Goal: Task Accomplishment & Management: Manage account settings

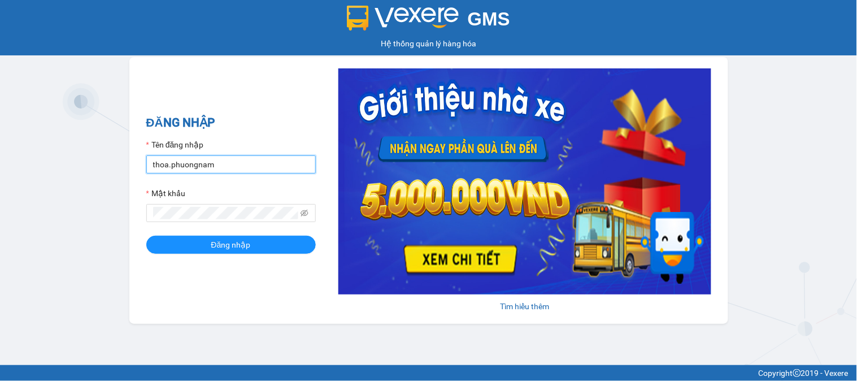
drag, startPoint x: 234, startPoint y: 163, endPoint x: 0, endPoint y: 128, distance: 236.4
click at [0, 143] on div "GMS Hệ thống quản lý hàng hóa ĐĂNG NHẬP Tên đăng nhập thoa.phuongnam Mật khẩu Đ…" at bounding box center [428, 182] width 857 height 365
type input "phuongthao.phuongnam"
click at [94, 215] on div "GMS Hệ thống quản lý hàng hóa ĐĂNG NHẬP Tên đăng nhập phuongthao.phuongnam Mật …" at bounding box center [428, 182] width 857 height 365
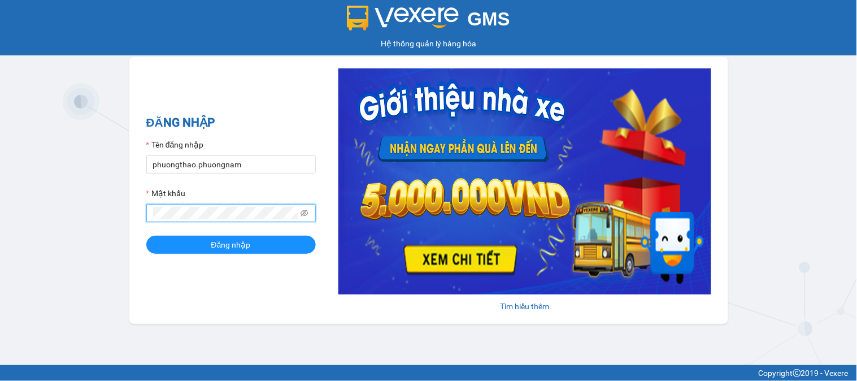
click at [146, 236] on button "Đăng nhập" at bounding box center [230, 245] width 169 height 18
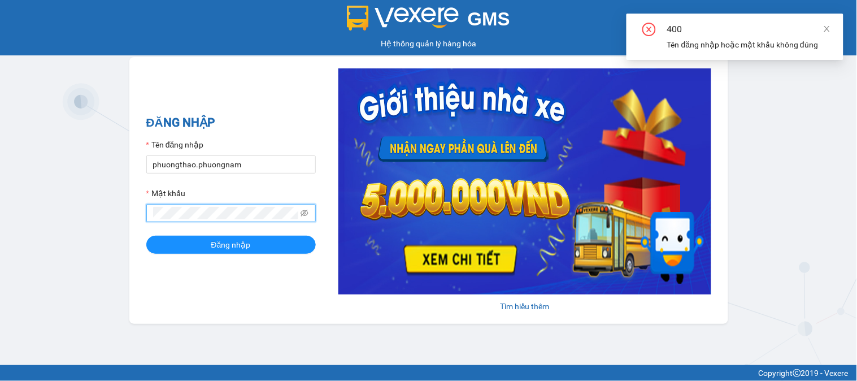
click at [146, 236] on button "Đăng nhập" at bounding box center [230, 245] width 169 height 18
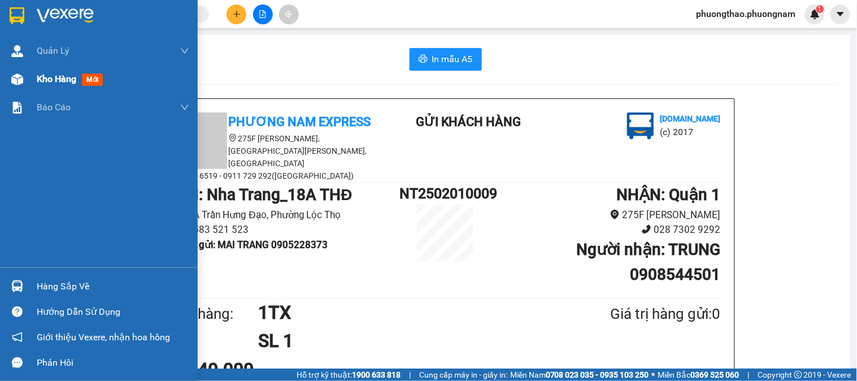
click at [86, 76] on span "mới" at bounding box center [92, 79] width 21 height 12
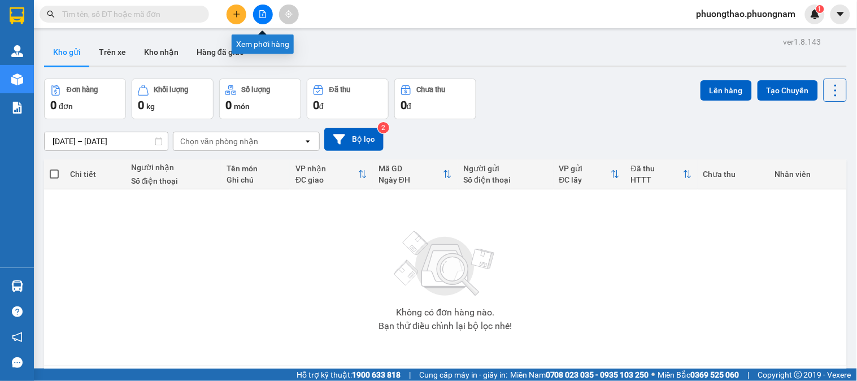
click at [263, 8] on button at bounding box center [263, 15] width 20 height 20
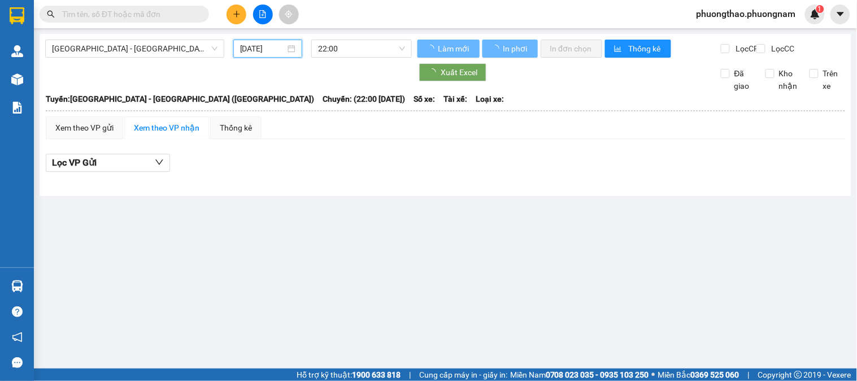
click at [251, 54] on input "[DATE]" at bounding box center [263, 48] width 46 height 12
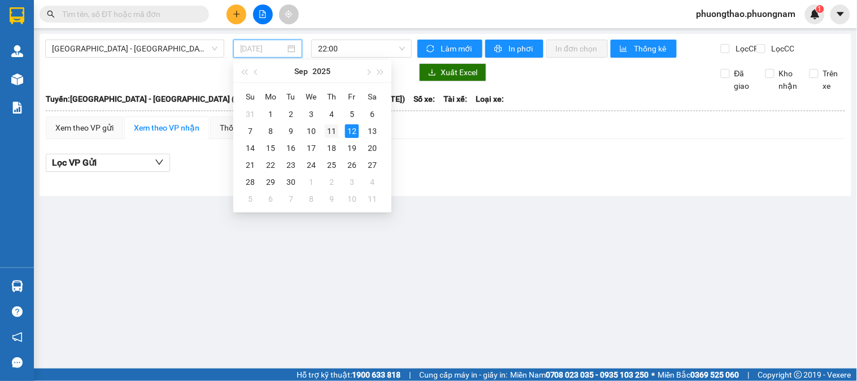
click at [328, 131] on div "11" at bounding box center [332, 131] width 14 height 14
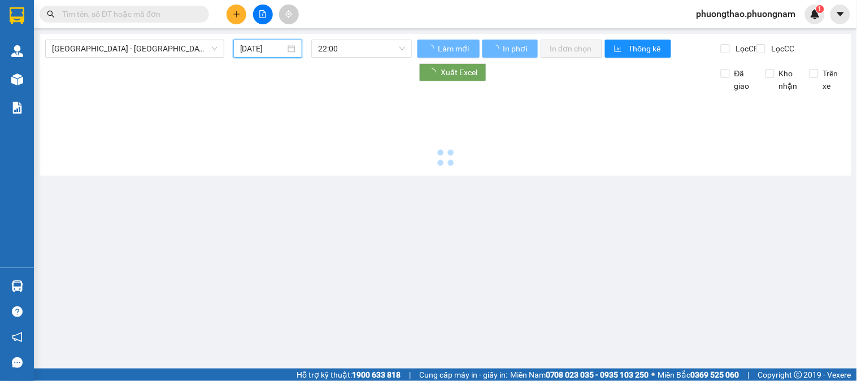
type input "[DATE]"
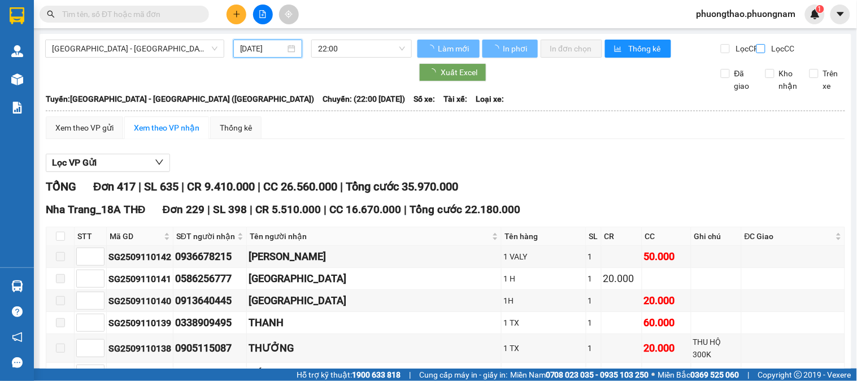
click at [756, 49] on input "Lọc CC" at bounding box center [761, 48] width 11 height 9
checkbox input "true"
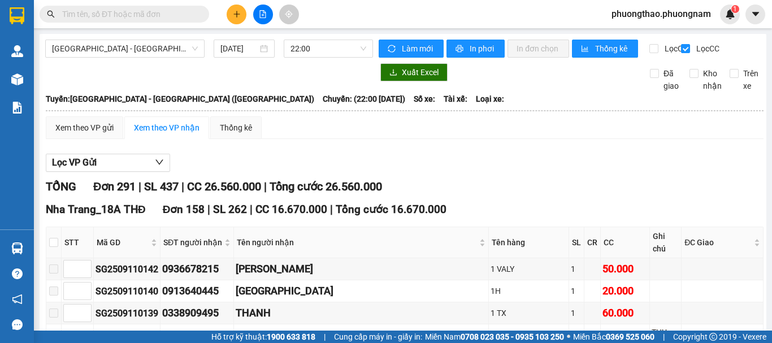
click at [644, 127] on div "Xem theo VP gửi Xem theo VP nhận Thống kê" at bounding box center [404, 127] width 717 height 23
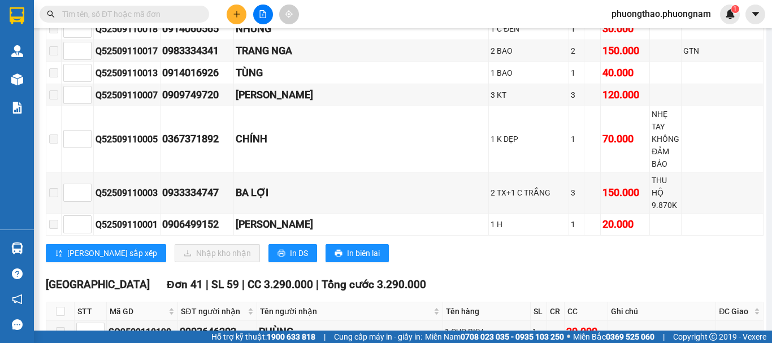
scroll to position [3954, 0]
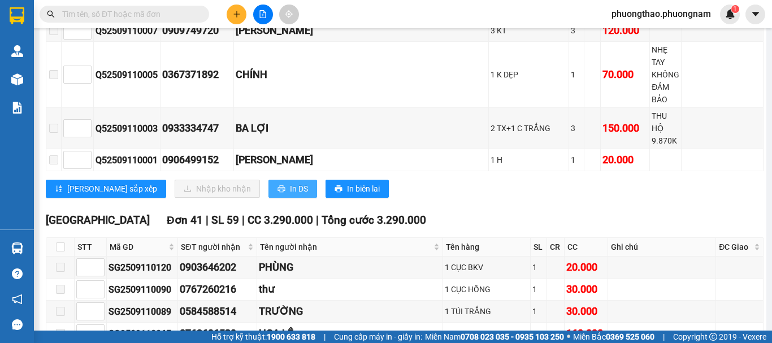
click at [290, 182] on span "In DS" at bounding box center [299, 188] width 18 height 12
click at [268, 180] on button "In DS" at bounding box center [292, 189] width 49 height 18
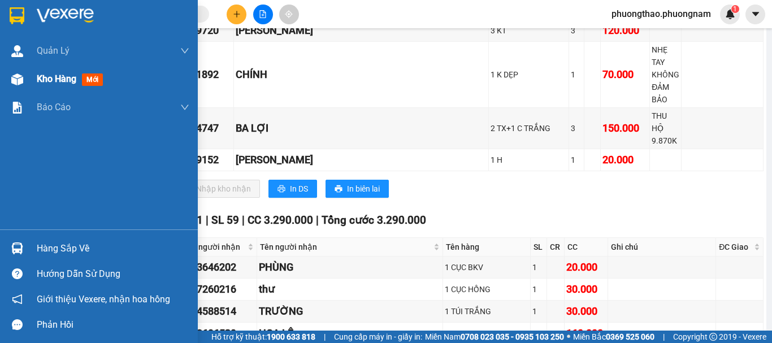
click at [92, 82] on span "mới" at bounding box center [92, 79] width 21 height 12
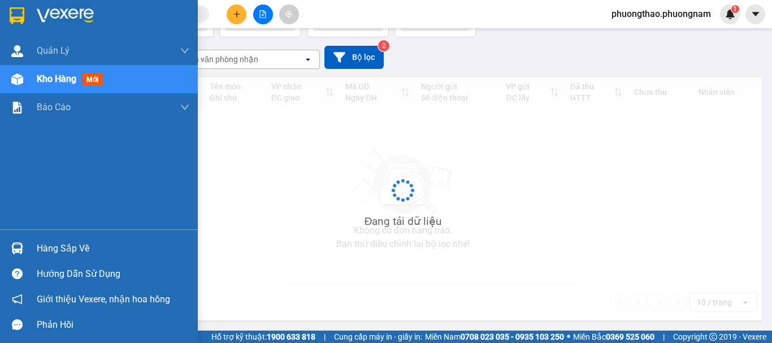
scroll to position [82, 0]
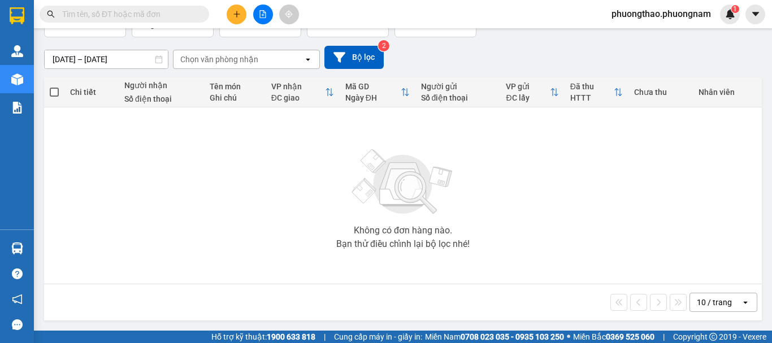
click at [99, 8] on input "text" at bounding box center [128, 14] width 133 height 12
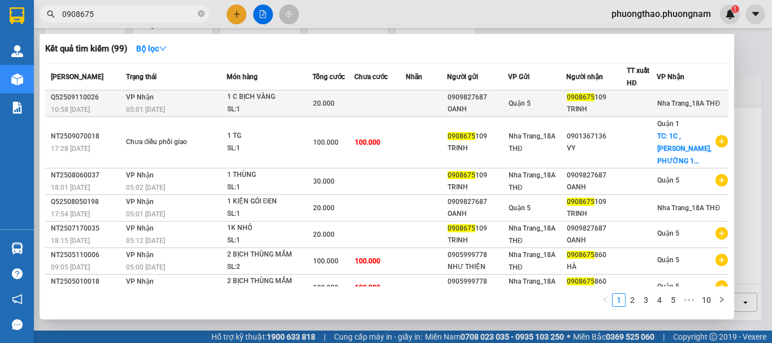
type input "0908675"
click at [420, 106] on td at bounding box center [426, 103] width 41 height 27
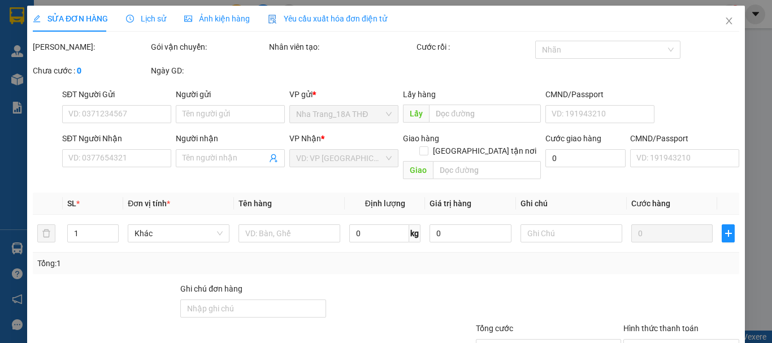
type input "0909827687"
type input "OANH"
type input "0908675109"
type input "TRINH"
type input "20.000"
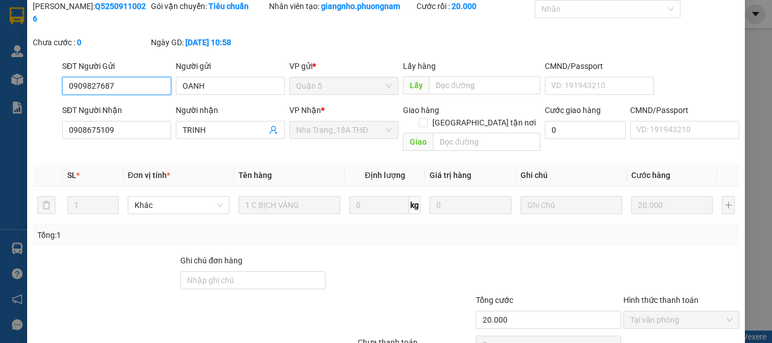
scroll to position [77, 0]
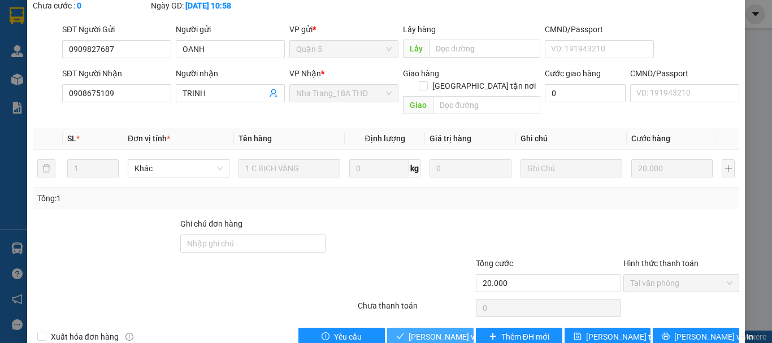
click at [434, 330] on span "Lưu và Giao hàng" at bounding box center [462, 336] width 108 height 12
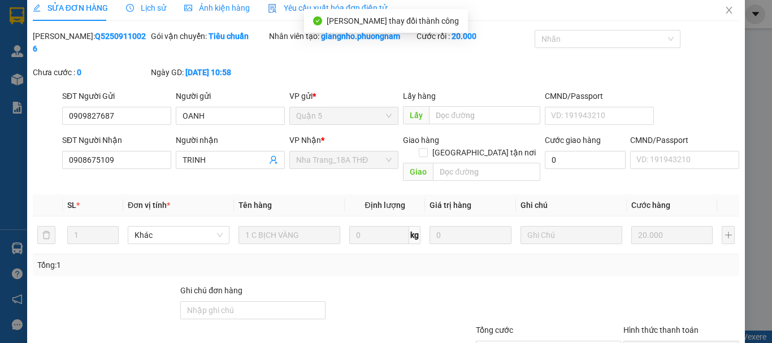
scroll to position [0, 0]
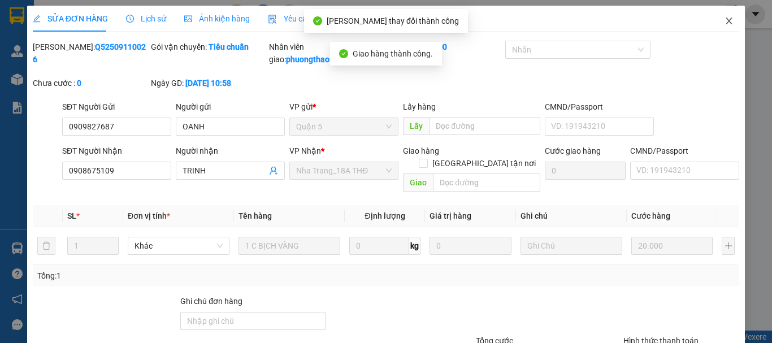
click at [725, 30] on span "Close" at bounding box center [729, 22] width 32 height 32
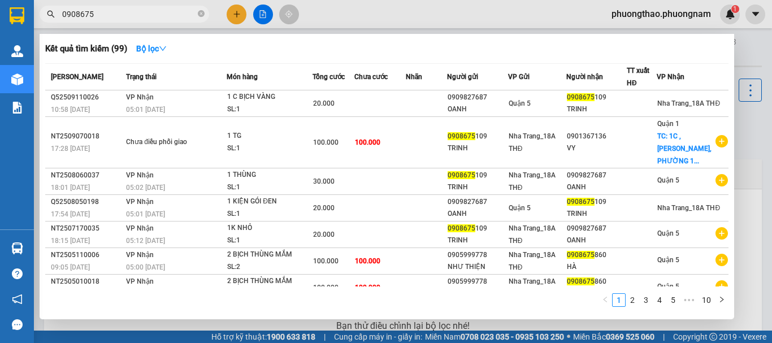
drag, startPoint x: 155, startPoint y: 20, endPoint x: 0, endPoint y: -5, distance: 157.2
click at [0, 0] on html "Kết quả tìm kiếm ( 99 ) Bộ lọc Mã ĐH Trạng thái Món hàng Tổng cước Chưa cước Nh…" at bounding box center [386, 171] width 772 height 343
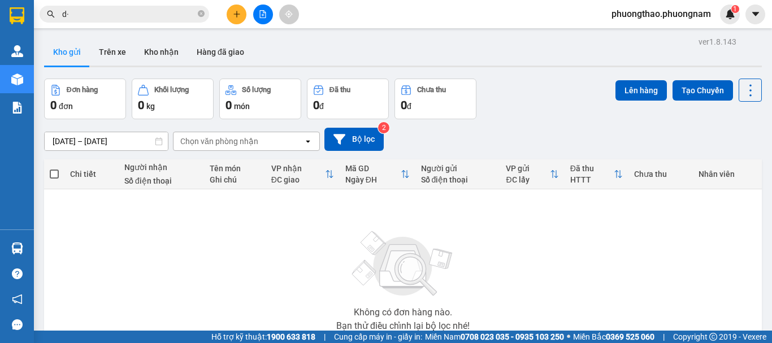
type input "d"
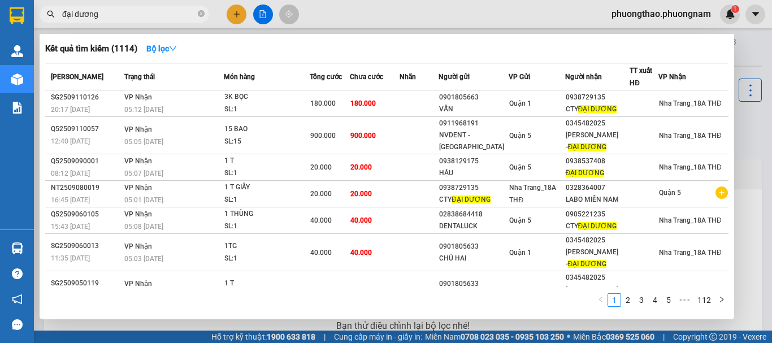
type input "đại dương"
drag, startPoint x: 110, startPoint y: 15, endPoint x: 0, endPoint y: -43, distance: 124.1
click at [0, 0] on html "Kết quả tìm kiếm ( 1114 ) Bộ lọc Mã ĐH Trạng thái Món hàng Tổng cước Chưa cước …" at bounding box center [386, 171] width 772 height 343
click at [197, 15] on span "đại dương" at bounding box center [124, 14] width 169 height 17
click at [199, 14] on icon "close-circle" at bounding box center [201, 13] width 7 height 7
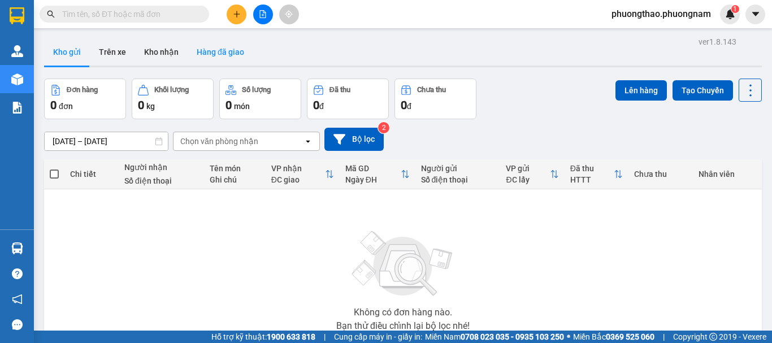
click at [225, 43] on button "Hàng đã giao" at bounding box center [221, 51] width 66 height 27
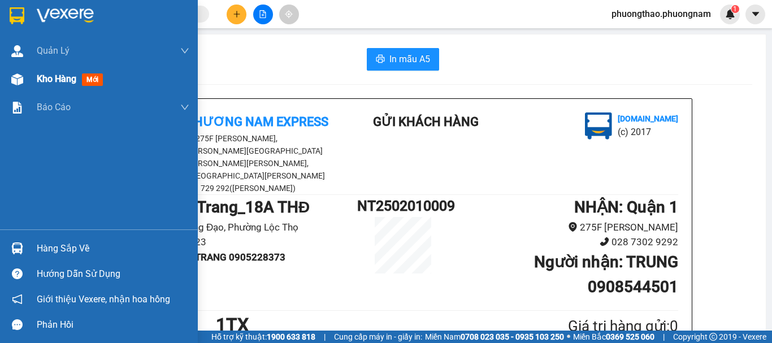
click at [95, 81] on span "mới" at bounding box center [92, 79] width 21 height 12
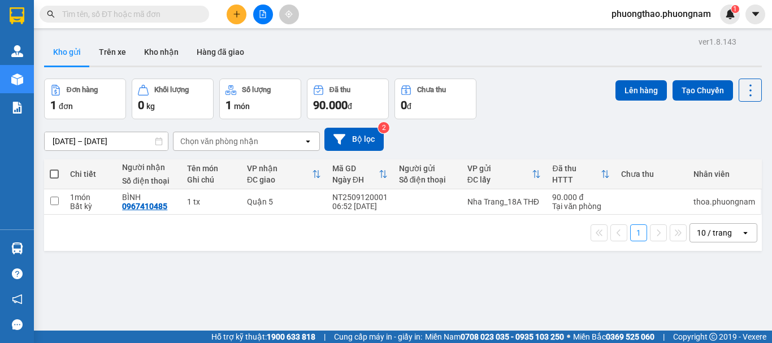
click at [74, 22] on span at bounding box center [124, 14] width 169 height 17
click at [74, 14] on input "text" at bounding box center [128, 14] width 133 height 12
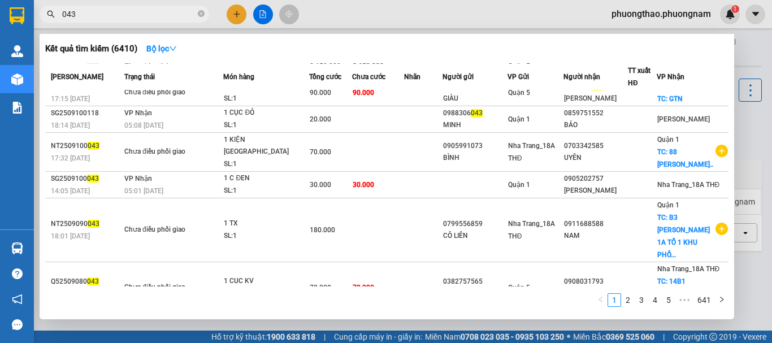
scroll to position [56, 0]
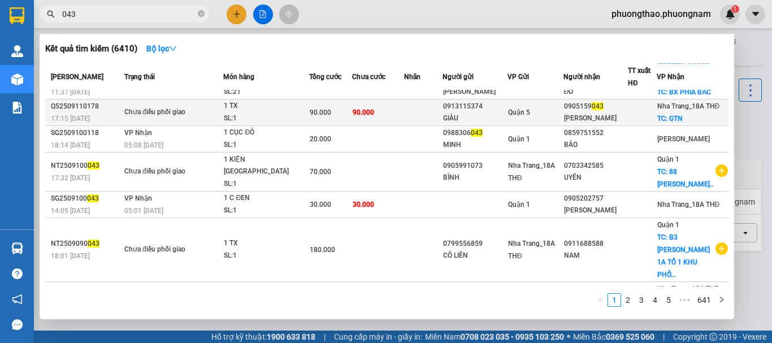
type input "043"
click at [286, 112] on div "1 TX" at bounding box center [266, 106] width 85 height 12
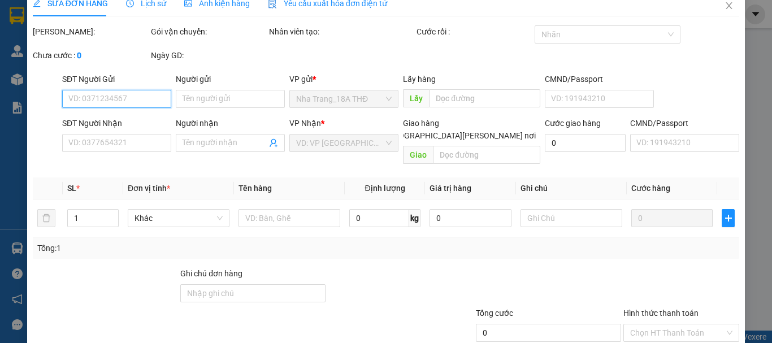
type input "0913115374"
type input "GIÀU"
type input "0905159043"
type input "[PERSON_NAME]"
checkbox input "true"
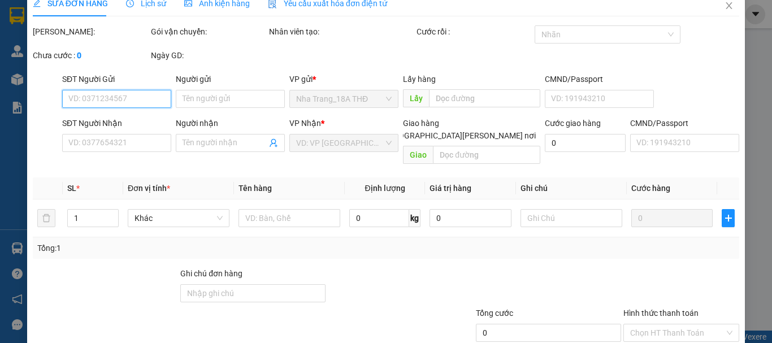
type input "GTN"
type input "90.000"
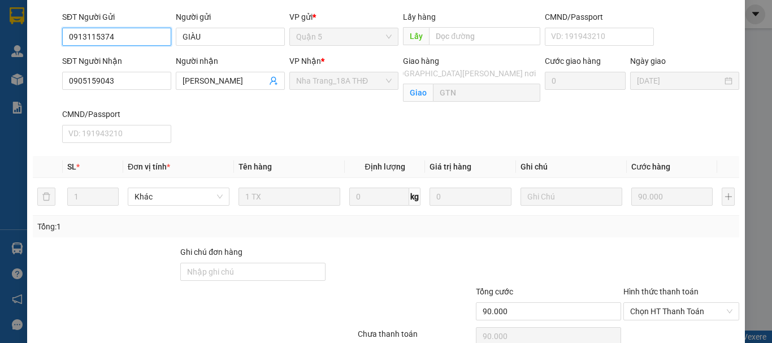
scroll to position [130, 0]
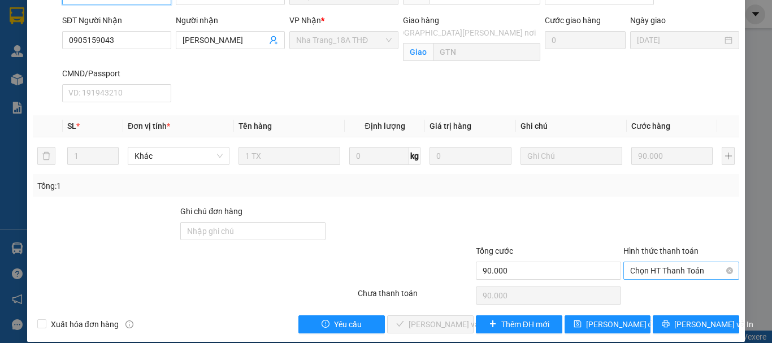
click at [692, 262] on span "Chọn HT Thanh Toán" at bounding box center [681, 270] width 102 height 17
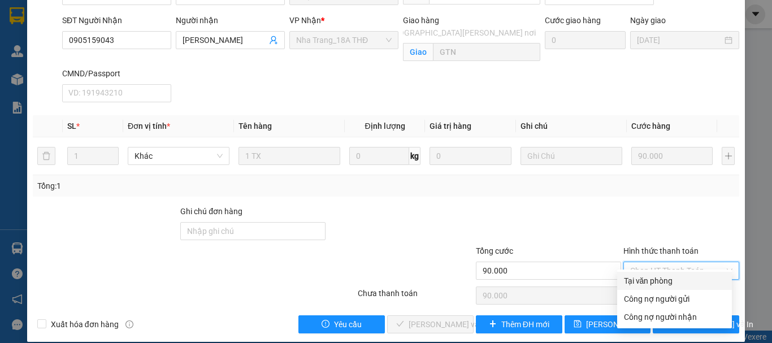
click at [672, 273] on div "Tại văn phòng" at bounding box center [674, 281] width 115 height 18
type input "0"
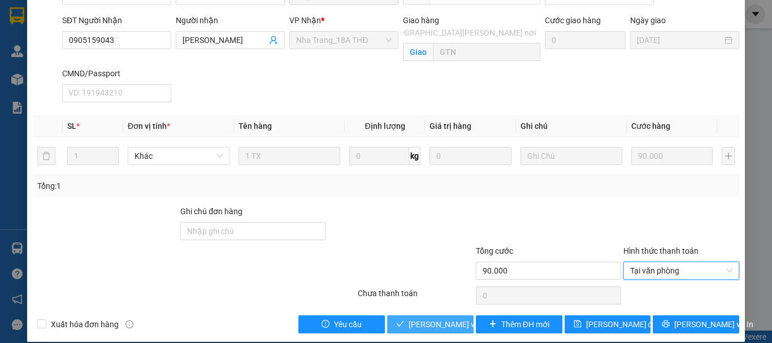
click at [439, 318] on span "[PERSON_NAME] và Giao hàng" at bounding box center [484, 324] width 153 height 12
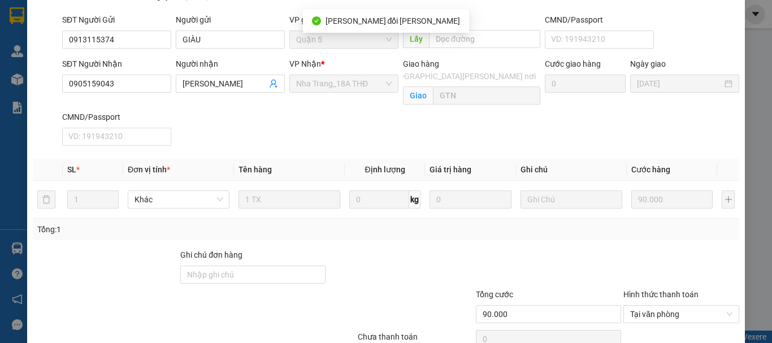
scroll to position [18, 0]
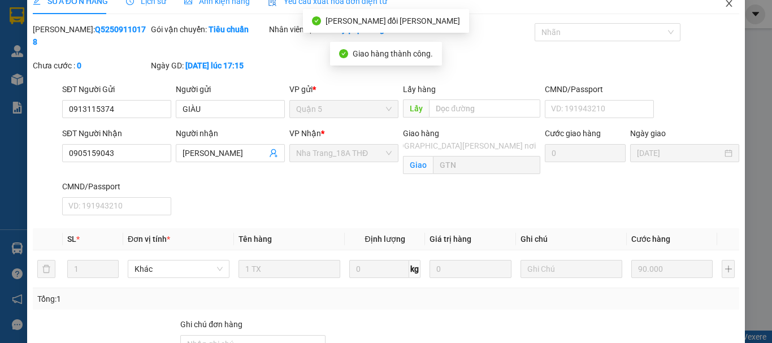
click at [724, 8] on icon "close" at bounding box center [728, 3] width 9 height 9
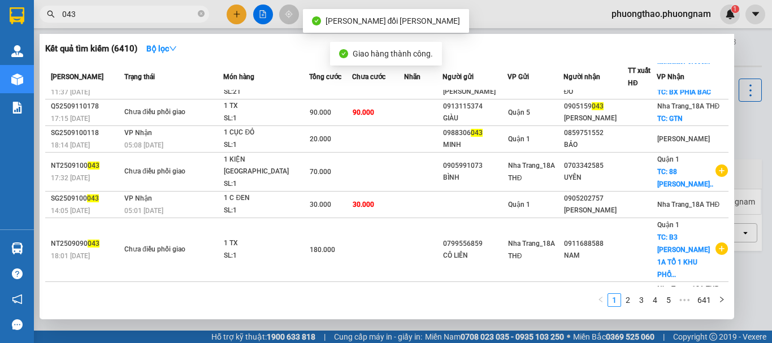
drag, startPoint x: 153, startPoint y: 10, endPoint x: 0, endPoint y: -18, distance: 154.9
click at [0, 0] on html "Kết quả tìm kiếm ( 6410 ) Bộ lọc Mã ĐH Trạng thái Món hàng Tổng cước Chưa cước …" at bounding box center [386, 171] width 772 height 343
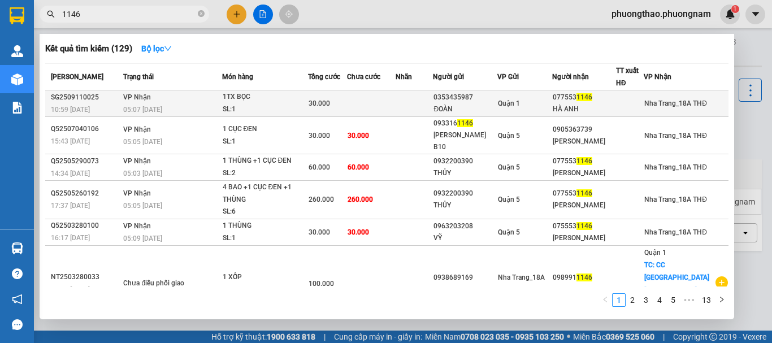
type input "1146"
click at [595, 106] on div "HÀ ANH" at bounding box center [583, 109] width 63 height 12
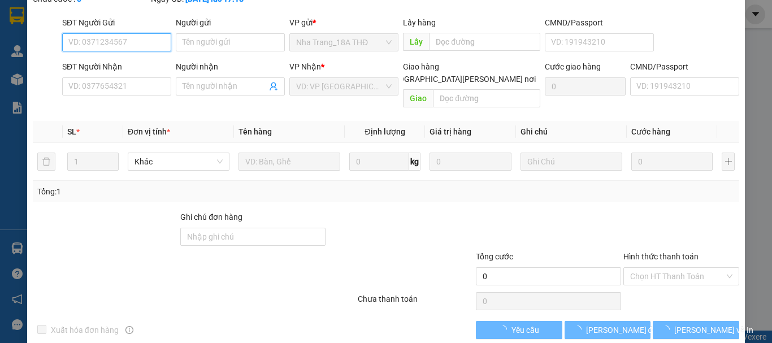
scroll to position [90, 0]
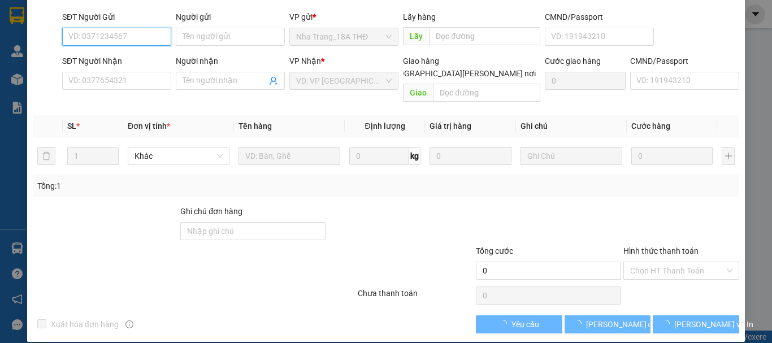
type input "0353435987"
type input "ĐOÀN"
type input "0775531146"
type input "HÀ ANH"
type input "30.000"
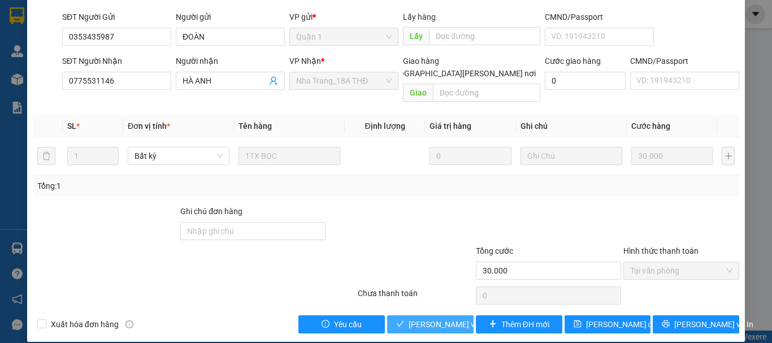
drag, startPoint x: 431, startPoint y: 317, endPoint x: 444, endPoint y: 314, distance: 13.3
click at [432, 318] on span "Lưu và Giao hàng" at bounding box center [484, 324] width 153 height 12
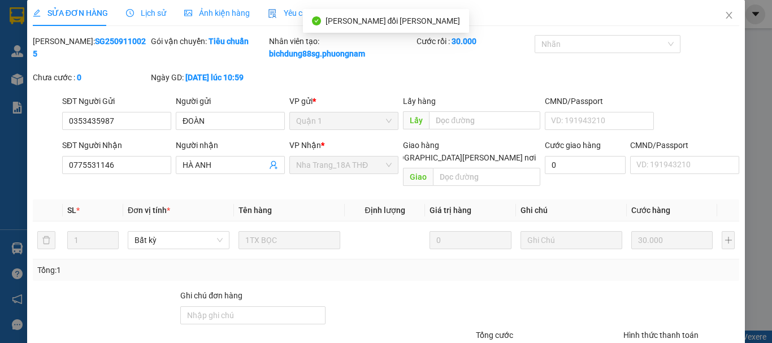
scroll to position [0, 0]
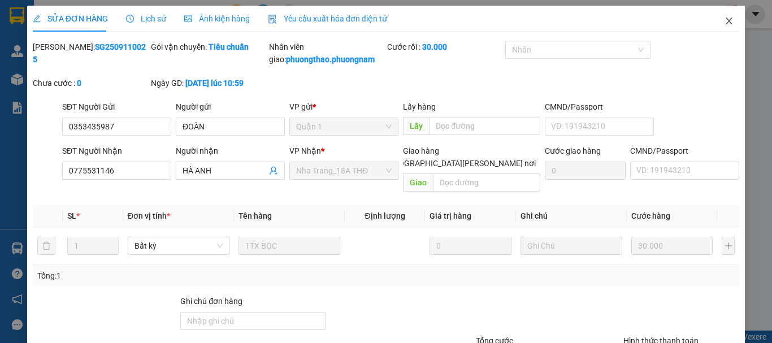
drag, startPoint x: 724, startPoint y: 15, endPoint x: 0, endPoint y: 1, distance: 723.7
click at [724, 15] on span "Close" at bounding box center [729, 22] width 32 height 32
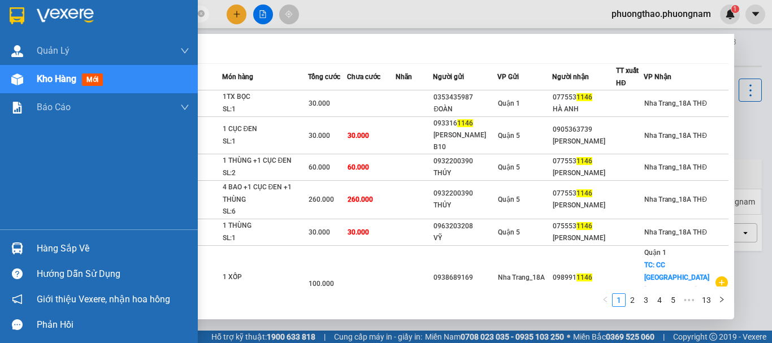
drag, startPoint x: 95, startPoint y: 15, endPoint x: 111, endPoint y: 32, distance: 23.6
click at [0, 15] on section "Kết quả tìm kiếm ( 129 ) Bộ lọc Mã ĐH Trạng thái Món hàng Tổng cước Chưa cước N…" at bounding box center [386, 171] width 772 height 343
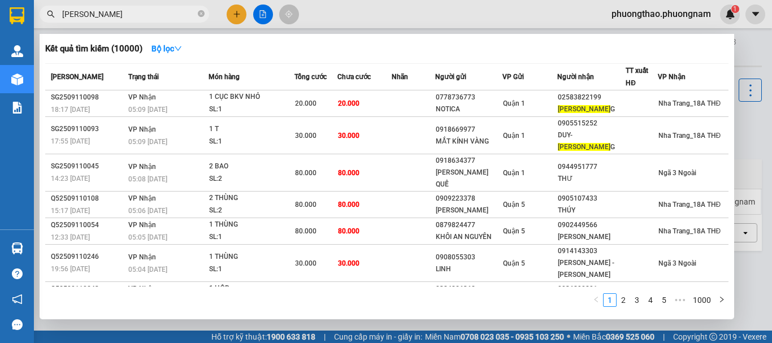
type input "NGỌC QUANG"
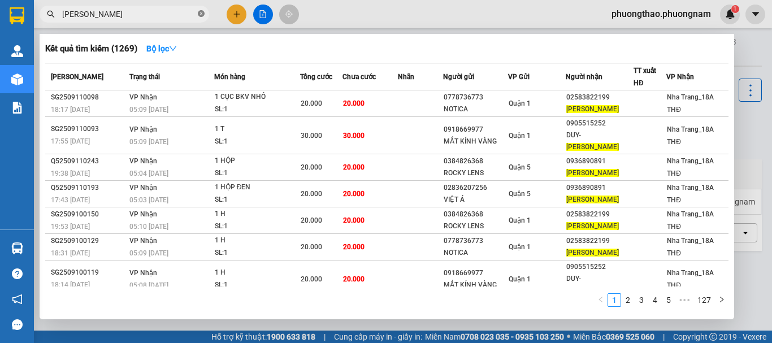
click at [201, 15] on icon "close-circle" at bounding box center [201, 13] width 7 height 7
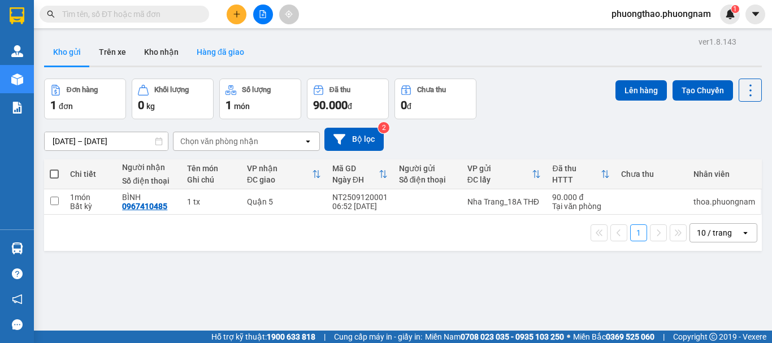
click at [227, 55] on button "Hàng đã giao" at bounding box center [221, 51] width 66 height 27
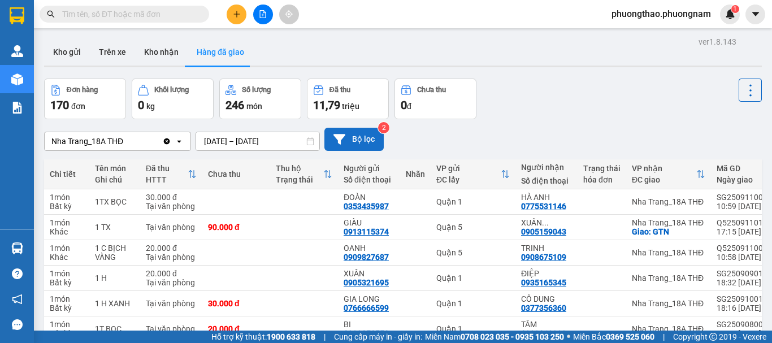
scroll to position [56, 0]
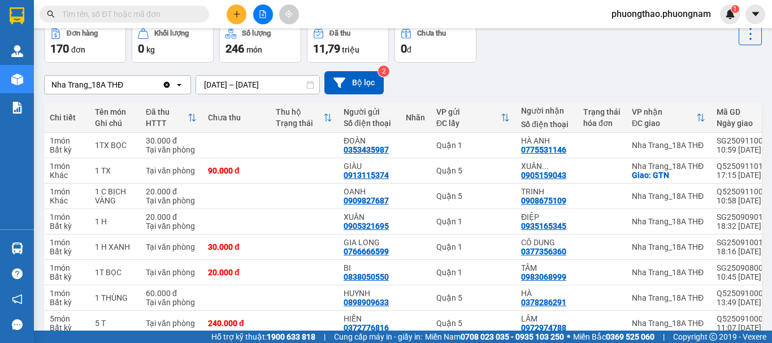
click at [268, 90] on div "ver 1.8.143 Kho gửi Trên xe Kho nhận Hàng đã giao Đơn hàng 170 đơn Khối lượng 0…" at bounding box center [403, 202] width 726 height 450
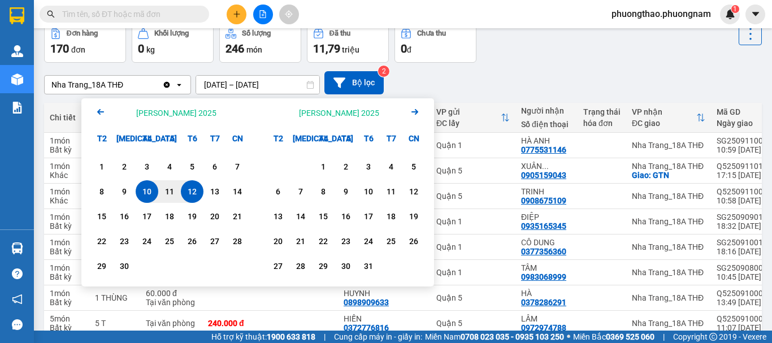
click at [185, 191] on div "12" at bounding box center [192, 192] width 16 height 14
type input "[DATE] – [DATE]"
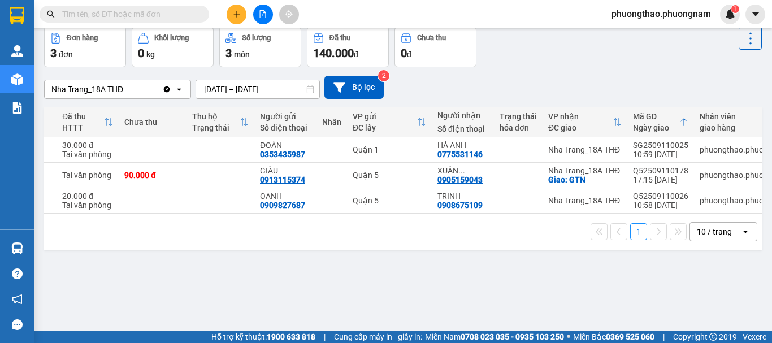
scroll to position [0, 85]
click at [181, 16] on input "text" at bounding box center [128, 14] width 133 height 12
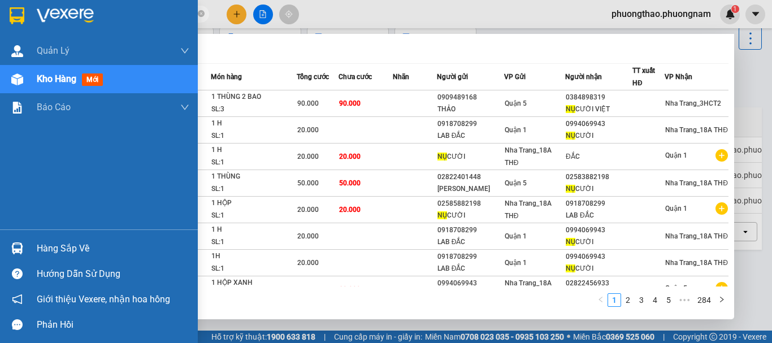
drag, startPoint x: 86, startPoint y: 16, endPoint x: 0, endPoint y: 18, distance: 85.9
click at [0, 18] on section "Kết quả tìm kiếm ( 2838 ) Bộ lọc Mã ĐH Trạng thái Món hàng Tổng cước Chưa cước …" at bounding box center [386, 171] width 772 height 343
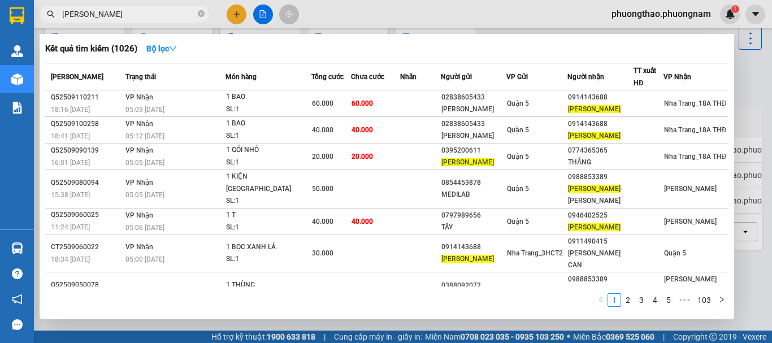
drag, startPoint x: 116, startPoint y: 12, endPoint x: 0, endPoint y: -56, distance: 134.9
click at [0, 0] on html "Kết quả tìm kiếm ( 1026 ) Bộ lọc Mã ĐH Trạng thái Món hàng Tổng cước Chưa cước …" at bounding box center [386, 171] width 772 height 343
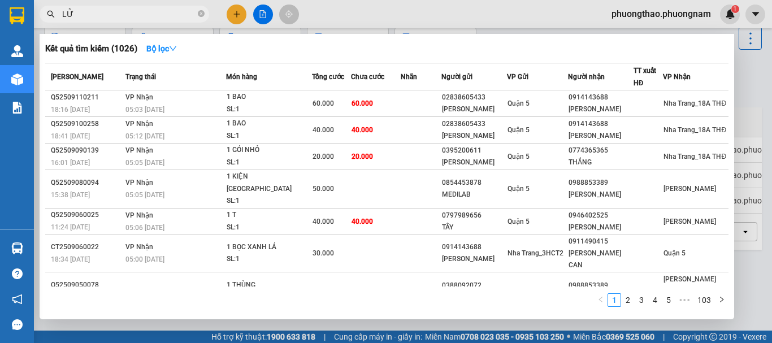
type input "LỬA"
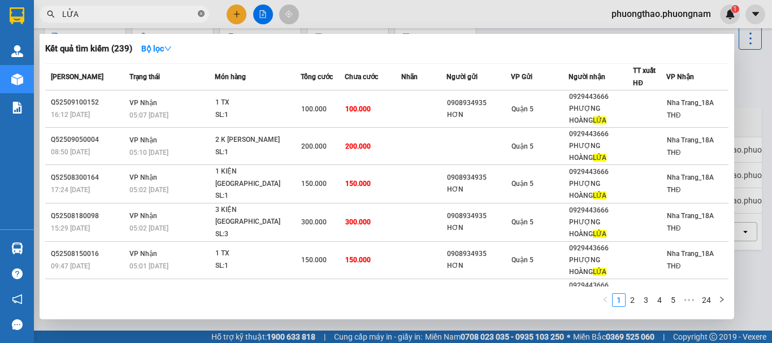
click at [199, 12] on icon "close-circle" at bounding box center [201, 13] width 7 height 7
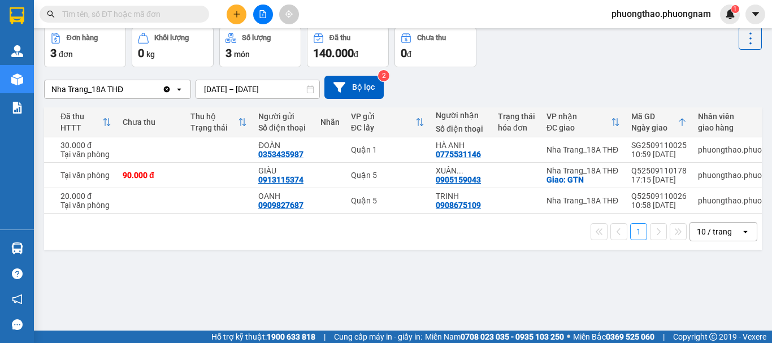
click at [111, 13] on input "text" at bounding box center [128, 14] width 133 height 12
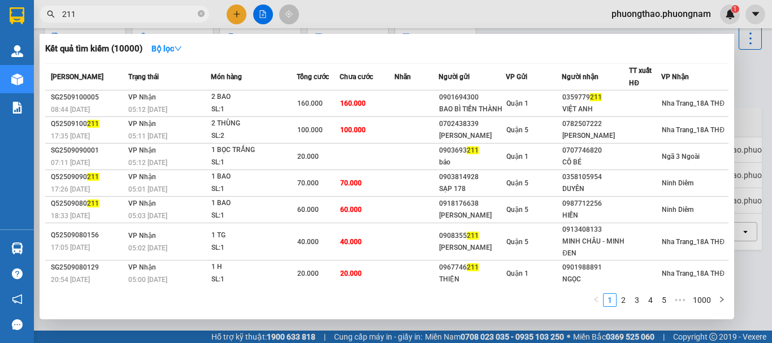
scroll to position [102, 0]
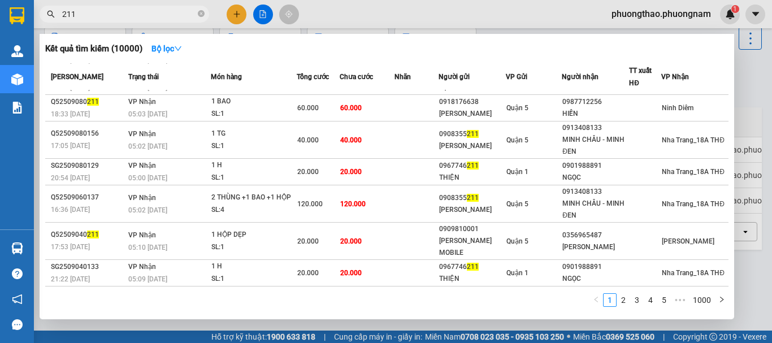
drag, startPoint x: 103, startPoint y: 15, endPoint x: 0, endPoint y: -45, distance: 119.0
click at [0, 0] on html "Kết quả tìm kiếm ( 10000 ) Bộ lọc Mã ĐH Trạng thái Món hàng Tổng cước Chưa cước…" at bounding box center [386, 171] width 772 height 343
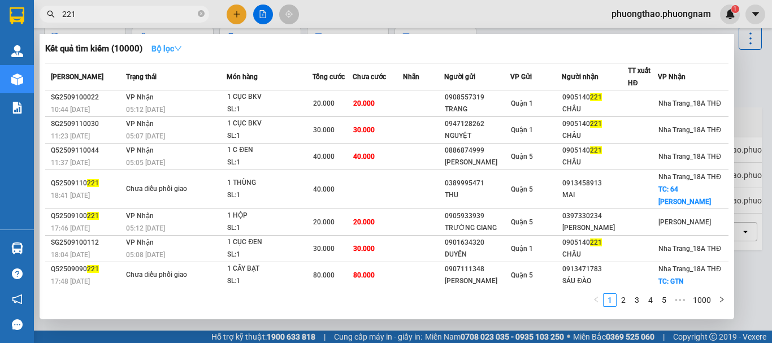
type input "221"
click at [181, 45] on icon "down" at bounding box center [178, 49] width 8 height 8
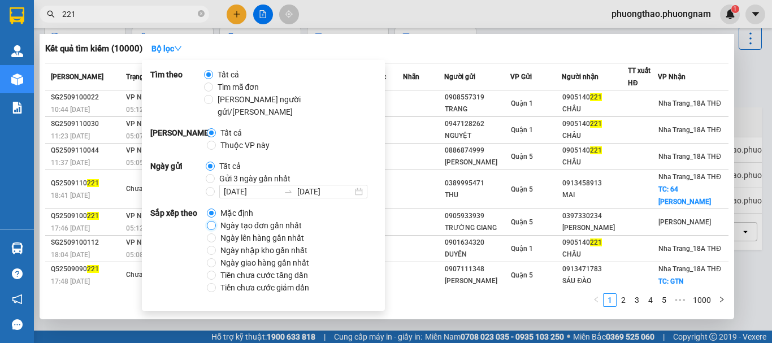
click at [210, 221] on input "Ngày tạo đơn gần nhất" at bounding box center [211, 225] width 9 height 9
radio input "true"
radio input "false"
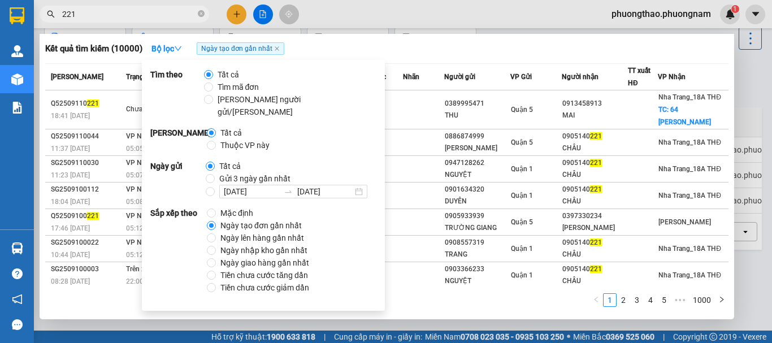
click at [574, 15] on div at bounding box center [386, 171] width 772 height 343
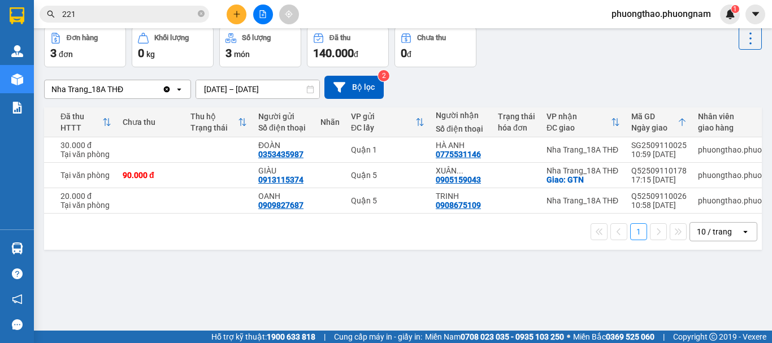
click at [151, 9] on input "221" at bounding box center [128, 14] width 133 height 12
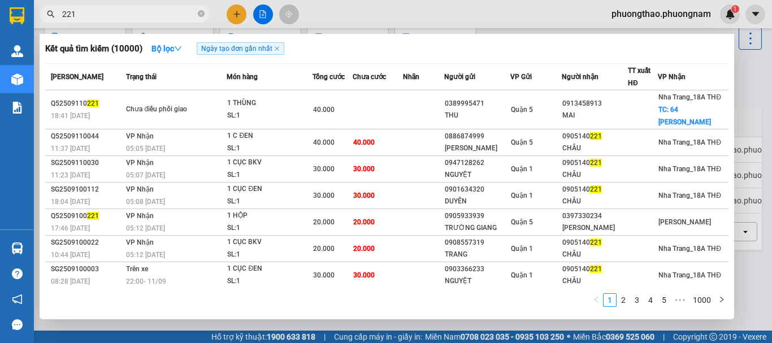
drag, startPoint x: 96, startPoint y: 19, endPoint x: 0, endPoint y: 8, distance: 96.7
click at [0, 8] on section "Kết quả tìm kiếm ( 10000 ) Bộ lọc Ngày tạo đơn gần nhất Mã ĐH Trạng thái Món hà…" at bounding box center [386, 171] width 772 height 343
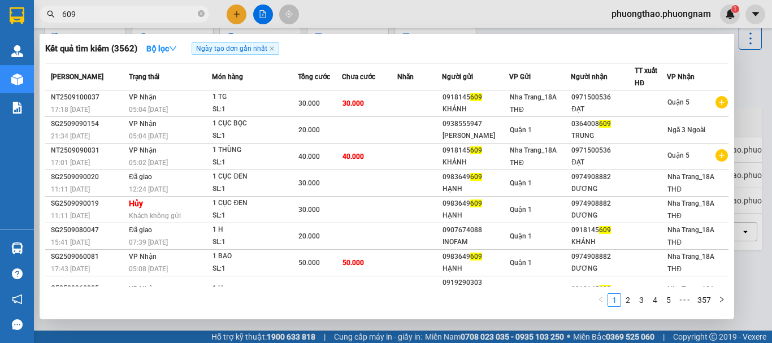
click at [164, 11] on input "609" at bounding box center [128, 14] width 133 height 12
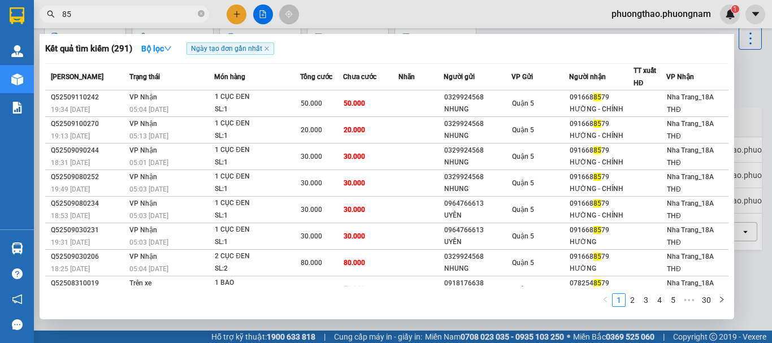
type input "8"
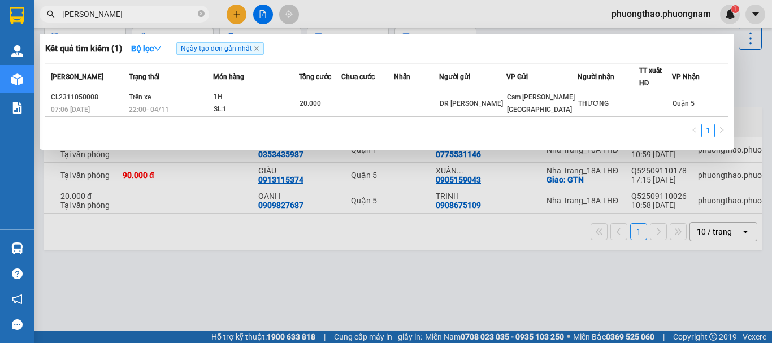
type input "DR NGUYỄN"
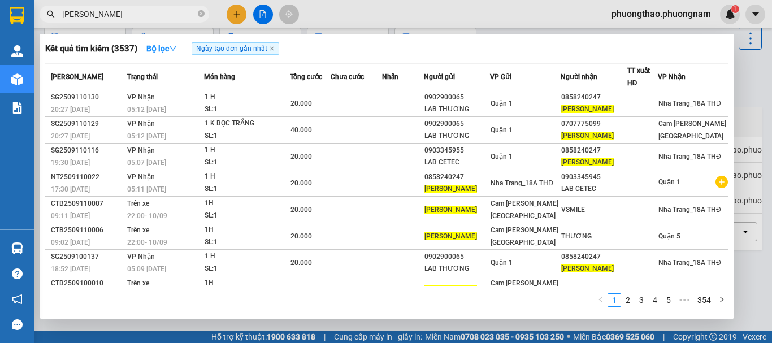
drag, startPoint x: 199, startPoint y: 14, endPoint x: 191, endPoint y: 14, distance: 7.9
click at [198, 15] on icon "close-circle" at bounding box center [201, 13] width 7 height 7
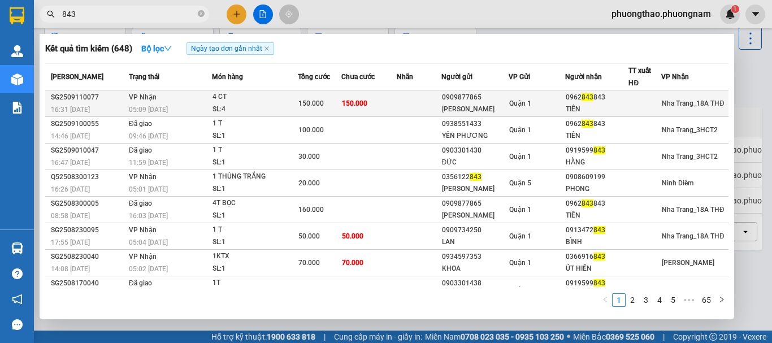
type input "843"
click at [347, 96] on td "150.000" at bounding box center [368, 103] width 55 height 27
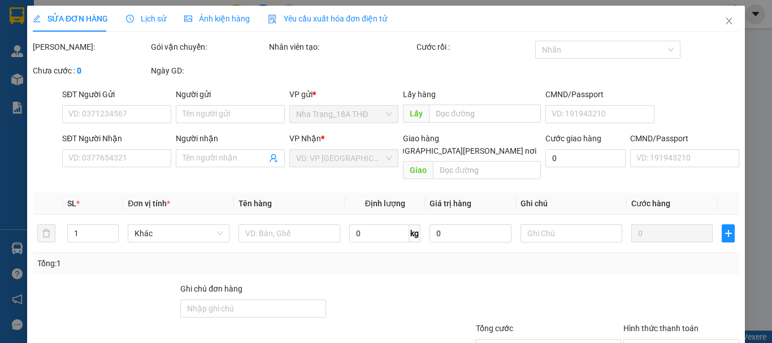
type input "0909877865"
type input "[PERSON_NAME]"
type input "0962843843"
type input "TIÊN"
type input "150.000"
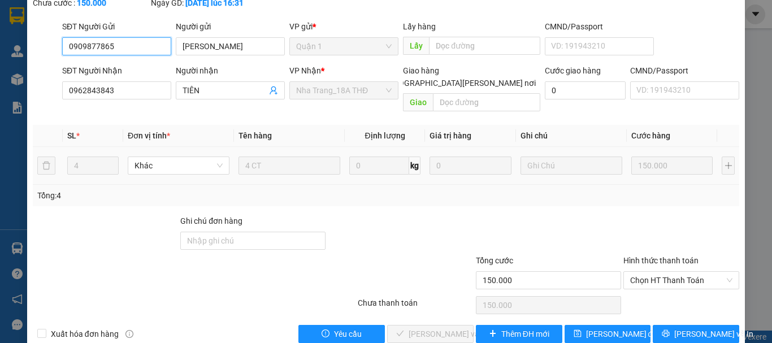
scroll to position [90, 0]
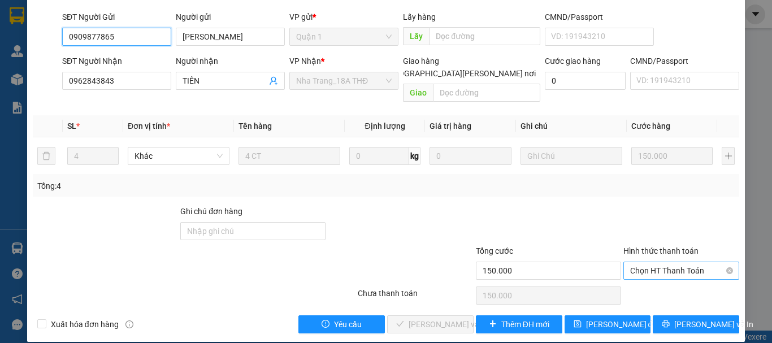
click at [639, 262] on span "Chọn HT Thanh Toán" at bounding box center [681, 270] width 102 height 17
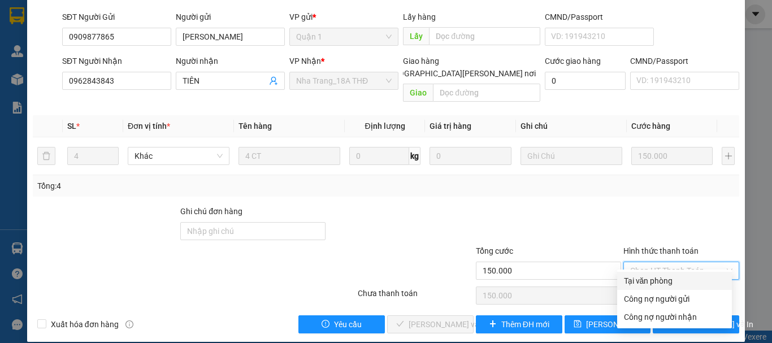
click at [642, 280] on div "Tại văn phòng" at bounding box center [674, 281] width 101 height 12
type input "0"
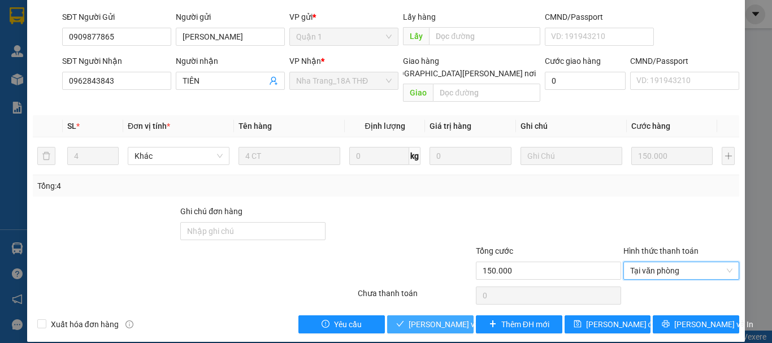
click at [437, 318] on span "[PERSON_NAME] và Giao hàng" at bounding box center [484, 324] width 153 height 12
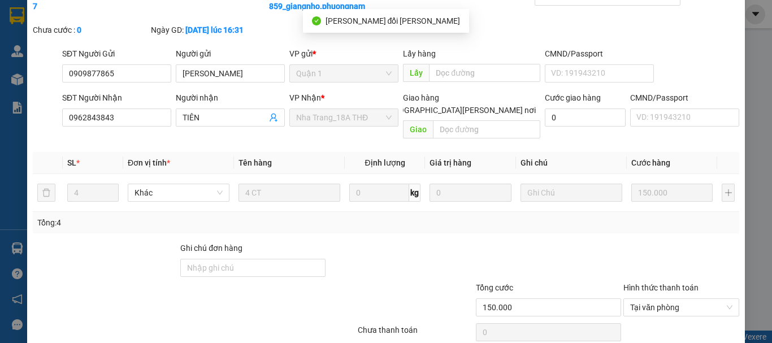
scroll to position [0, 0]
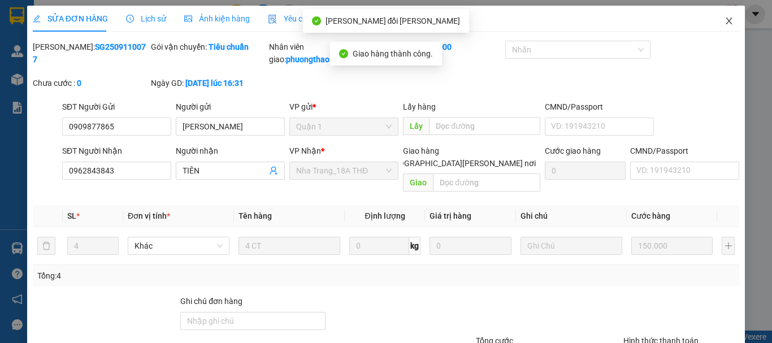
click at [726, 21] on icon "close" at bounding box center [729, 21] width 6 height 7
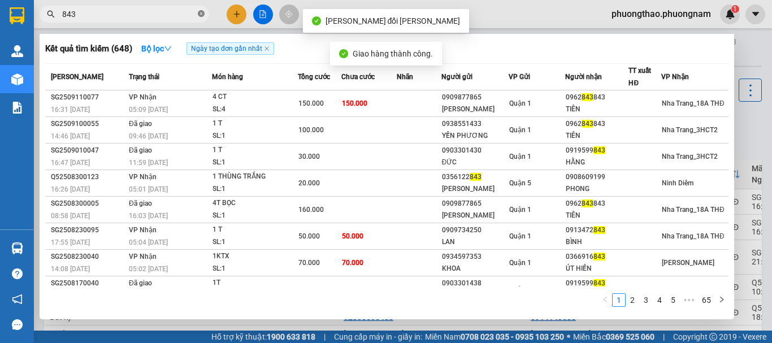
click at [199, 17] on icon "close-circle" at bounding box center [201, 13] width 7 height 7
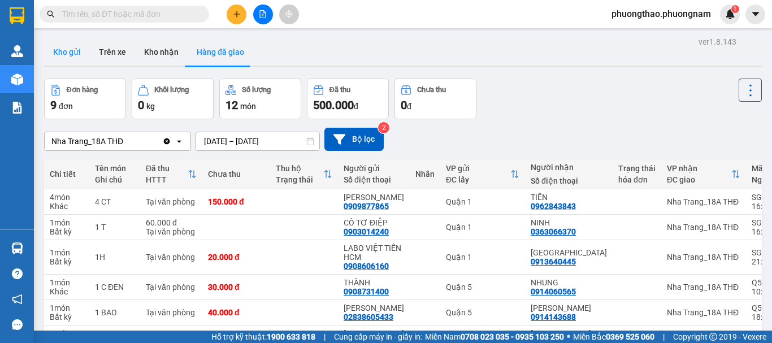
click at [59, 56] on button "Kho gửi" at bounding box center [67, 51] width 46 height 27
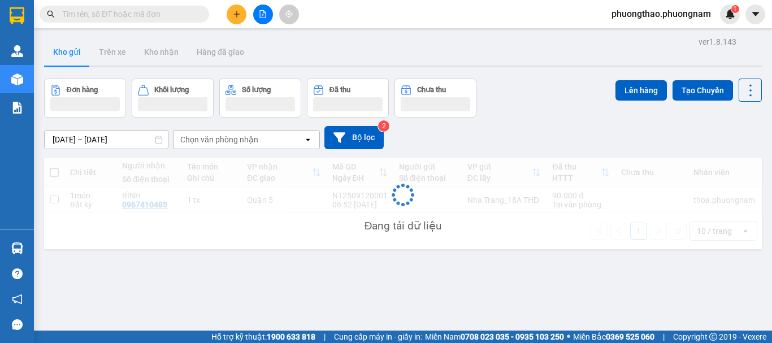
click at [89, 21] on span at bounding box center [124, 14] width 169 height 17
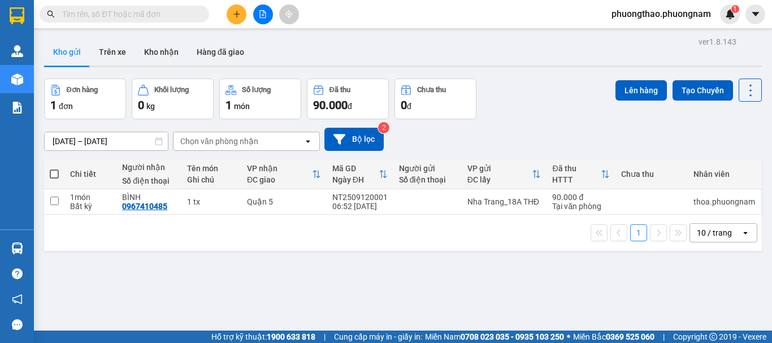
click at [90, 18] on input "text" at bounding box center [128, 14] width 133 height 12
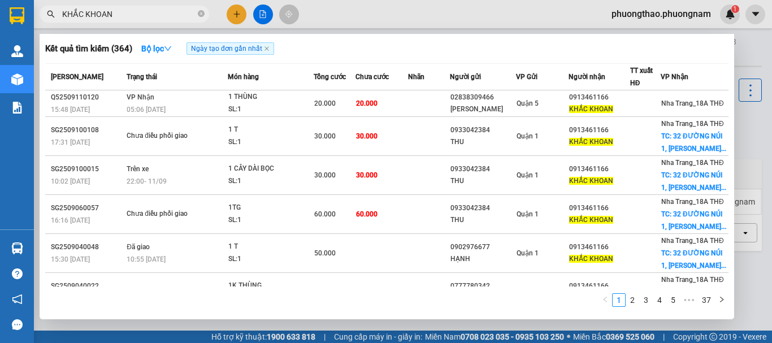
click at [141, 24] on div at bounding box center [386, 171] width 772 height 343
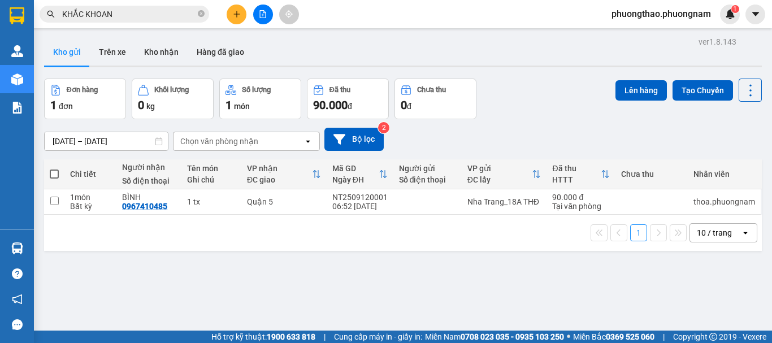
click at [143, 14] on input "KHẮC KHOAN" at bounding box center [128, 14] width 133 height 12
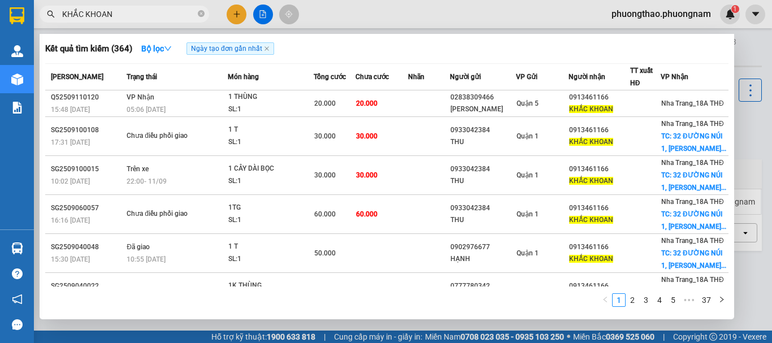
click at [143, 14] on input "KHẮC KHOAN" at bounding box center [128, 14] width 133 height 12
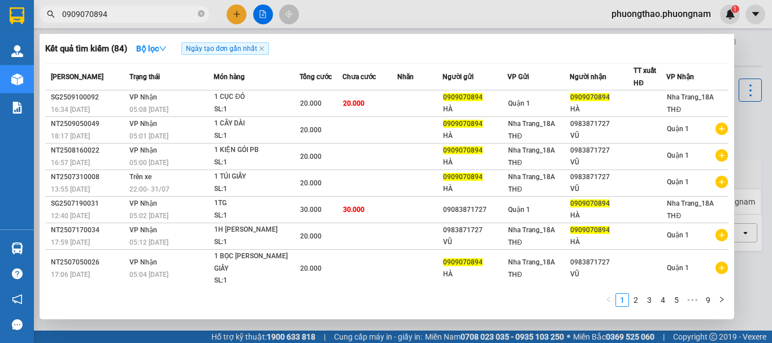
type input "0909070894"
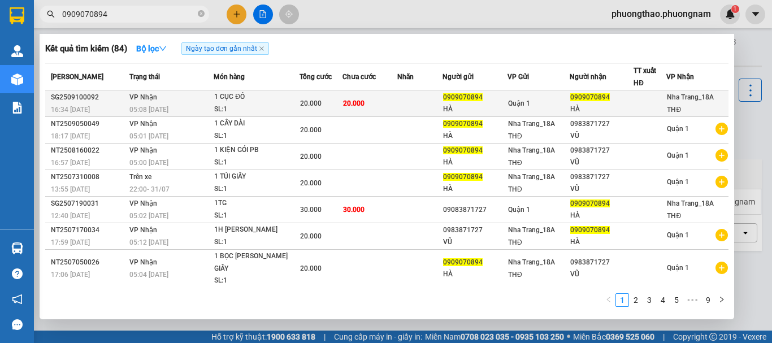
click at [376, 102] on td "20.000" at bounding box center [369, 103] width 55 height 27
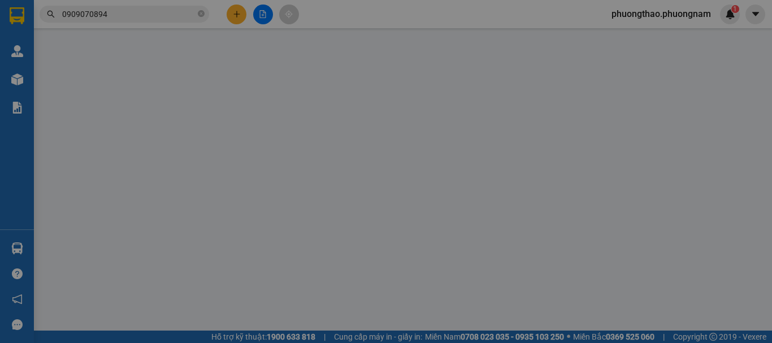
type input "0909070894"
type input "HÀ"
type input "0909070894"
type input "HÀ"
type input "20.000"
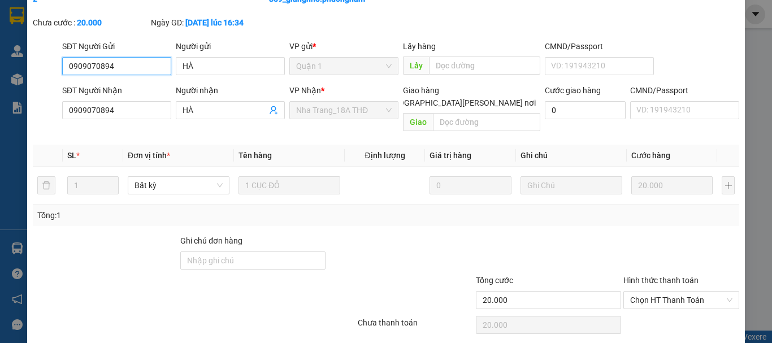
scroll to position [90, 0]
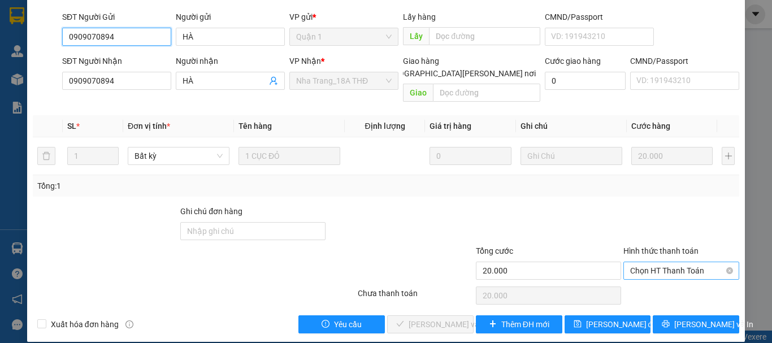
click at [636, 262] on span "Chọn HT Thanh Toán" at bounding box center [681, 270] width 102 height 17
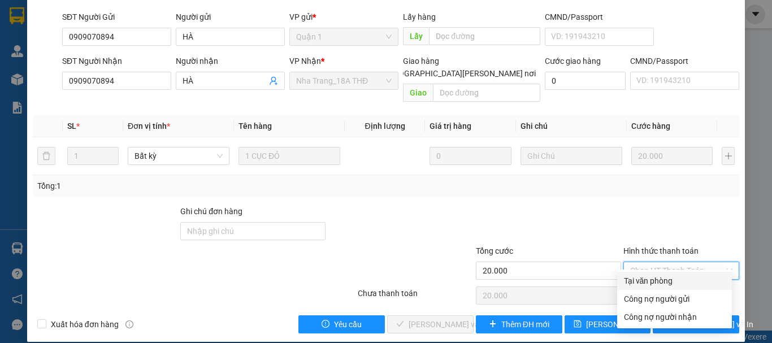
click at [636, 280] on div "Tại văn phòng" at bounding box center [674, 281] width 101 height 12
type input "0"
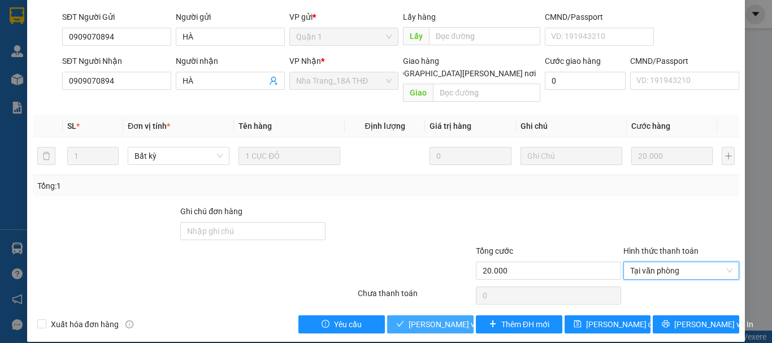
click at [424, 318] on span "[PERSON_NAME] và Giao hàng" at bounding box center [484, 324] width 153 height 12
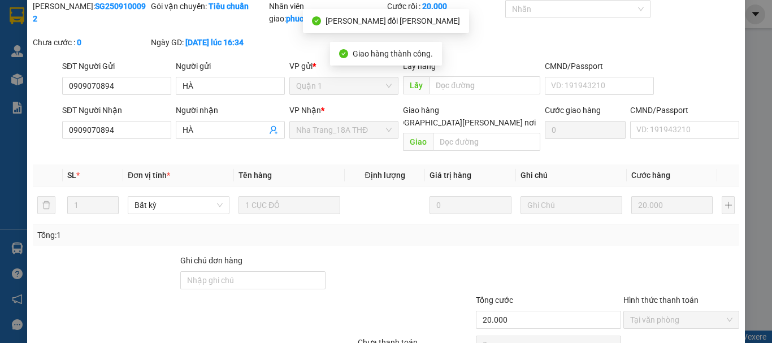
scroll to position [0, 0]
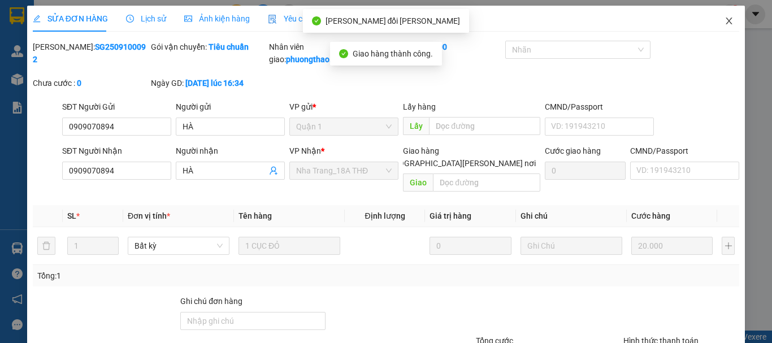
drag, startPoint x: 725, startPoint y: 22, endPoint x: 207, endPoint y: 31, distance: 518.0
click at [724, 22] on icon "close" at bounding box center [728, 20] width 9 height 9
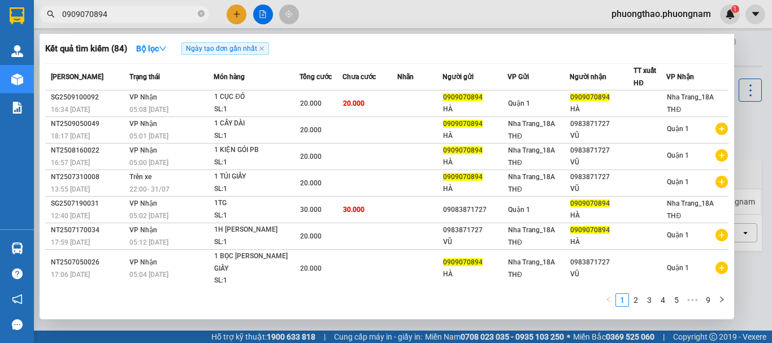
click at [146, 13] on input "0909070894" at bounding box center [128, 14] width 133 height 12
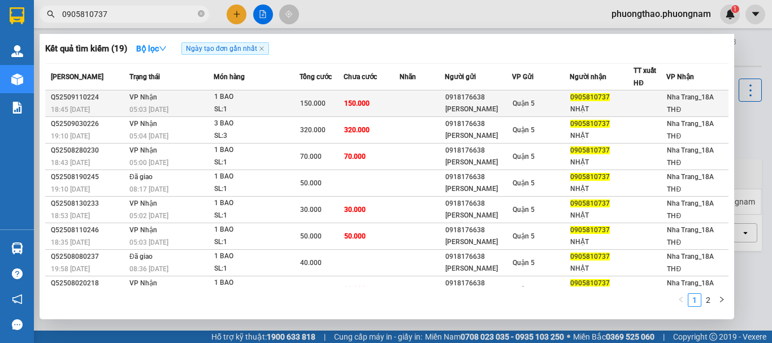
type input "0905810737"
click at [467, 102] on div "0918176638" at bounding box center [478, 98] width 67 height 12
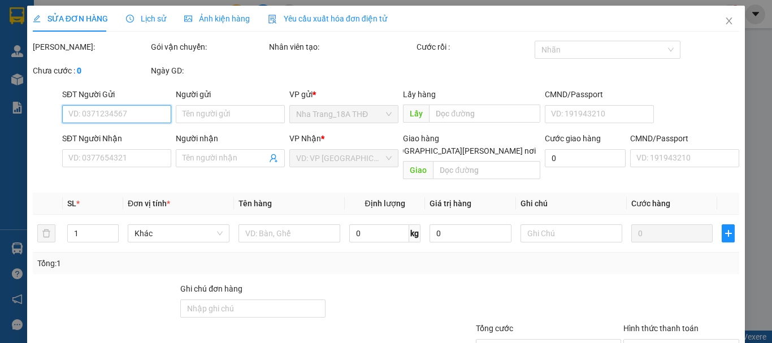
type input "0918176638"
type input "[PERSON_NAME]"
type input "0905810737"
type input "NHẬT"
type input "150.000"
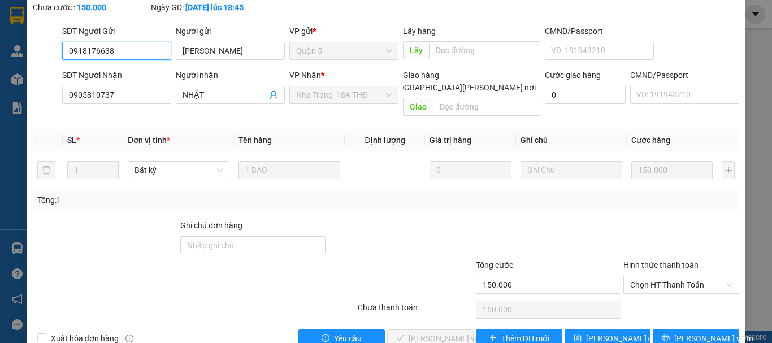
scroll to position [77, 0]
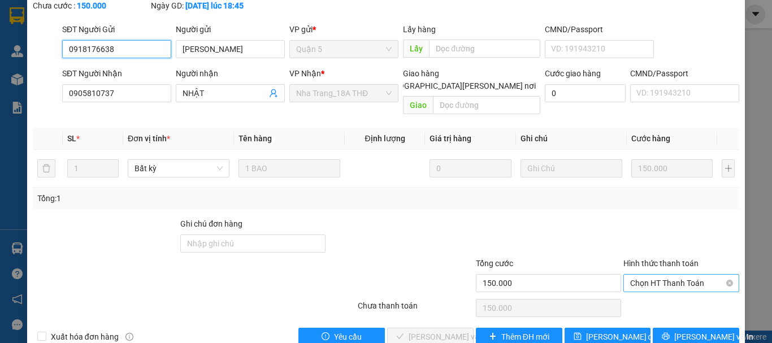
click at [663, 275] on span "Chọn HT Thanh Toán" at bounding box center [681, 283] width 102 height 17
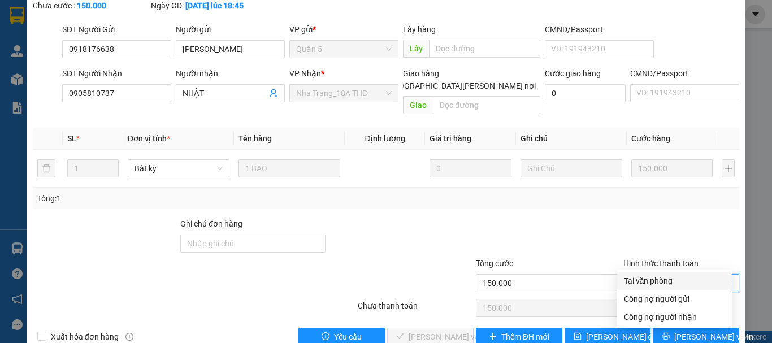
click at [657, 277] on div "Tại văn phòng" at bounding box center [674, 281] width 101 height 12
type input "0"
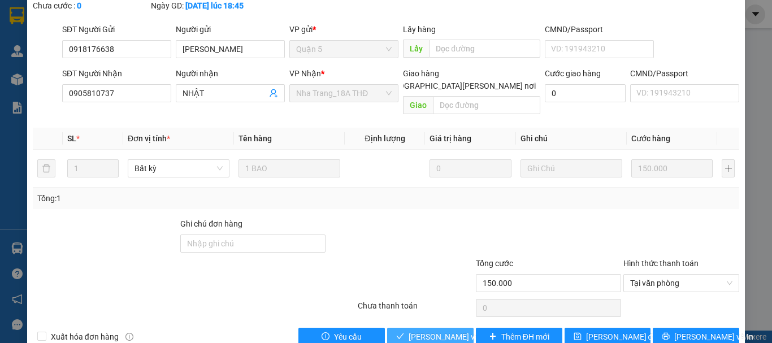
drag, startPoint x: 442, startPoint y: 311, endPoint x: 450, endPoint y: 277, distance: 34.3
click at [442, 330] on span "[PERSON_NAME] và Giao hàng" at bounding box center [484, 336] width 153 height 12
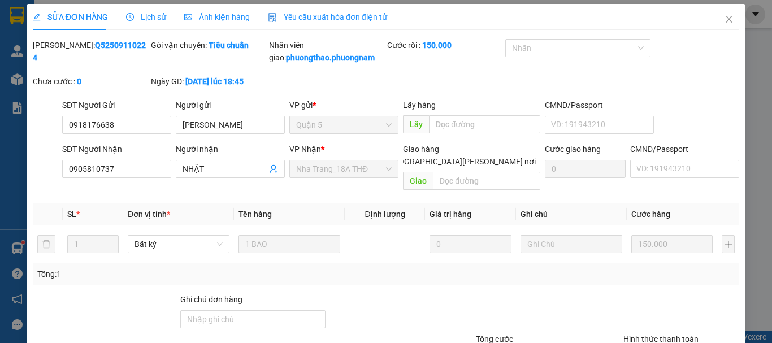
scroll to position [0, 0]
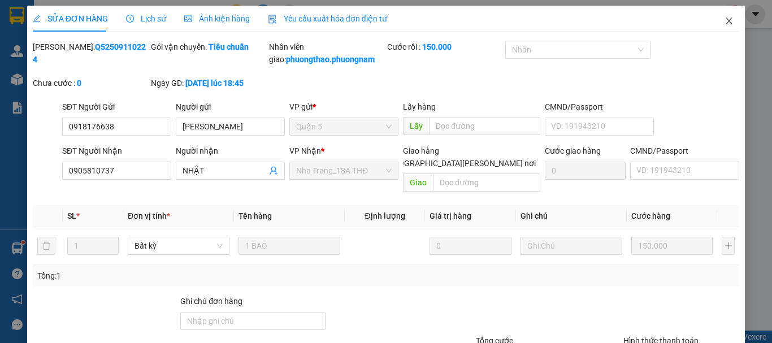
click at [714, 20] on span "Close" at bounding box center [729, 22] width 32 height 32
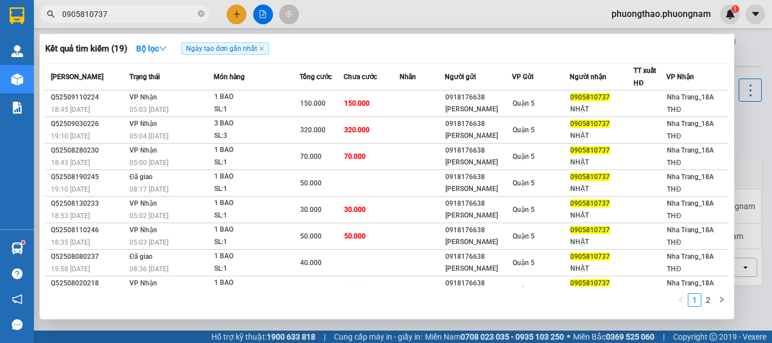
click at [124, 12] on input "0905810737" at bounding box center [128, 14] width 133 height 12
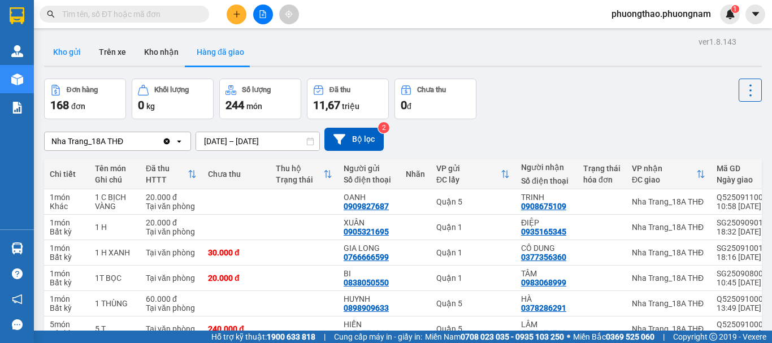
click at [81, 51] on button "Kho gửi" at bounding box center [67, 51] width 46 height 27
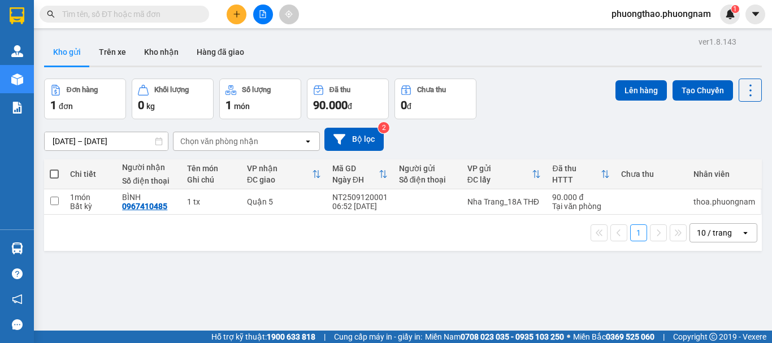
click at [147, 15] on input "text" at bounding box center [128, 14] width 133 height 12
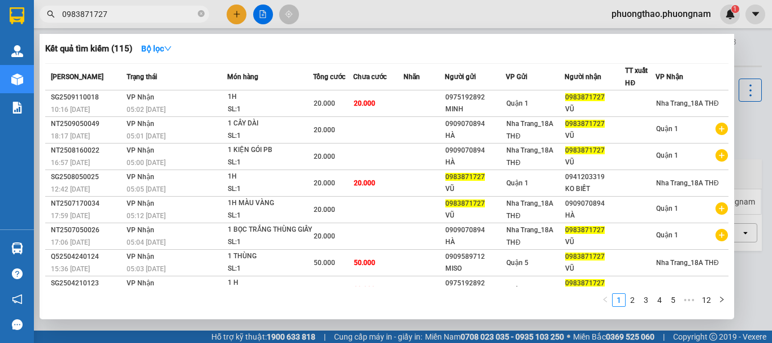
type input "0983871727"
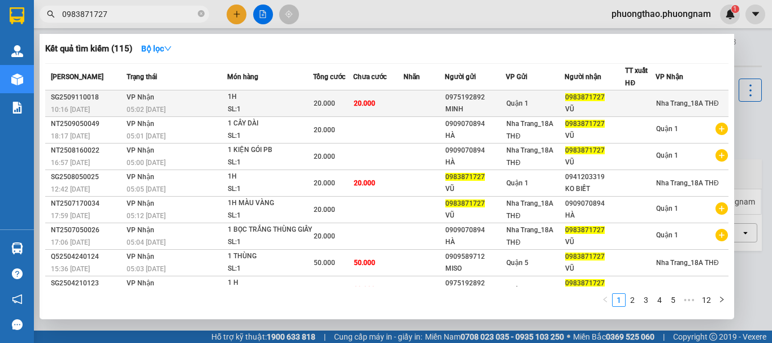
click at [212, 110] on div "05:02 [DATE]" at bounding box center [177, 109] width 100 height 12
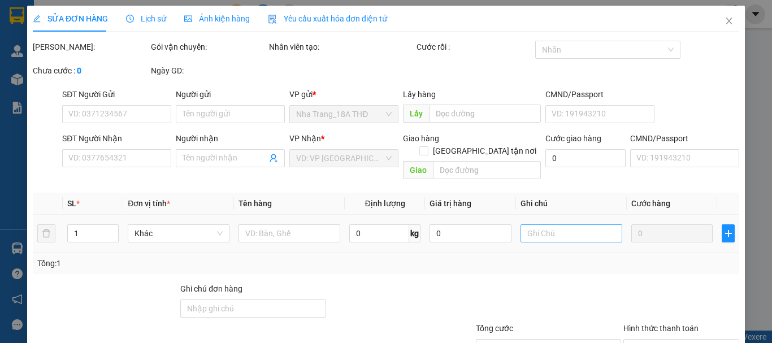
type input "0975192892"
type input "MINH"
type input "0983871727"
type input "VŨ"
type input "20.000"
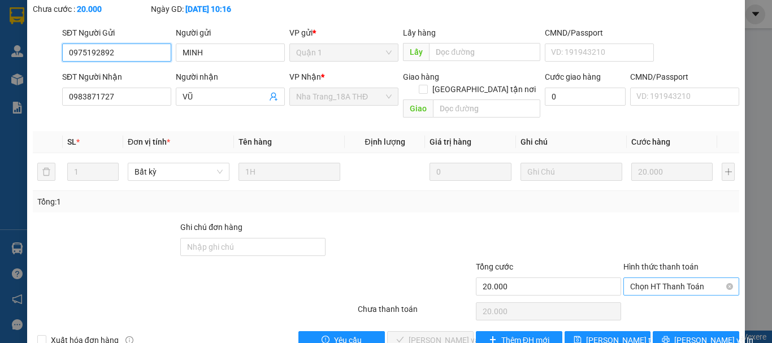
scroll to position [75, 0]
click at [635, 277] on span "Chọn HT Thanh Toán" at bounding box center [681, 285] width 102 height 17
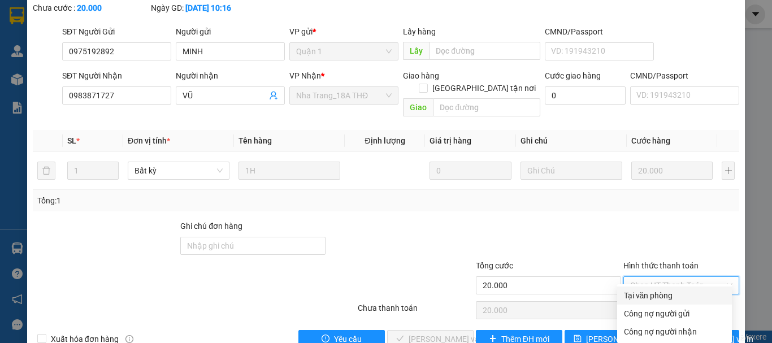
click at [642, 294] on div "Tại văn phòng" at bounding box center [674, 295] width 101 height 12
type input "0"
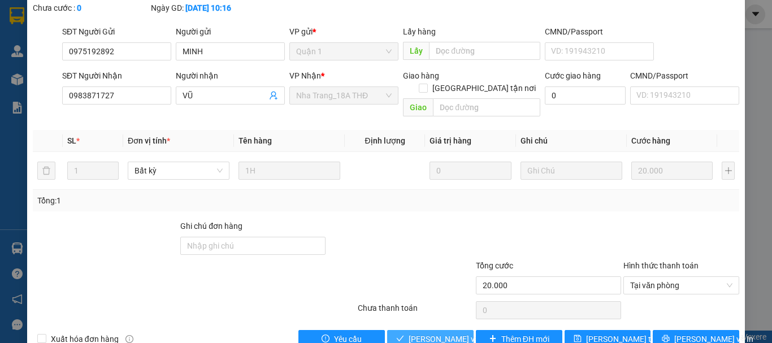
drag, startPoint x: 437, startPoint y: 331, endPoint x: 363, endPoint y: 273, distance: 94.6
click at [436, 333] on span "Lưu và Giao hàng" at bounding box center [462, 339] width 108 height 12
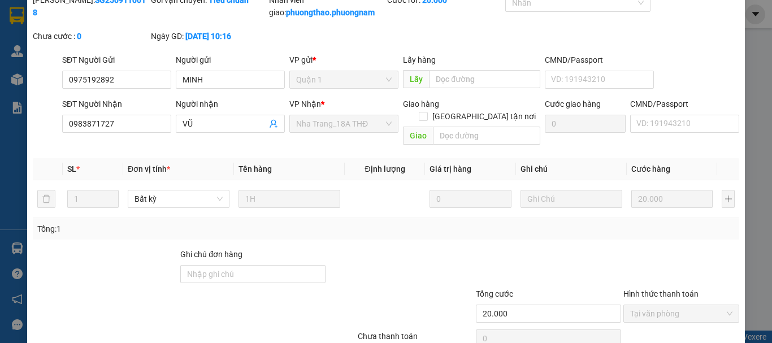
scroll to position [0, 0]
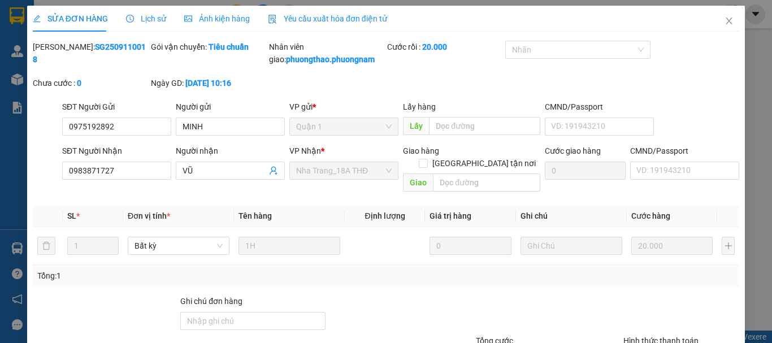
click at [699, 23] on div "SỬA ĐƠN HÀNG Lịch sử Ảnh kiện hàng Yêu cầu xuất hóa đơn điện tử" at bounding box center [386, 19] width 706 height 26
click at [724, 20] on icon "close" at bounding box center [728, 20] width 9 height 9
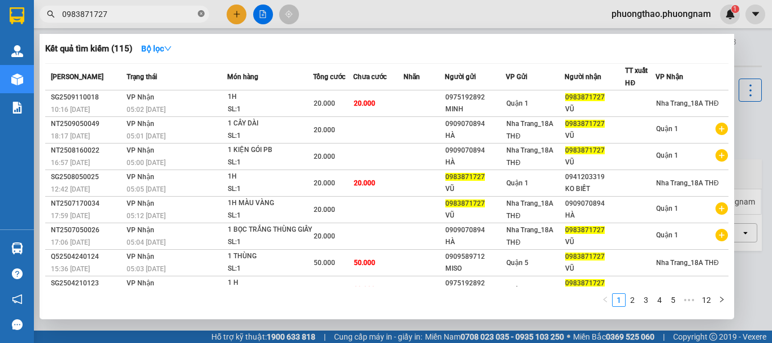
click at [201, 15] on icon "close-circle" at bounding box center [201, 13] width 7 height 7
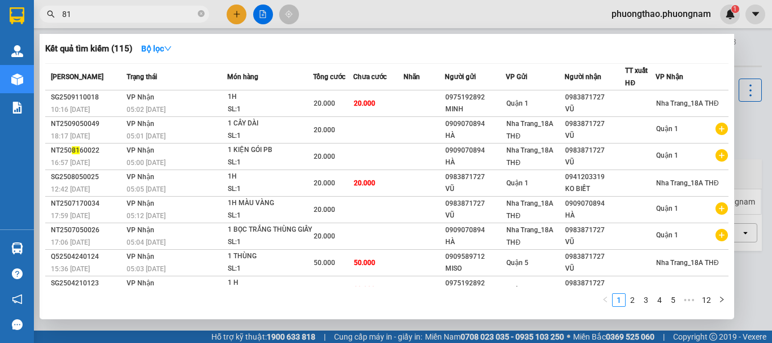
type input "817"
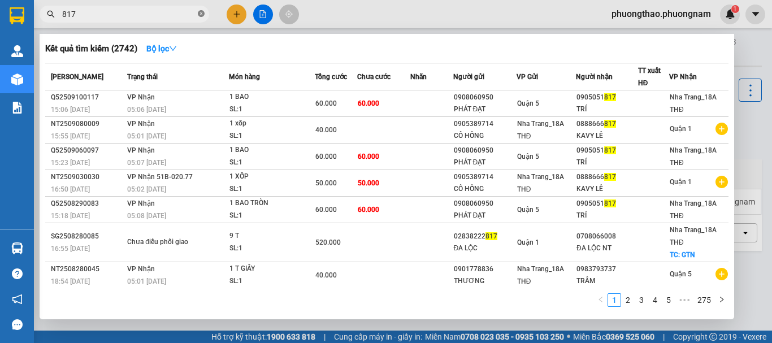
drag, startPoint x: 201, startPoint y: 15, endPoint x: 219, endPoint y: 114, distance: 100.0
click at [201, 15] on icon "close-circle" at bounding box center [201, 13] width 7 height 7
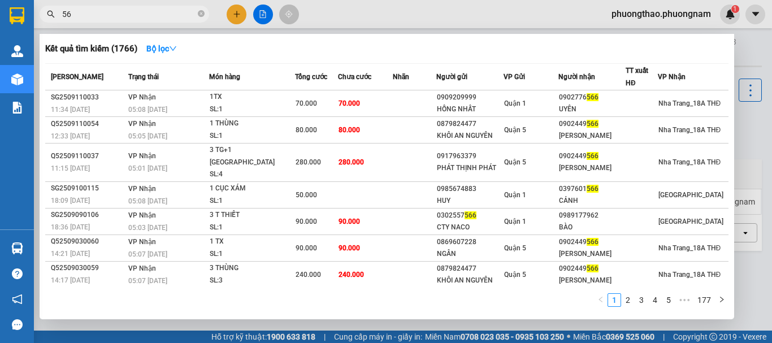
type input "5"
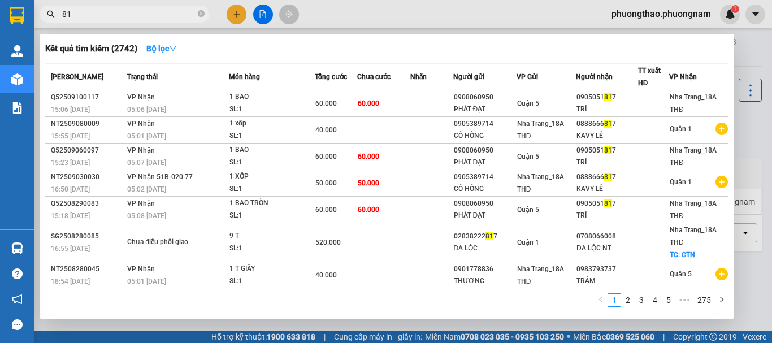
type input "8"
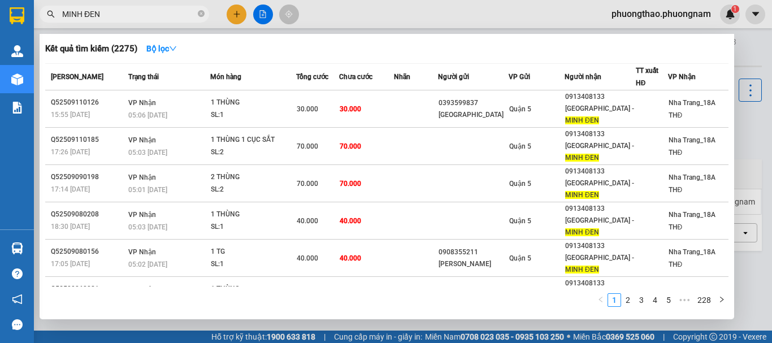
drag, startPoint x: 138, startPoint y: 14, endPoint x: 0, endPoint y: 0, distance: 139.1
click at [0, 2] on section "Kết quả tìm kiếm ( 2275 ) Bộ lọc Mã ĐH Trạng thái Món hàng Tổng cước Chưa cước …" at bounding box center [386, 171] width 772 height 343
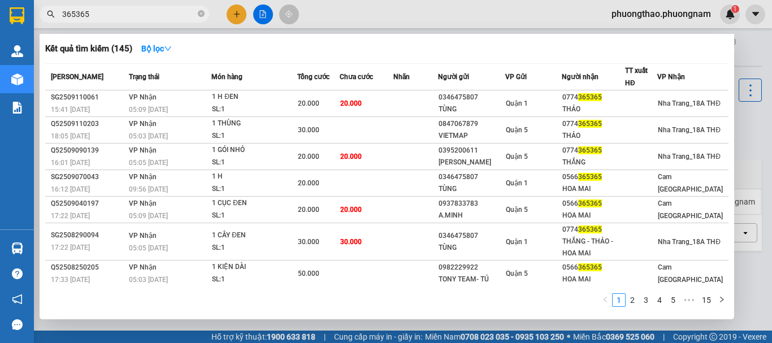
type input "365365"
drag, startPoint x: 535, startPoint y: 80, endPoint x: 757, endPoint y: -68, distance: 267.3
click at [757, 0] on html "Kết quả tìm kiếm ( 145 ) Bộ lọc Mã ĐH Trạng thái Món hàng Tổng cước Chưa cước N…" at bounding box center [386, 171] width 772 height 343
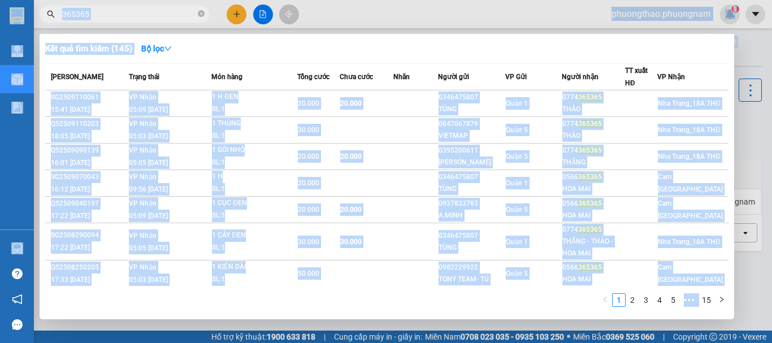
click at [482, 19] on div at bounding box center [386, 171] width 772 height 343
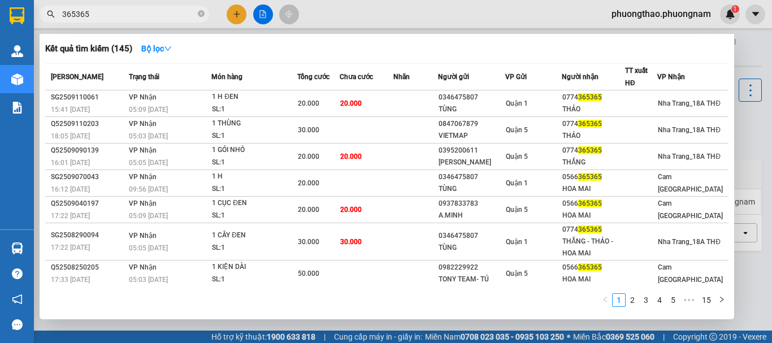
click at [110, 13] on input "365365" at bounding box center [128, 14] width 133 height 12
click at [111, 14] on input "365365" at bounding box center [128, 14] width 133 height 12
type input "365365"
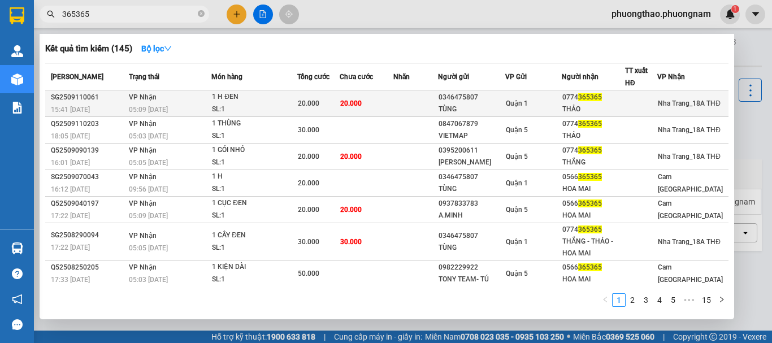
click at [519, 113] on td "Quận 1" at bounding box center [533, 103] width 56 height 27
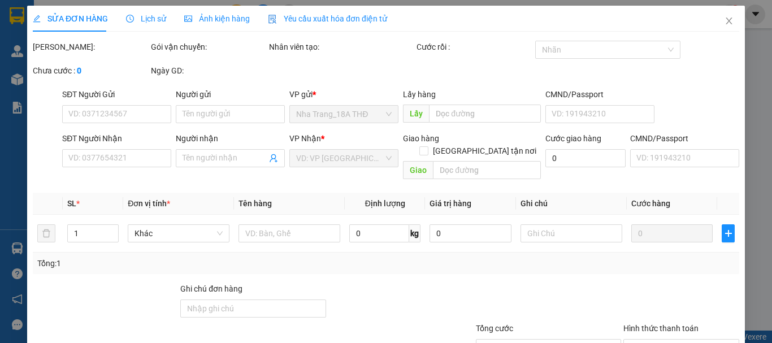
type input "0346475807"
type input "TÙNG"
type input "0774365365"
type input "THẢO"
type input "20.000"
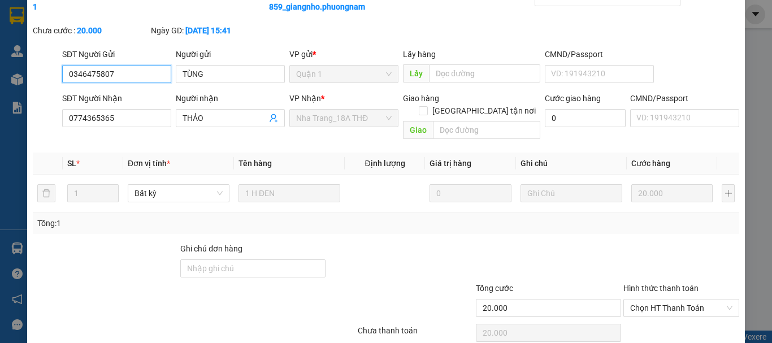
scroll to position [90, 0]
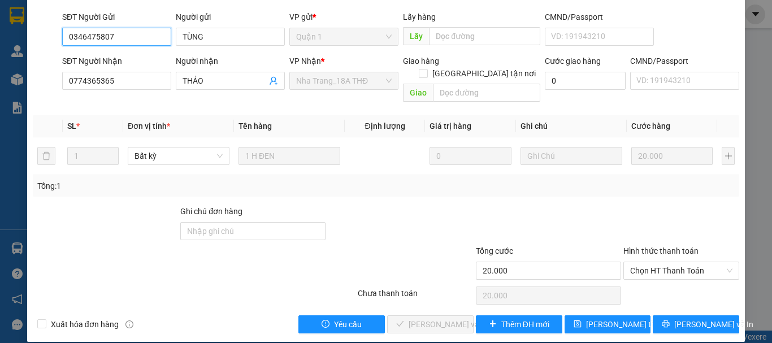
drag, startPoint x: 661, startPoint y: 259, endPoint x: 661, endPoint y: 267, distance: 8.5
click at [662, 262] on span "Chọn HT Thanh Toán" at bounding box center [681, 270] width 102 height 17
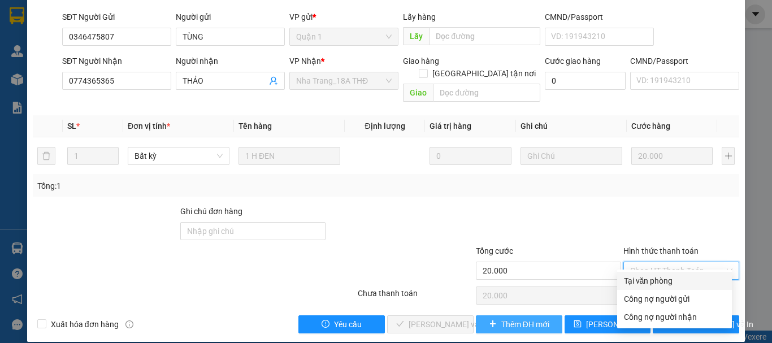
drag, startPoint x: 657, startPoint y: 280, endPoint x: 495, endPoint y: 311, distance: 165.6
click at [656, 280] on div "Tại văn phòng" at bounding box center [674, 281] width 101 height 12
type input "0"
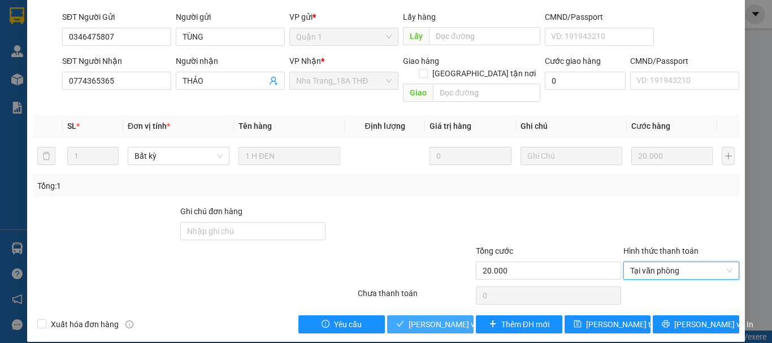
click at [441, 318] on span "[PERSON_NAME] và Giao hàng" at bounding box center [462, 324] width 108 height 12
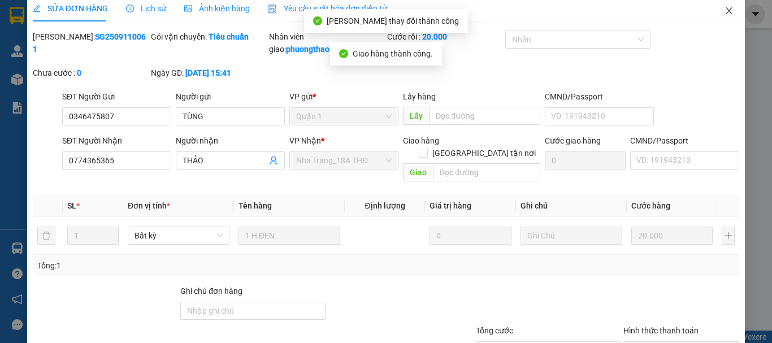
scroll to position [0, 0]
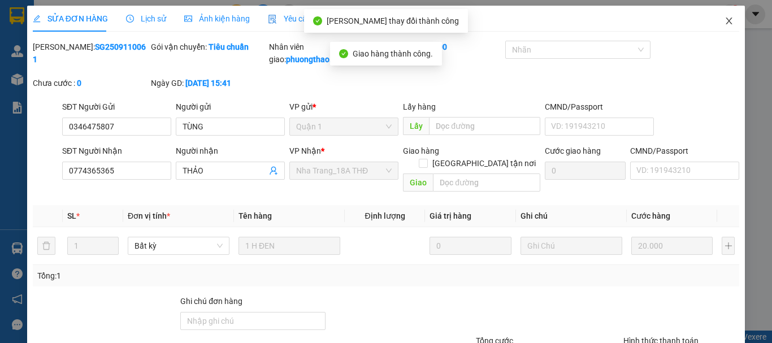
drag, startPoint x: 721, startPoint y: 25, endPoint x: 439, endPoint y: 61, distance: 284.2
click at [724, 24] on icon "close" at bounding box center [728, 20] width 9 height 9
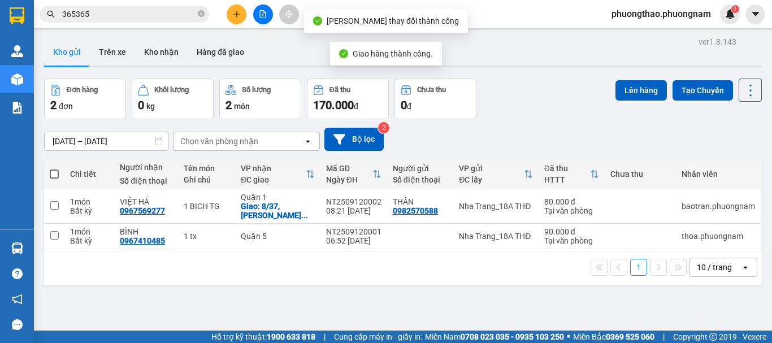
click at [140, 17] on input "365365" at bounding box center [128, 14] width 133 height 12
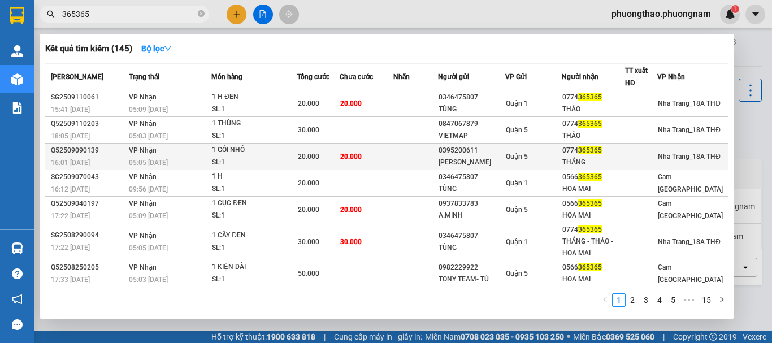
click at [234, 157] on div "SL: 1" at bounding box center [254, 162] width 85 height 12
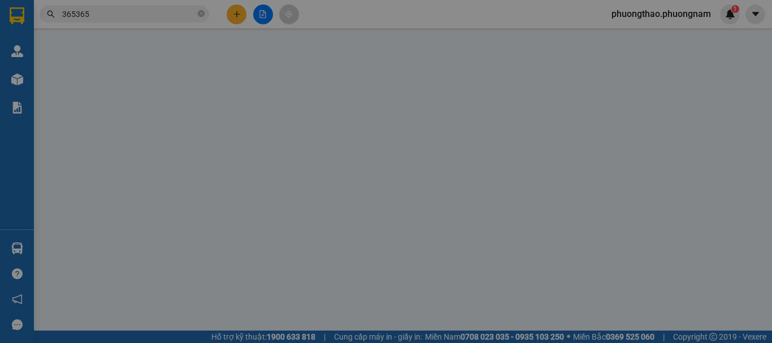
type input "0395200611"
type input "[PERSON_NAME]"
type input "0774365365"
type input "THẮNG"
type input "20.000"
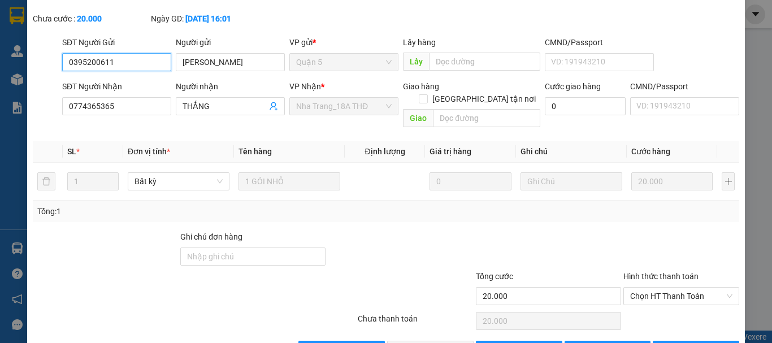
scroll to position [77, 0]
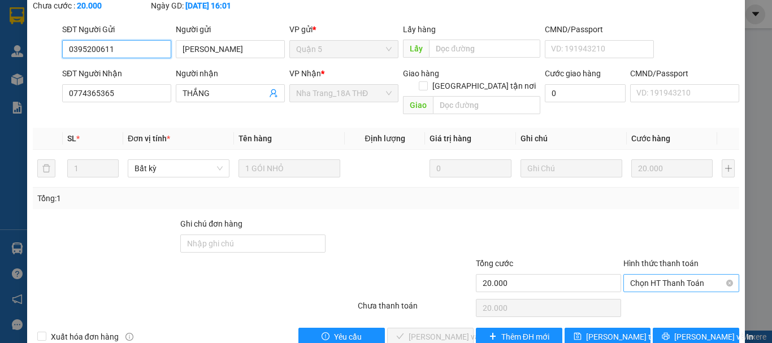
click at [690, 275] on span "Chọn HT Thanh Toán" at bounding box center [681, 283] width 102 height 17
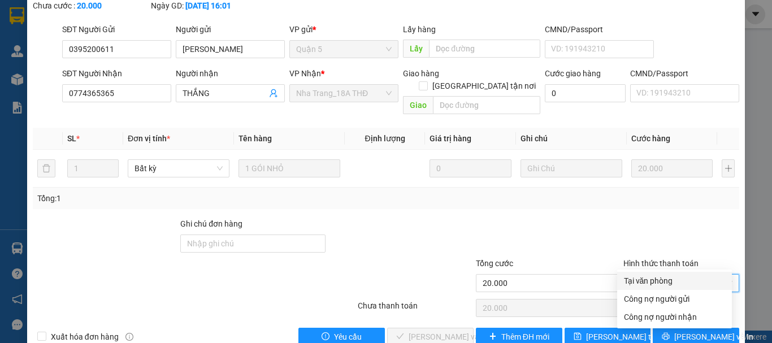
click at [652, 276] on div "Tại văn phòng" at bounding box center [674, 281] width 101 height 12
type input "0"
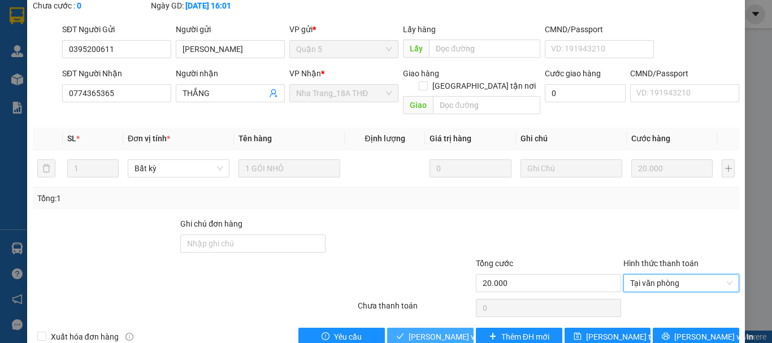
click at [414, 330] on span "[PERSON_NAME] và Giao hàng" at bounding box center [462, 336] width 108 height 12
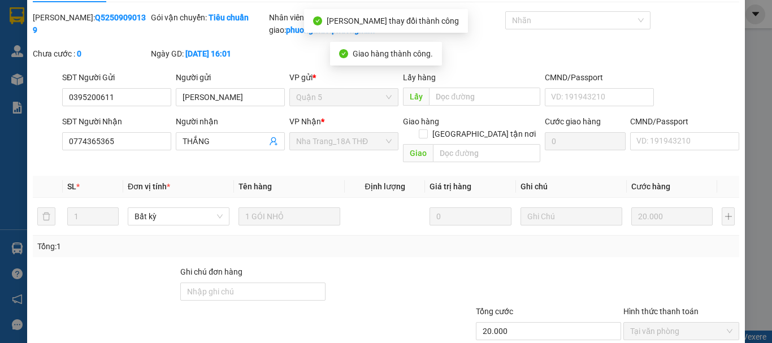
scroll to position [0, 0]
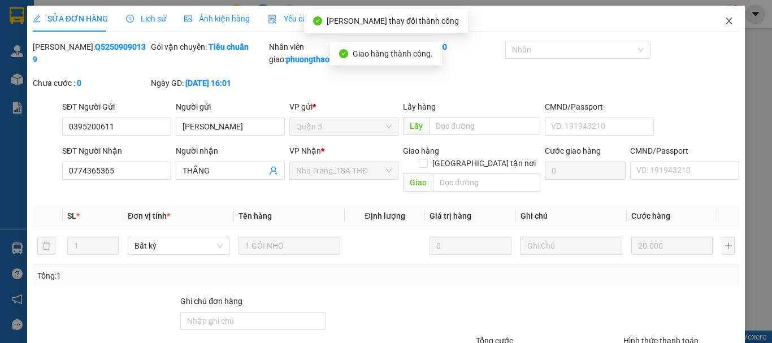
click at [727, 15] on span "Close" at bounding box center [729, 22] width 32 height 32
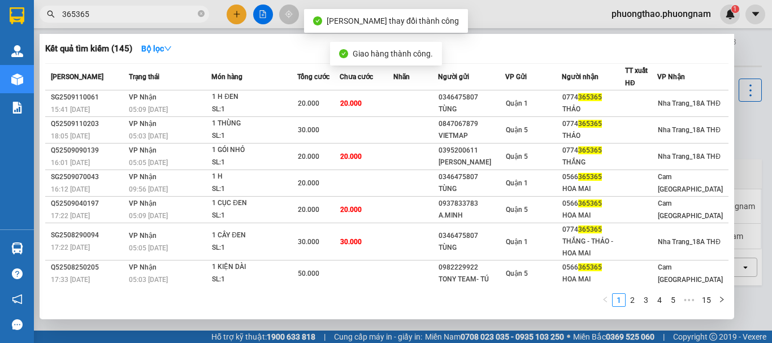
click at [133, 12] on input "365365" at bounding box center [128, 14] width 133 height 12
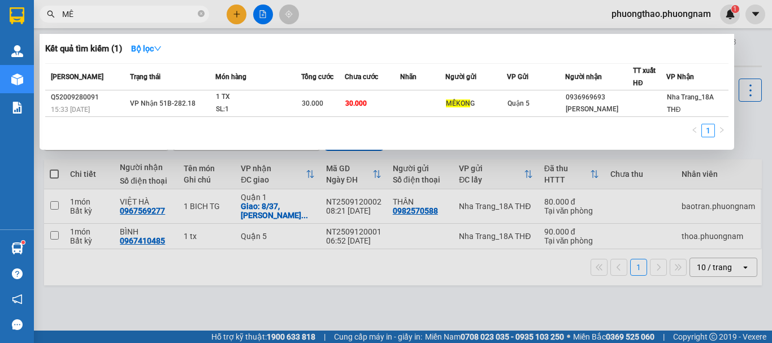
type input "M"
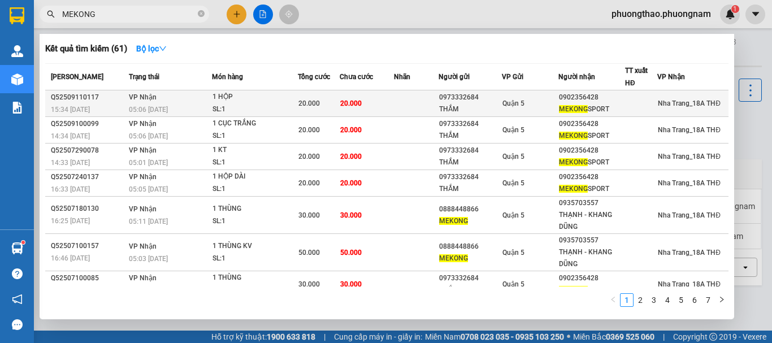
type input "MEKONG"
click at [427, 112] on td at bounding box center [416, 103] width 45 height 27
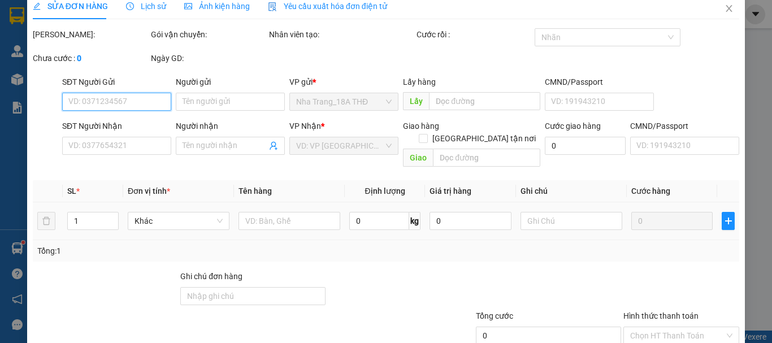
type input "0973332684"
type input "THẮM"
type input "0902356428"
type input "MEKONG SPORT"
type input "20.000"
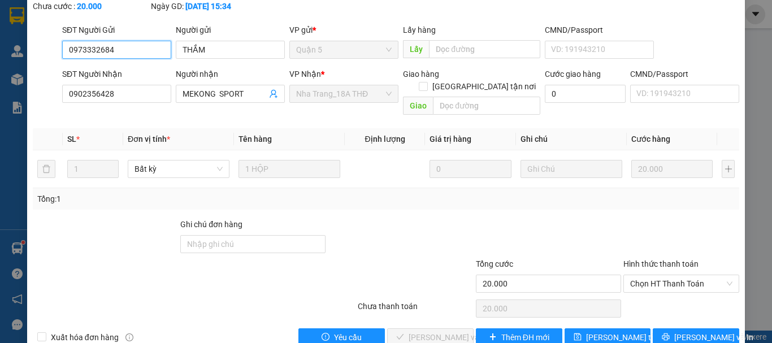
scroll to position [77, 0]
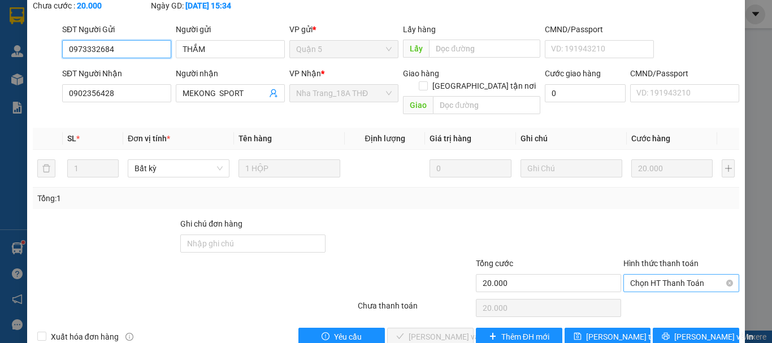
click at [663, 275] on span "Chọn HT Thanh Toán" at bounding box center [681, 283] width 102 height 17
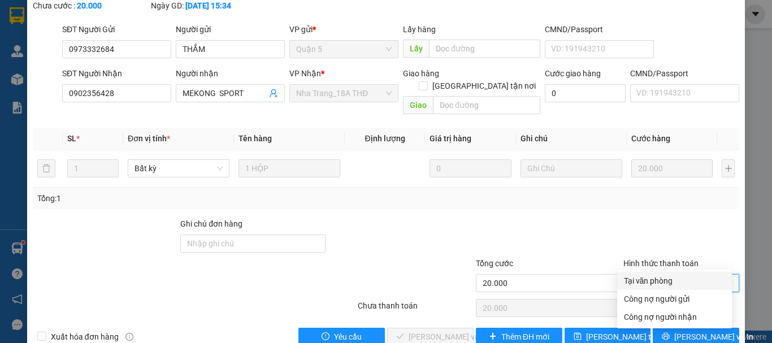
drag, startPoint x: 655, startPoint y: 280, endPoint x: 621, endPoint y: 281, distance: 33.3
click at [654, 281] on div "Tại văn phòng" at bounding box center [674, 281] width 101 height 12
type input "0"
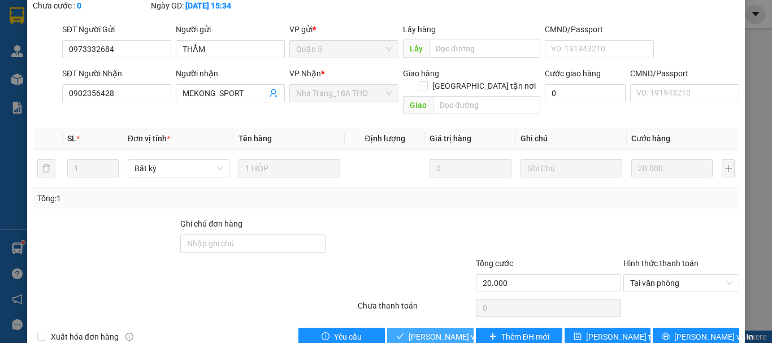
click at [457, 330] on span "[PERSON_NAME] và Giao hàng" at bounding box center [462, 336] width 108 height 12
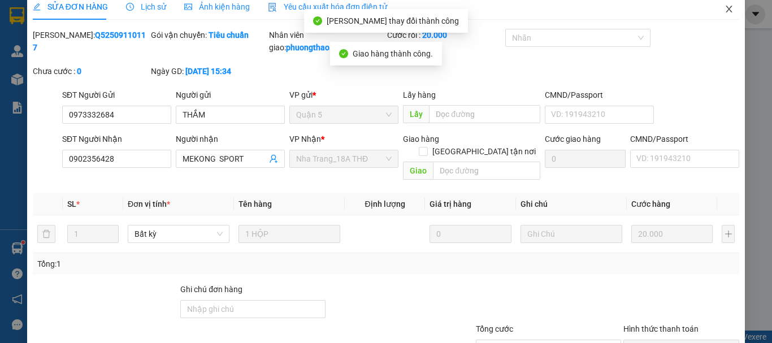
scroll to position [0, 0]
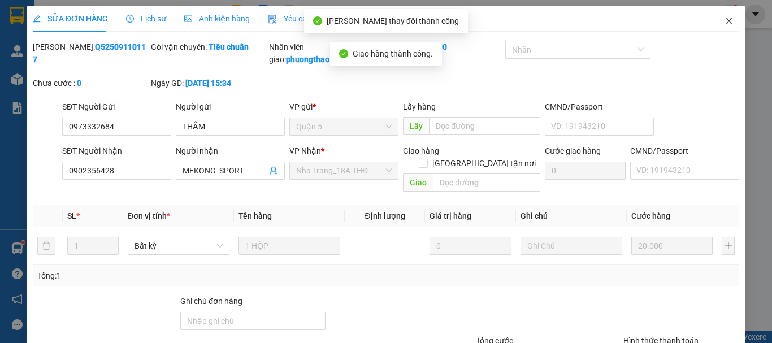
click at [722, 16] on span "Close" at bounding box center [729, 22] width 32 height 32
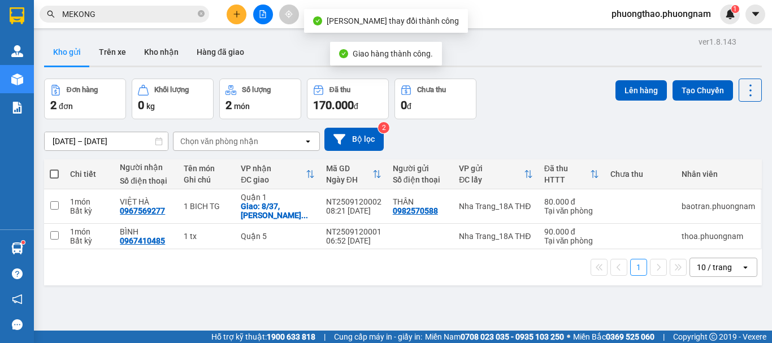
click at [106, 15] on input "MEKONG" at bounding box center [128, 14] width 133 height 12
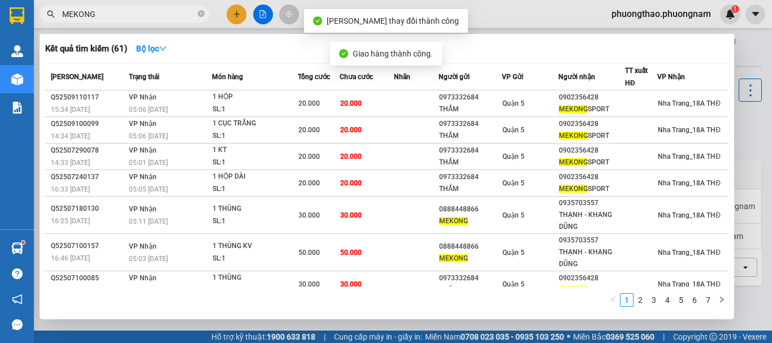
click at [106, 15] on input "MEKONG" at bounding box center [128, 14] width 133 height 12
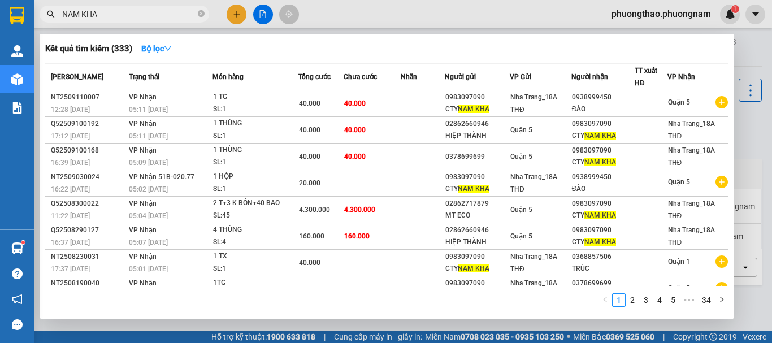
type input "NAM KHA"
click at [467, 29] on div at bounding box center [386, 171] width 772 height 343
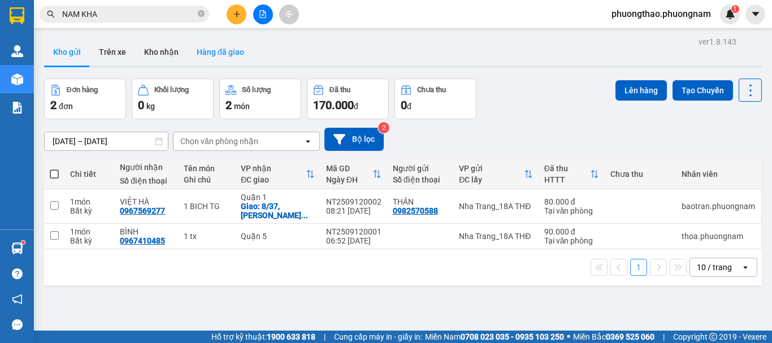
click at [214, 57] on button "Hàng đã giao" at bounding box center [221, 51] width 66 height 27
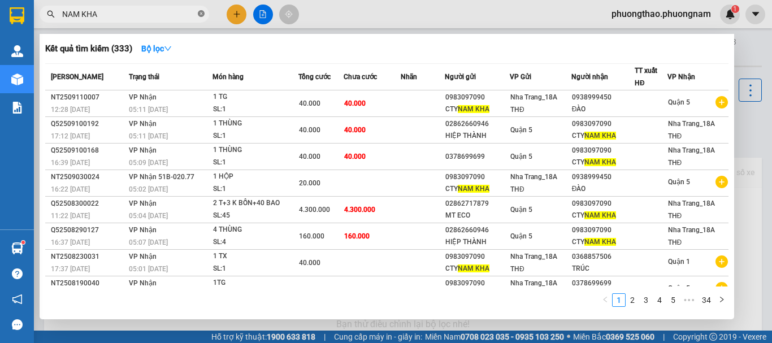
click at [199, 16] on icon "close-circle" at bounding box center [201, 13] width 7 height 7
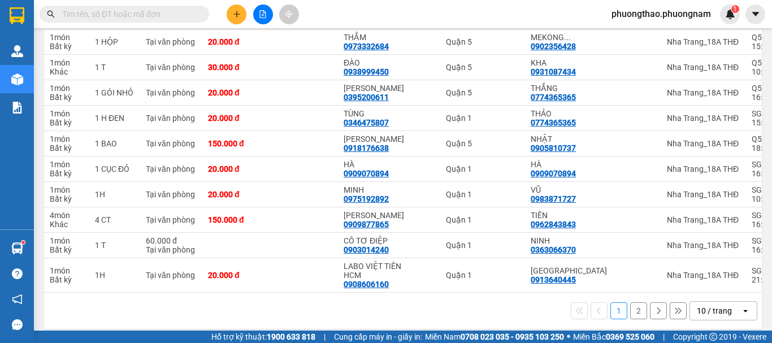
scroll to position [173, 0]
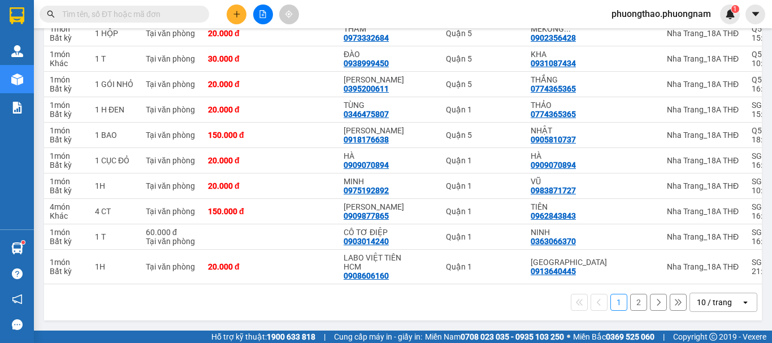
drag, startPoint x: 571, startPoint y: 285, endPoint x: 584, endPoint y: 278, distance: 14.7
click at [587, 284] on div "Chi tiết Tên món Ghi chú Đã thu HTTT Chưa thu Thu hộ Trạng thái Người gửi Số đi…" at bounding box center [402, 155] width 717 height 329
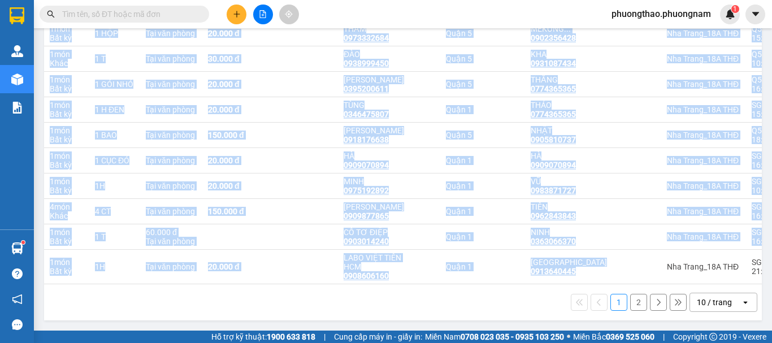
drag, startPoint x: 584, startPoint y: 278, endPoint x: 612, endPoint y: 280, distance: 27.7
click at [616, 280] on div "Chi tiết Tên món Ghi chú Đã thu HTTT Chưa thu Thu hộ Trạng thái Người gửi Số đi…" at bounding box center [402, 137] width 717 height 293
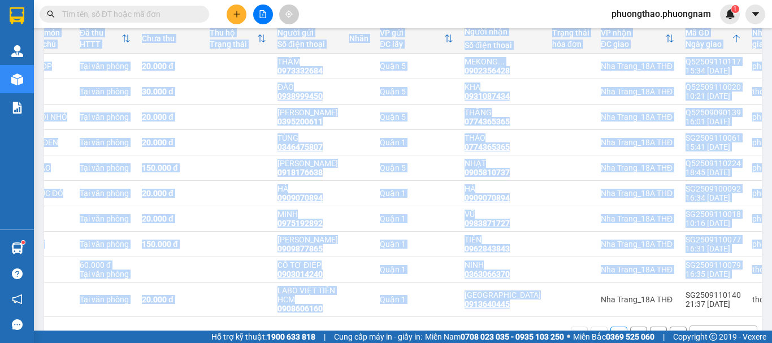
scroll to position [116, 0]
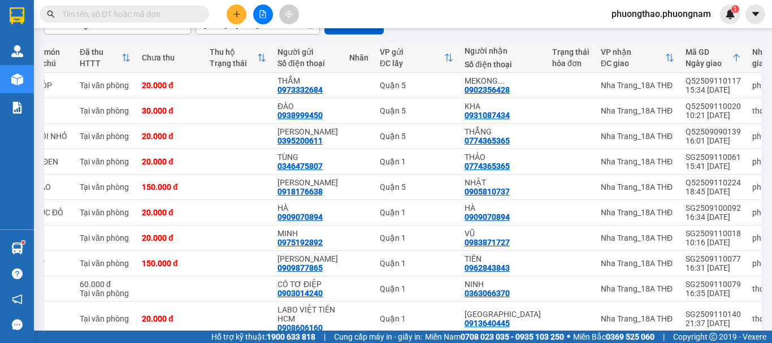
click at [238, 24] on div "Kết quả tìm kiếm ( 333 ) Bộ lọc Mã ĐH Trạng thái Món hàng Tổng cước Chưa cước N…" at bounding box center [386, 14] width 772 height 28
click at [237, 18] on icon "plus" at bounding box center [237, 14] width 8 height 8
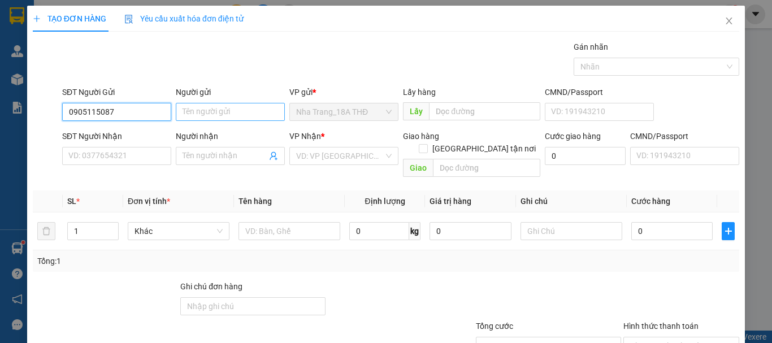
type input "0905115087"
click at [263, 110] on input "Người gửi" at bounding box center [230, 112] width 109 height 18
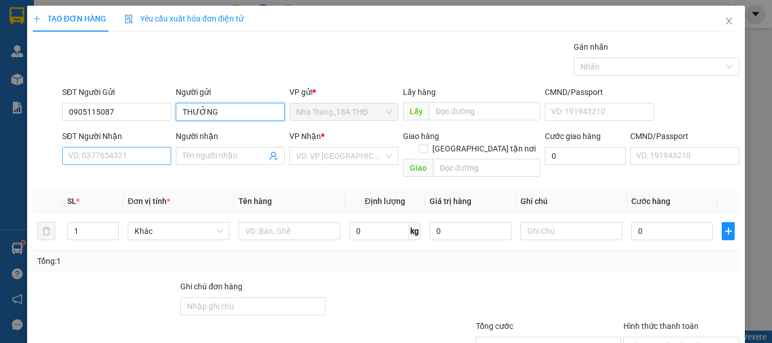
type input "THƯỞNG"
click at [89, 160] on input "SĐT Người Nhận" at bounding box center [116, 156] width 109 height 18
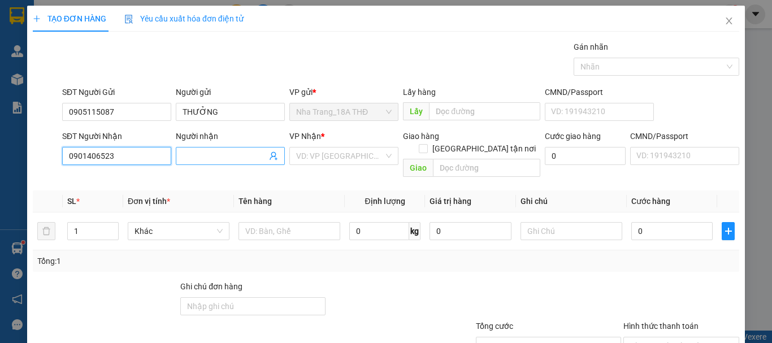
type input "0901406523"
click at [251, 151] on input "Người nhận" at bounding box center [224, 156] width 84 height 12
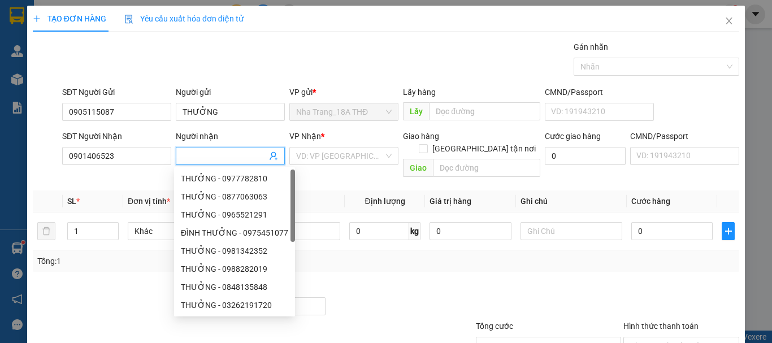
type input "B"
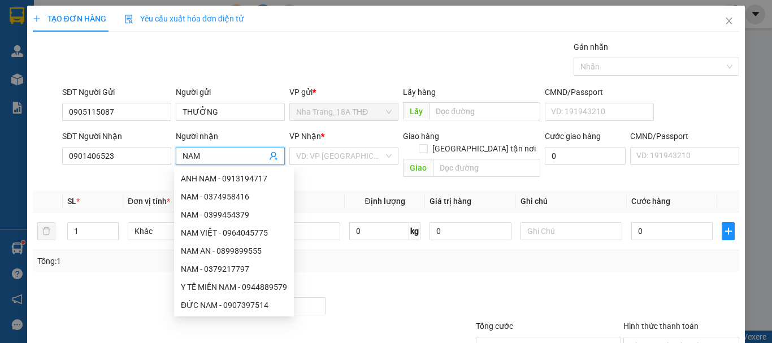
type input "NAM"
click at [345, 171] on div "Transit Pickup Surcharge Ids Transit Deliver Surcharge Ids Transit Deliver Surc…" at bounding box center [386, 225] width 706 height 368
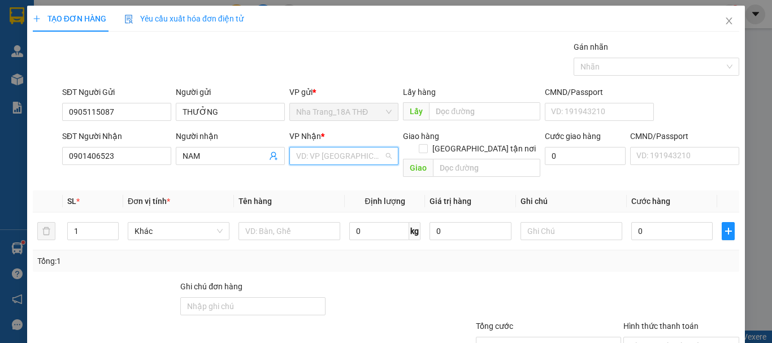
click at [343, 154] on input "search" at bounding box center [340, 155] width 88 height 17
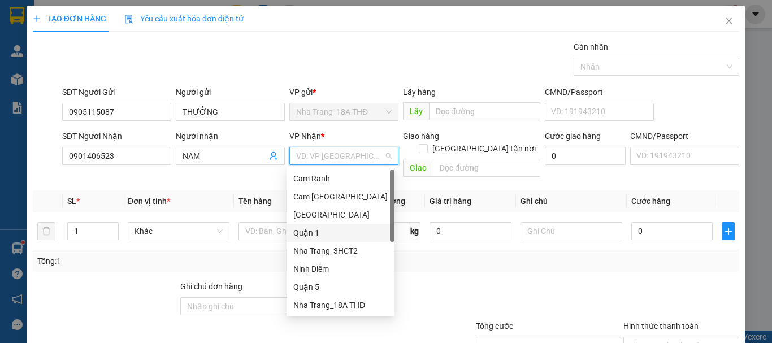
click at [319, 226] on div "Quận 1" at bounding box center [340, 233] width 108 height 18
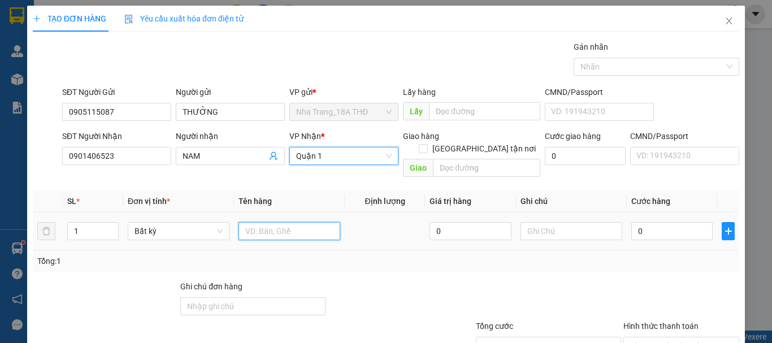
click at [299, 225] on input "text" at bounding box center [289, 231] width 102 height 18
type input "1 PB 300K"
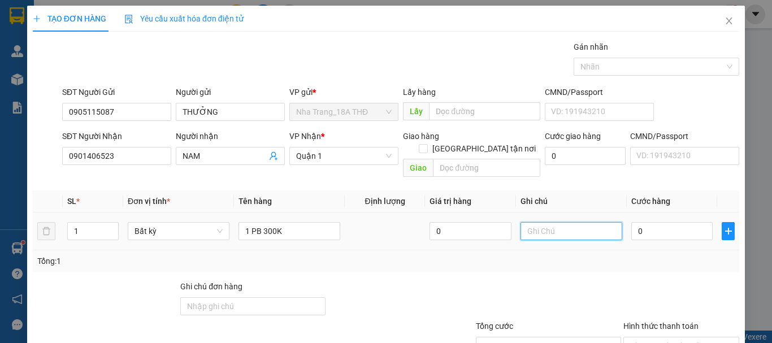
click at [526, 222] on input "text" at bounding box center [571, 231] width 102 height 18
type input "THU HỘ BILL SG 110138"
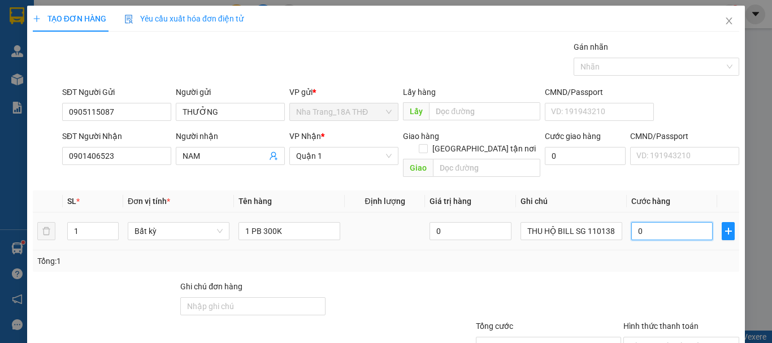
click at [672, 222] on input "0" at bounding box center [671, 231] width 81 height 18
type input "2"
type input "20"
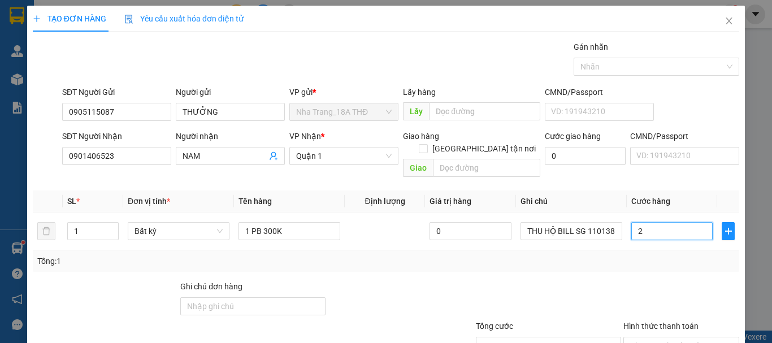
type input "20"
type input "20.000"
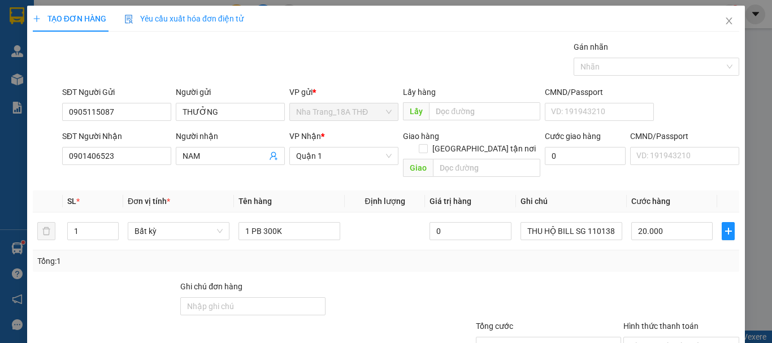
click at [394, 280] on div at bounding box center [399, 300] width 147 height 40
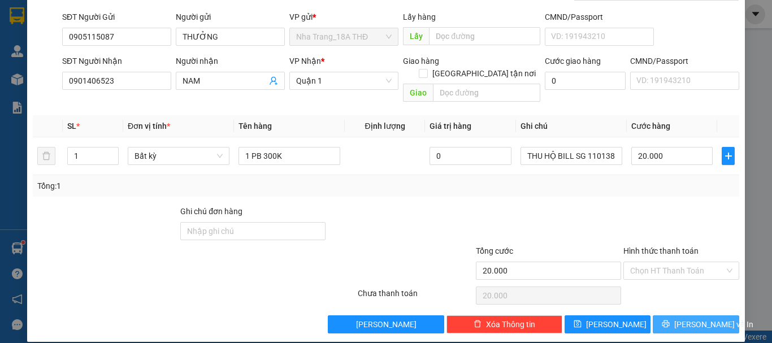
click at [678, 318] on span "Lưu và In" at bounding box center [713, 324] width 79 height 12
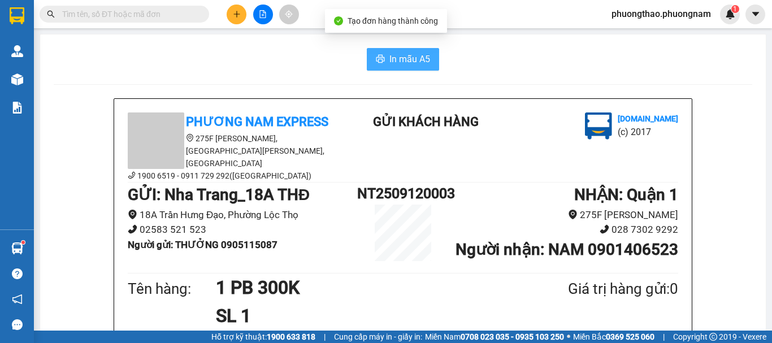
click at [376, 56] on icon "printer" at bounding box center [380, 59] width 8 height 8
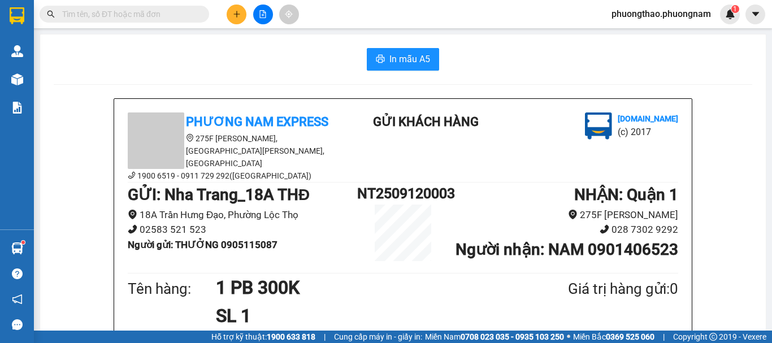
click at [171, 18] on input "text" at bounding box center [128, 14] width 133 height 12
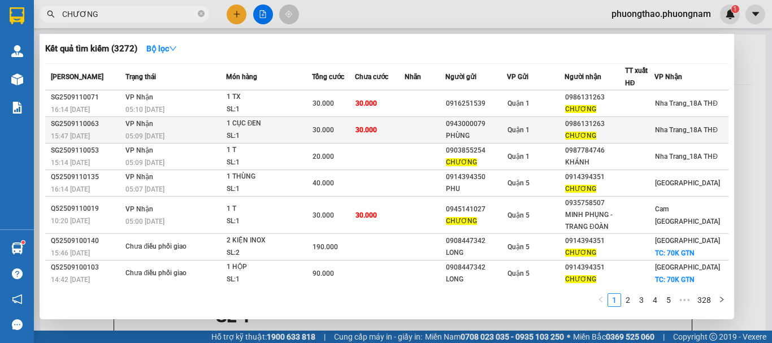
type input "CHƯƠNG"
click at [597, 125] on div "0986131263" at bounding box center [594, 124] width 59 height 12
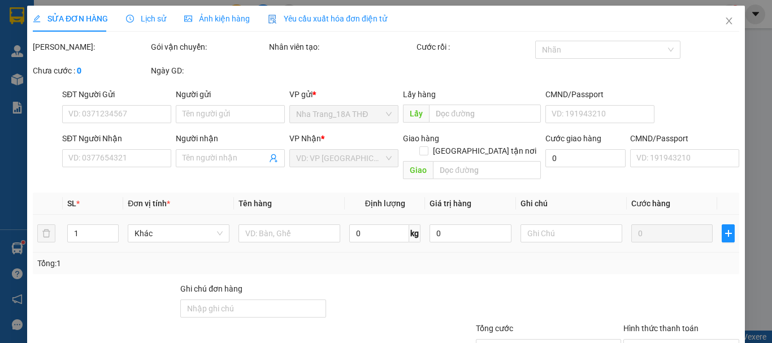
type input "0943000079"
type input "PHÙNG"
type input "0986131263"
type input "CHƯƠNG"
type input "30.000"
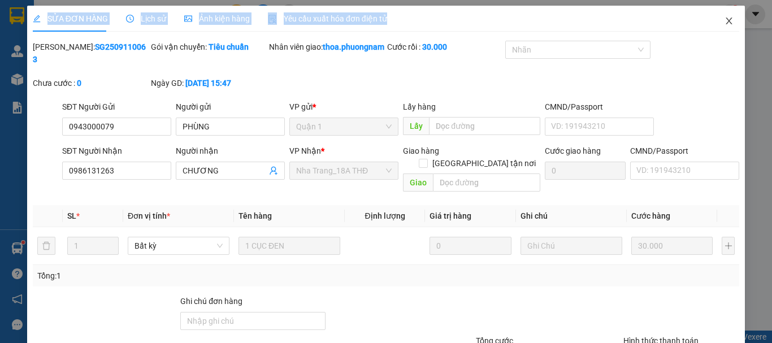
click at [706, 7] on div "SỬA ĐƠN HÀNG Lịch sử Ảnh kiện hàng Yêu cầu xuất hóa đơn điện tử Total Paid Fee …" at bounding box center [385, 219] width 717 height 426
click at [726, 23] on icon "close" at bounding box center [729, 21] width 6 height 7
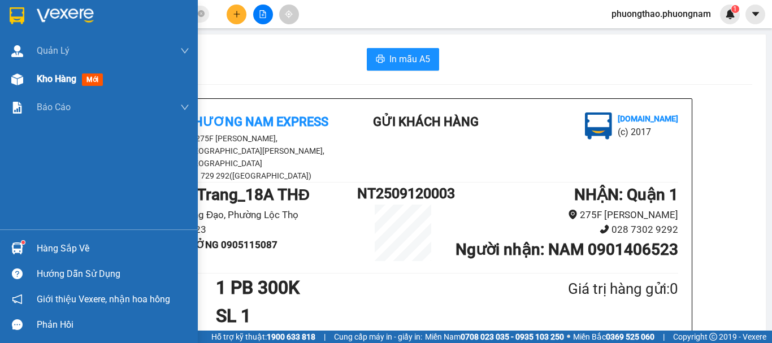
click at [19, 72] on div at bounding box center [17, 79] width 20 height 20
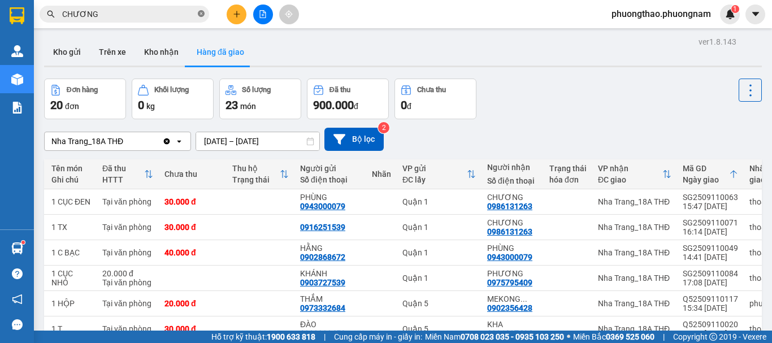
click at [199, 12] on icon "close-circle" at bounding box center [201, 13] width 7 height 7
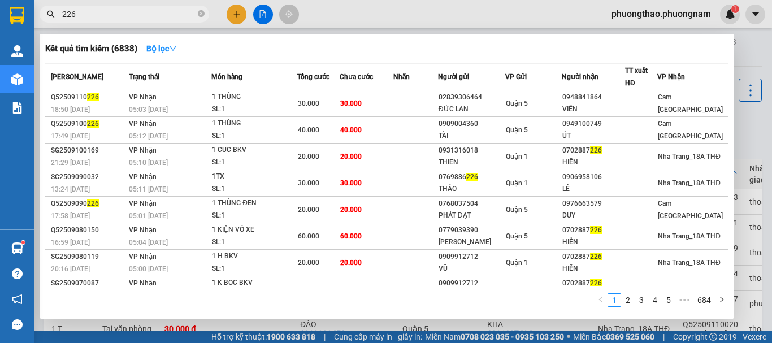
drag, startPoint x: 121, startPoint y: 16, endPoint x: 0, endPoint y: 14, distance: 121.5
click at [0, 14] on section "Kết quả tìm kiếm ( 6838 ) Bộ lọc Mã ĐH Trạng thái Món hàng Tổng cước Chưa cước …" at bounding box center [386, 171] width 772 height 343
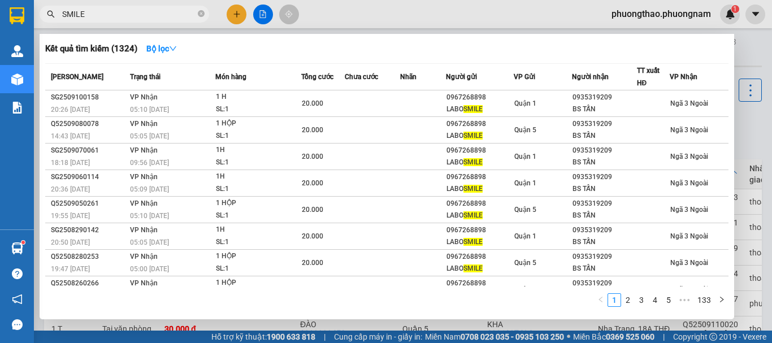
drag, startPoint x: 102, startPoint y: 15, endPoint x: 0, endPoint y: -41, distance: 116.3
click at [0, 0] on html "Kết quả tìm kiếm ( 1324 ) Bộ lọc Mã ĐH Trạng thái Món hàng Tổng cước Chưa cước …" at bounding box center [386, 171] width 772 height 343
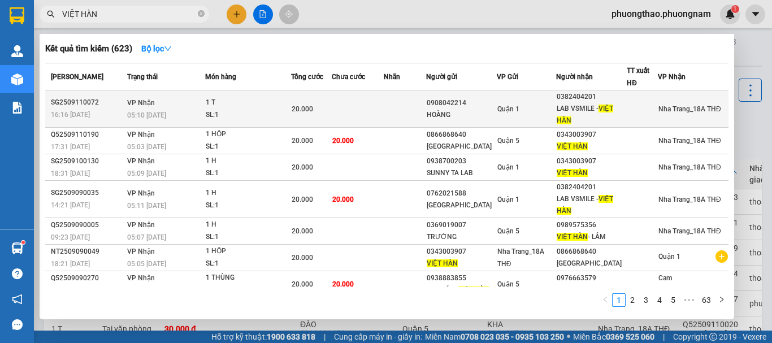
type input "VIỆT HÀN"
click at [290, 112] on div "SL: 1" at bounding box center [248, 115] width 85 height 12
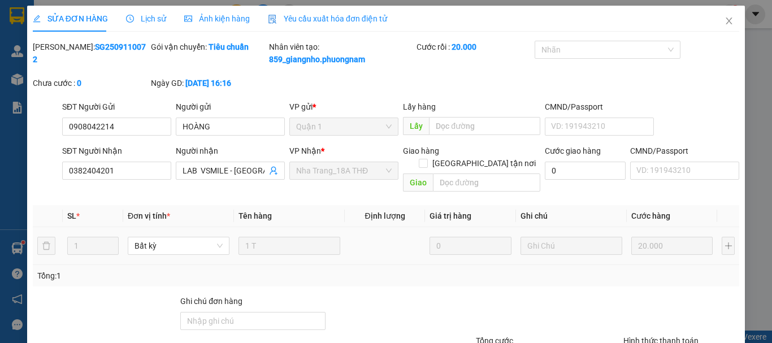
type input "0908042214"
type input "HOÀNG"
type input "0382404201"
type input "LAB VSMILE - VIỆT HÀN"
type input "20.000"
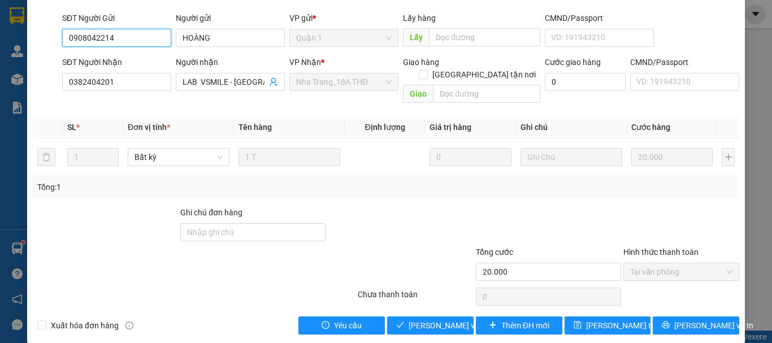
scroll to position [90, 0]
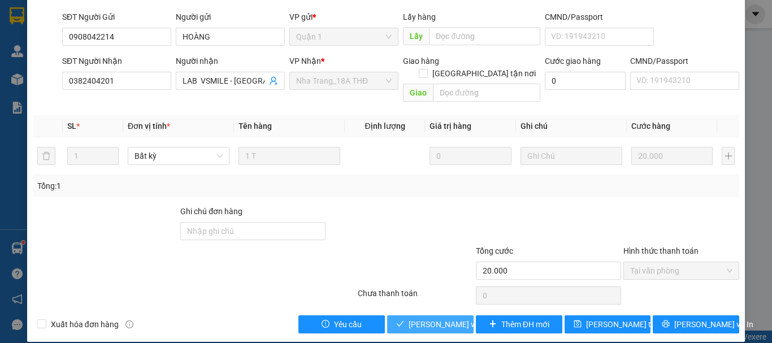
click at [437, 318] on span "Lưu và Giao hàng" at bounding box center [462, 324] width 108 height 12
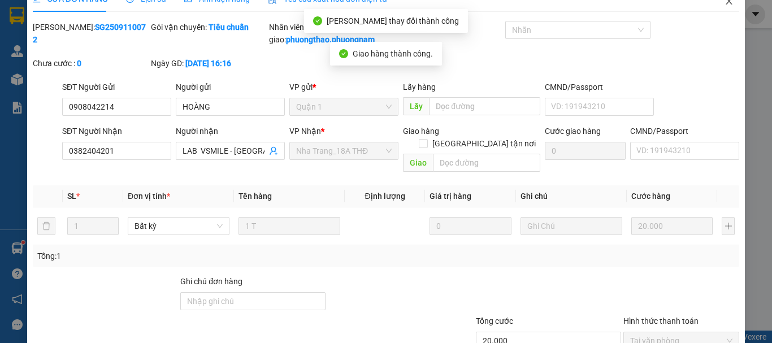
scroll to position [0, 0]
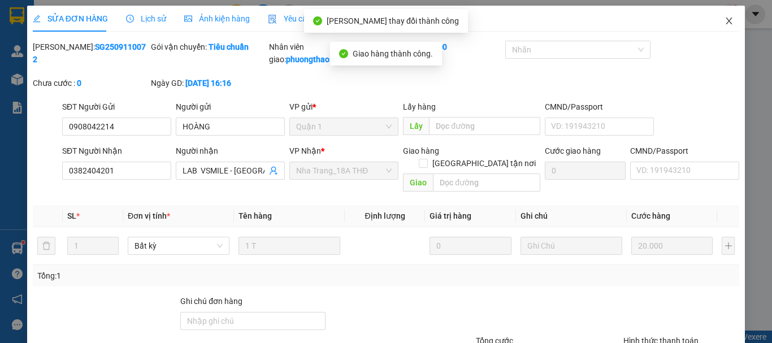
click at [724, 18] on icon "close" at bounding box center [728, 20] width 9 height 9
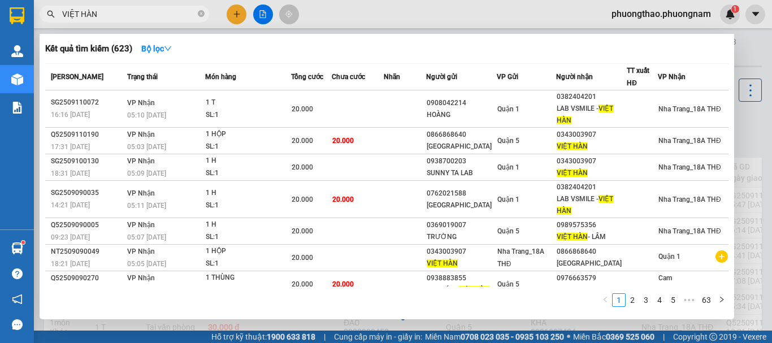
click at [124, 15] on input "VIỆT HÀN" at bounding box center [128, 14] width 133 height 12
drag, startPoint x: 124, startPoint y: 15, endPoint x: 0, endPoint y: -68, distance: 149.5
click at [0, 0] on html "Kết quả tìm kiếm ( 623 ) Bộ lọc Mã ĐH Trạng thái Món hàng Tổng cước Chưa cước N…" at bounding box center [386, 171] width 772 height 343
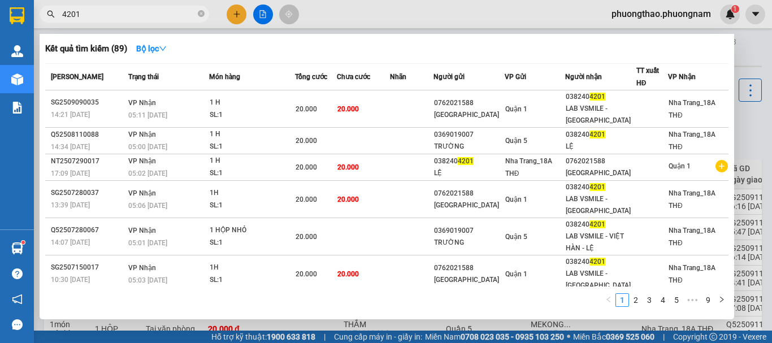
type input "4201"
drag, startPoint x: 150, startPoint y: 17, endPoint x: 0, endPoint y: -68, distance: 172.3
click at [0, 0] on html "Kết quả tìm kiếm ( 89 ) Bộ lọc Mã ĐH Trạng thái Món hàng Tổng cước Chưa cước Nh…" at bounding box center [386, 171] width 772 height 343
click at [202, 13] on icon "close-circle" at bounding box center [201, 13] width 7 height 7
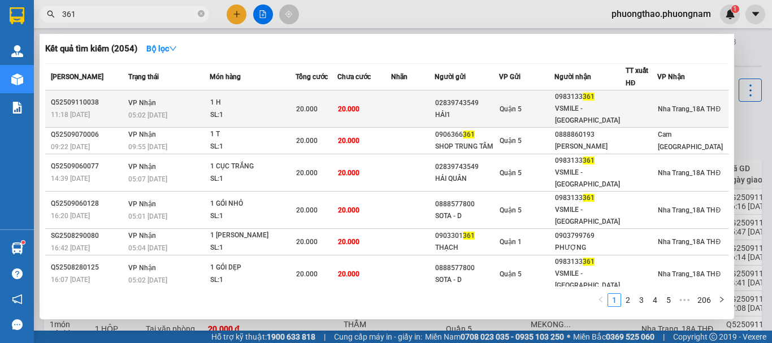
type input "361"
click at [611, 107] on div "VSMILE - HẢI" at bounding box center [590, 115] width 70 height 24
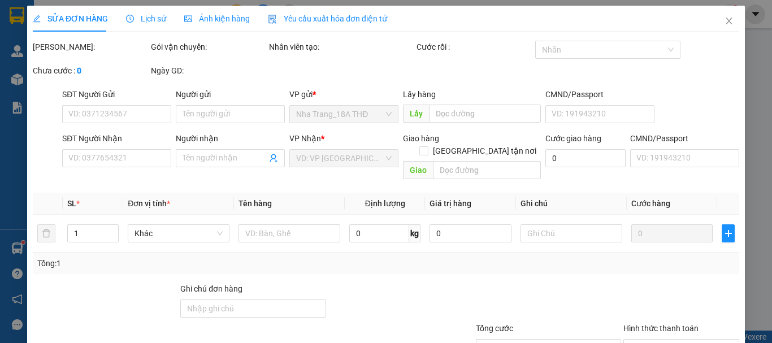
type input "02839743549"
type input "HẢI1"
type input "0983133361"
type input "VSMILE - HẢI"
type input "20.000"
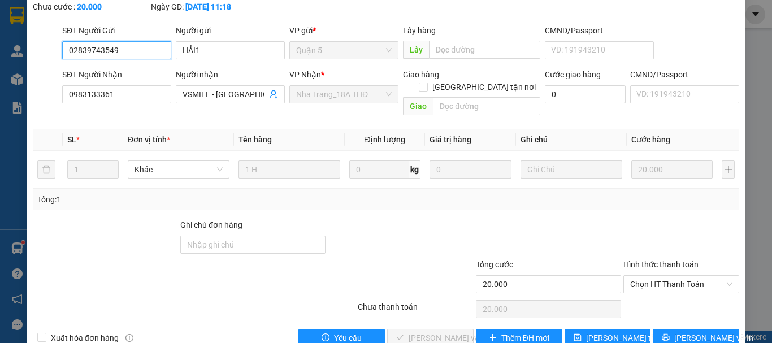
scroll to position [77, 0]
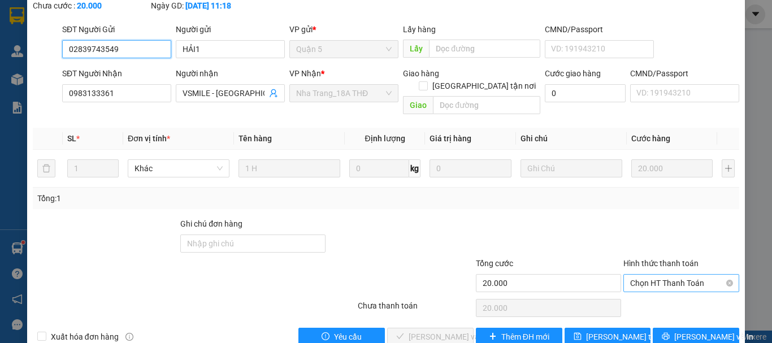
click at [694, 275] on span "Chọn HT Thanh Toán" at bounding box center [681, 283] width 102 height 17
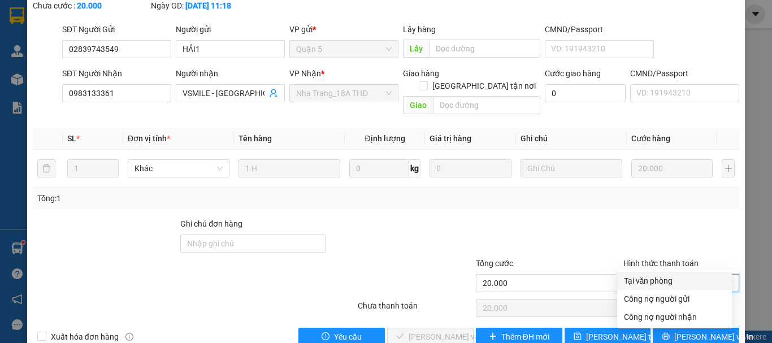
click at [673, 278] on div "Tại văn phòng" at bounding box center [674, 281] width 101 height 12
type input "0"
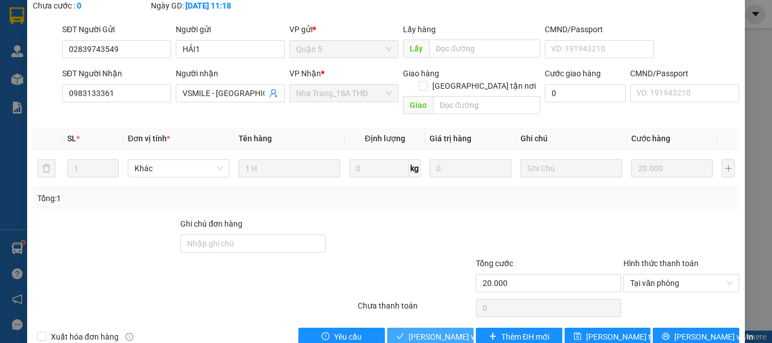
click at [403, 328] on button "Lưu và Giao hàng" at bounding box center [430, 337] width 86 height 18
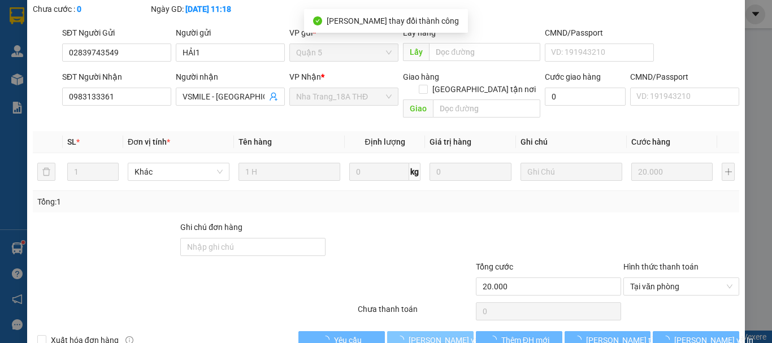
scroll to position [21, 0]
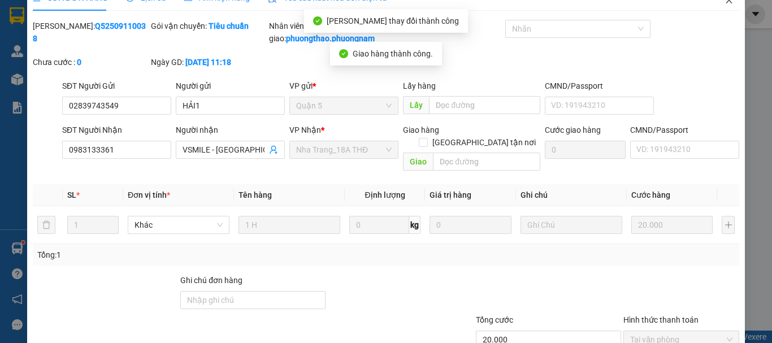
click at [713, 6] on span "Close" at bounding box center [729, 1] width 32 height 32
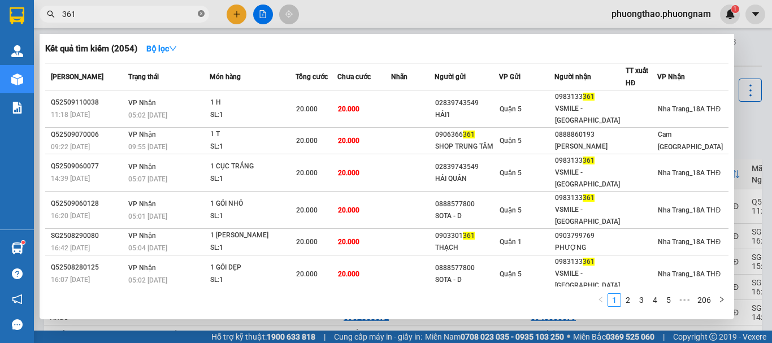
click at [199, 16] on icon "close-circle" at bounding box center [201, 13] width 7 height 7
type input "376"
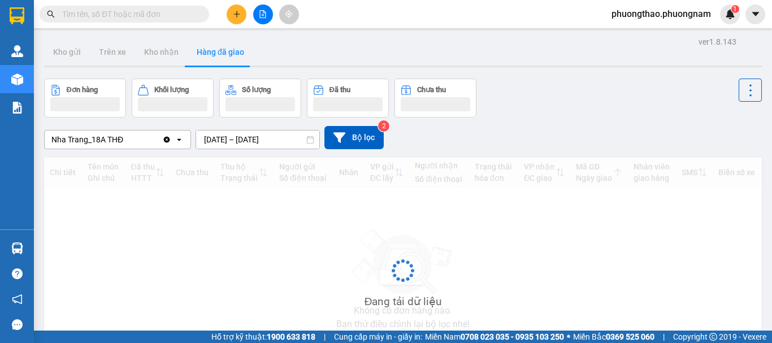
click at [155, 17] on input "text" at bounding box center [128, 14] width 133 height 12
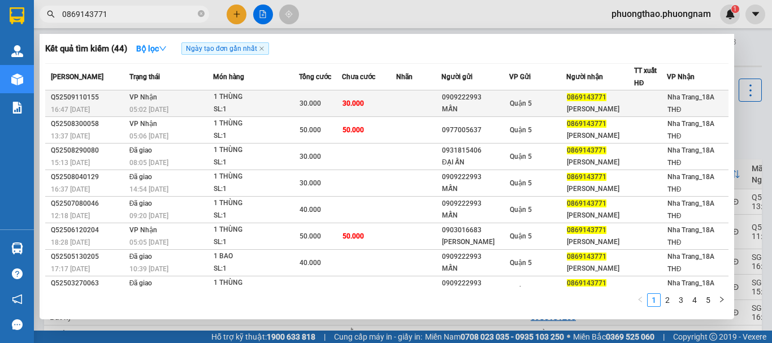
type input "0869143771"
click at [333, 114] on td "30.000" at bounding box center [320, 103] width 42 height 27
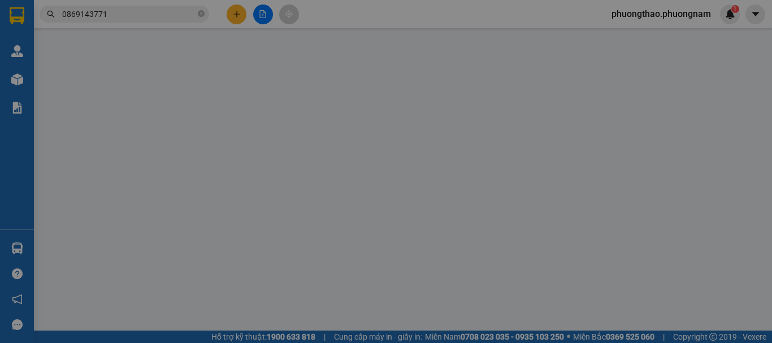
type input "0909222993"
type input "MẪN"
type input "0869143771"
type input "[PERSON_NAME]"
type input "30.000"
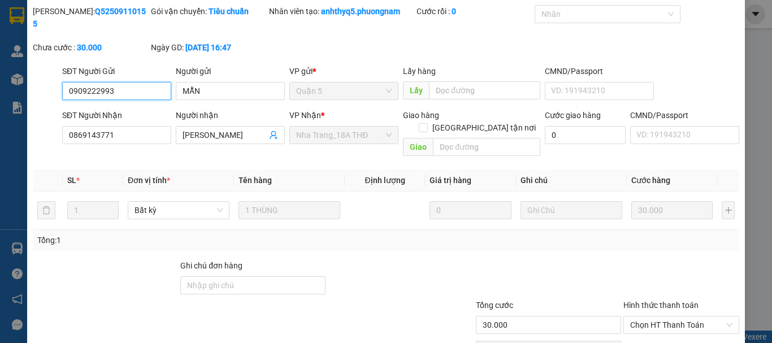
scroll to position [77, 0]
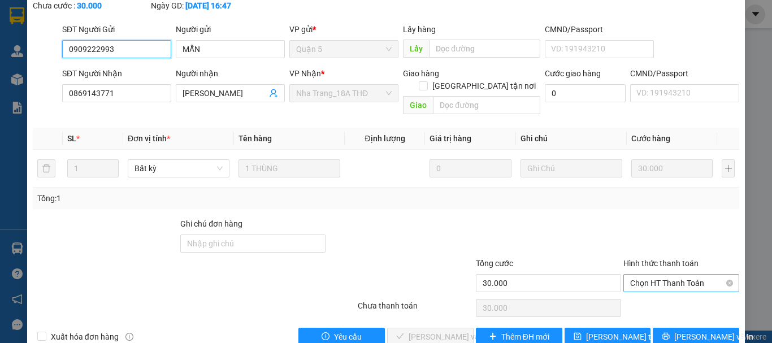
click at [686, 275] on span "Chọn HT Thanh Toán" at bounding box center [681, 283] width 102 height 17
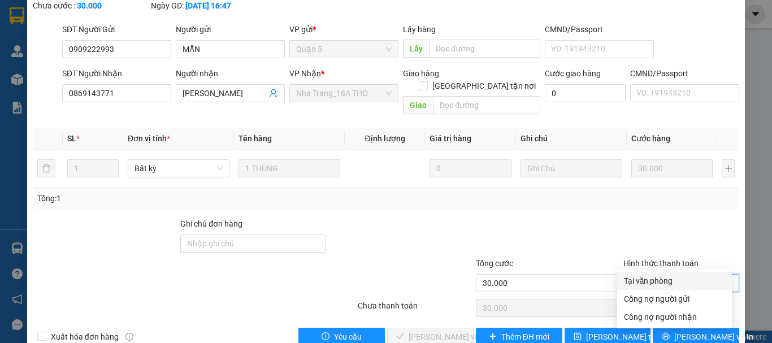
drag, startPoint x: 664, startPoint y: 275, endPoint x: 515, endPoint y: 325, distance: 157.4
click at [664, 275] on div "Tại văn phòng" at bounding box center [674, 281] width 101 height 12
type input "0"
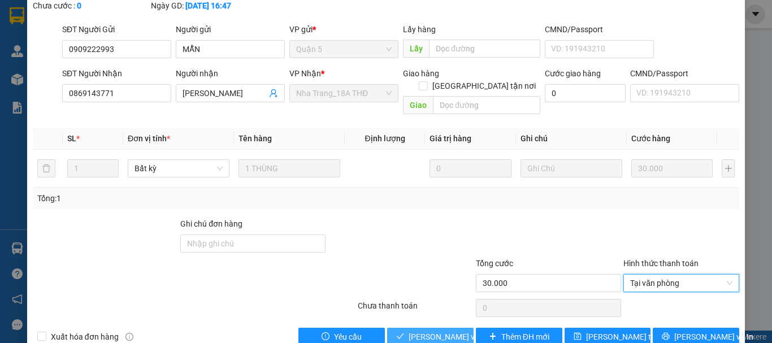
click at [445, 330] on span "[PERSON_NAME] và Giao hàng" at bounding box center [462, 336] width 108 height 12
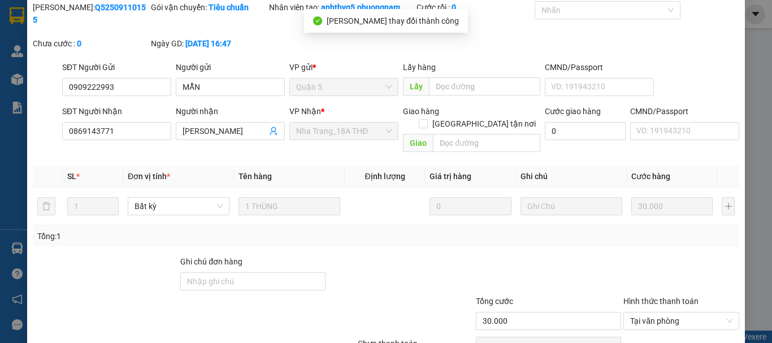
scroll to position [0, 0]
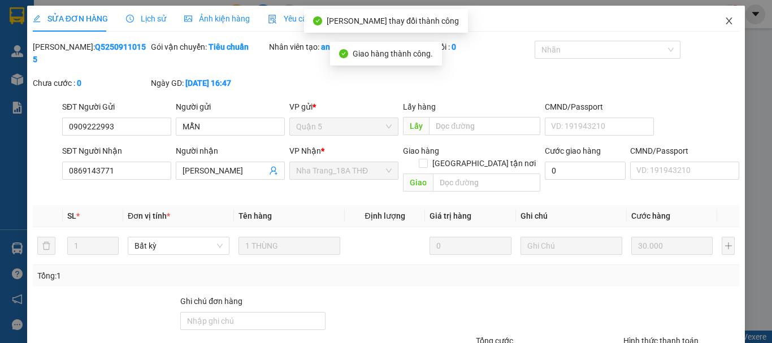
click at [727, 16] on span "Close" at bounding box center [729, 22] width 32 height 32
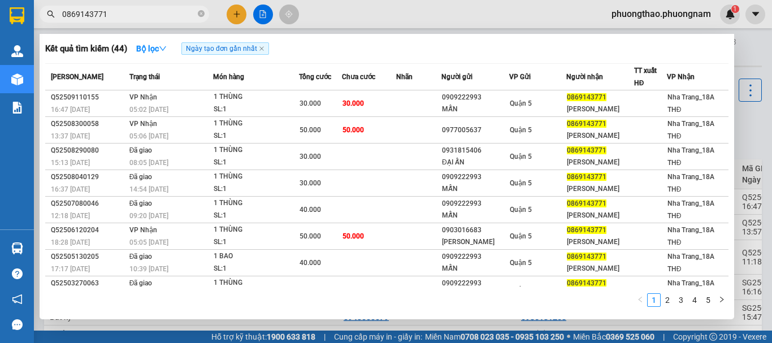
drag, startPoint x: 160, startPoint y: 11, endPoint x: 36, endPoint y: -36, distance: 132.8
click at [36, 0] on html "Kết quả tìm kiếm ( 44 ) Bộ lọc Ngày tạo đơn gần nhất Mã ĐH Trạng thái Món hàng …" at bounding box center [386, 171] width 772 height 343
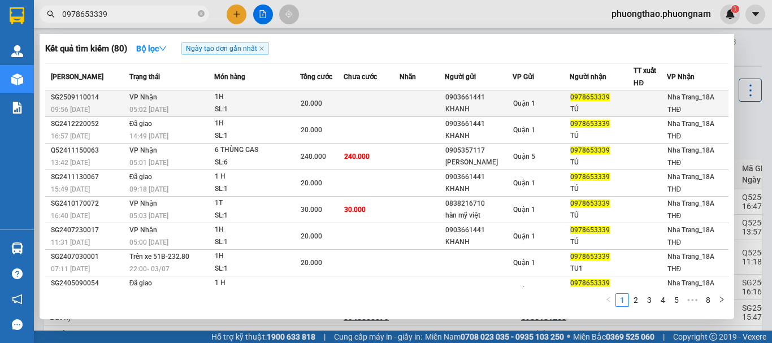
type input "0978653339"
click at [441, 96] on td at bounding box center [421, 103] width 45 height 27
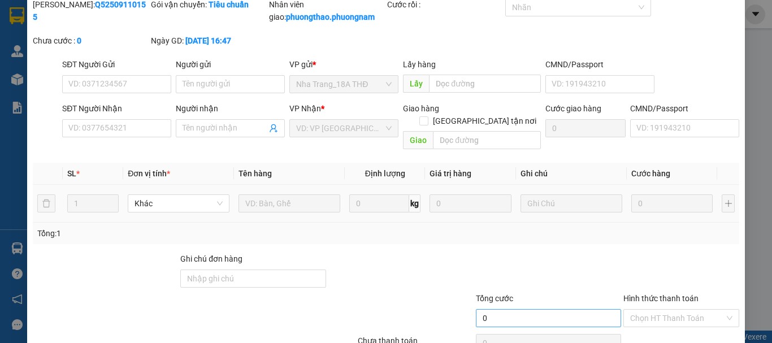
type input "0903661441"
type input "KHANH"
type input "0978653339"
type input "TÚ"
type input "20.000"
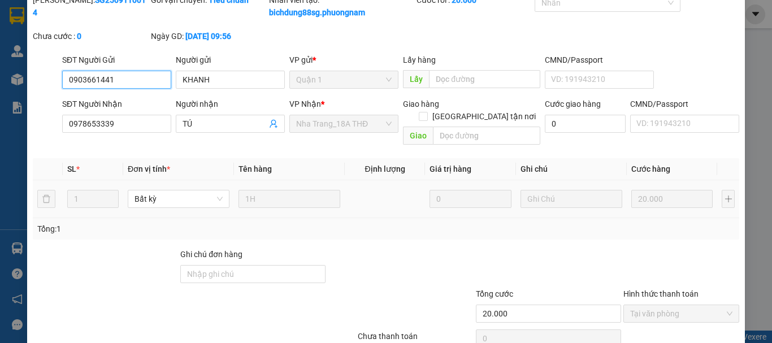
scroll to position [90, 0]
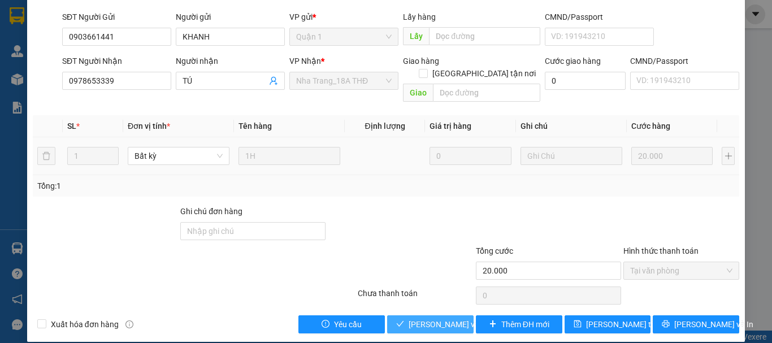
click at [448, 318] on span "[PERSON_NAME] và Giao hàng" at bounding box center [462, 324] width 108 height 12
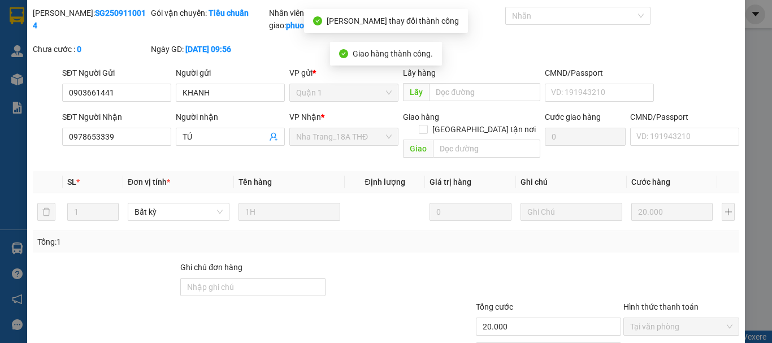
scroll to position [0, 0]
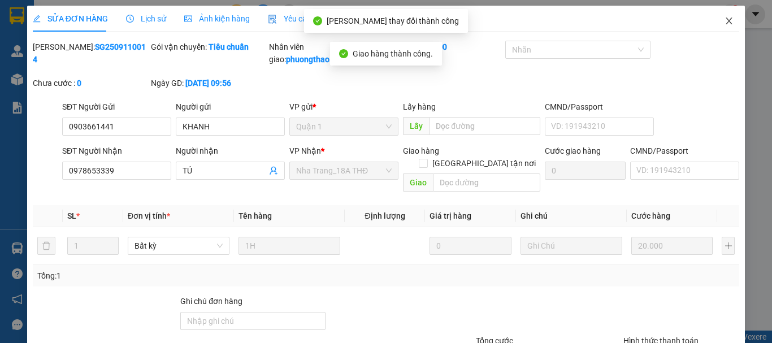
click at [724, 19] on icon "close" at bounding box center [728, 20] width 9 height 9
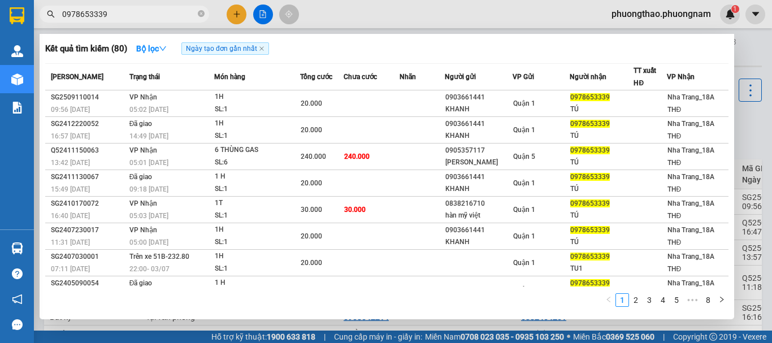
drag, startPoint x: 139, startPoint y: 13, endPoint x: 0, endPoint y: -40, distance: 148.8
click at [0, 0] on html "Kết quả tìm kiếm ( 80 ) Bộ lọc Ngày tạo đơn gần nhất Mã ĐH Trạng thái Món hàng …" at bounding box center [386, 171] width 772 height 343
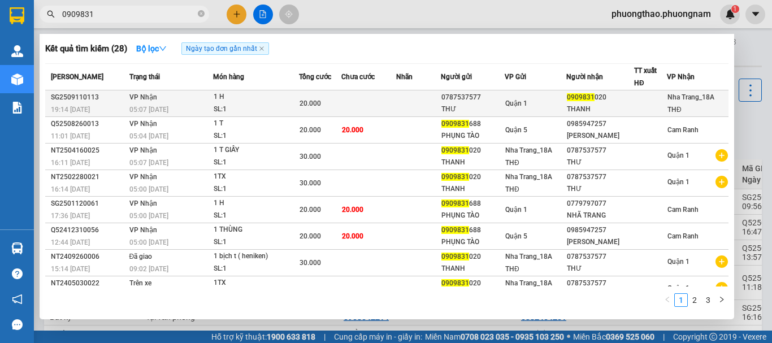
type input "0909831"
click at [560, 108] on div "Quận 1" at bounding box center [535, 103] width 60 height 12
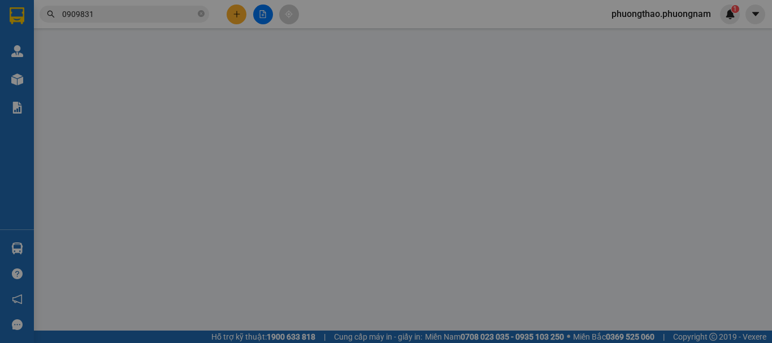
type input "0787537577"
type input "THƯ"
type input "0909831020"
type input "THANH"
type input "20.000"
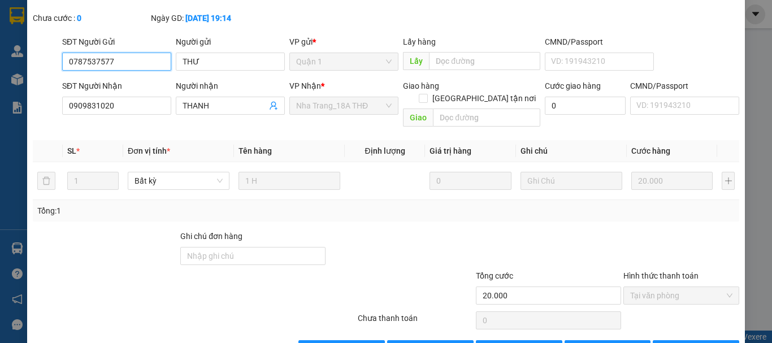
scroll to position [90, 0]
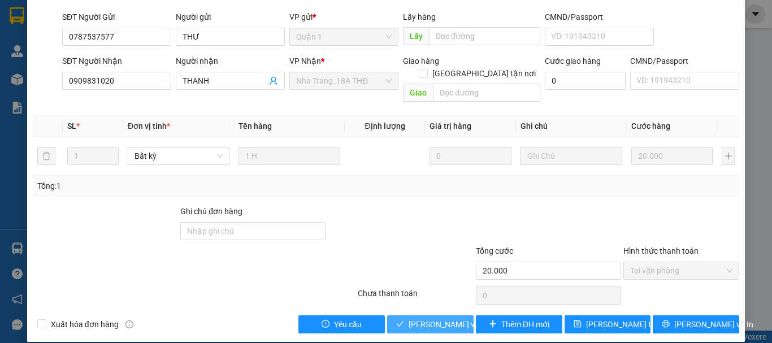
click at [429, 318] on span "[PERSON_NAME] và Giao hàng" at bounding box center [462, 324] width 108 height 12
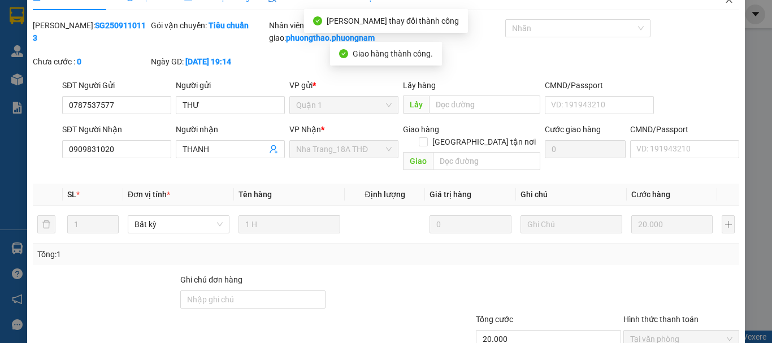
scroll to position [0, 0]
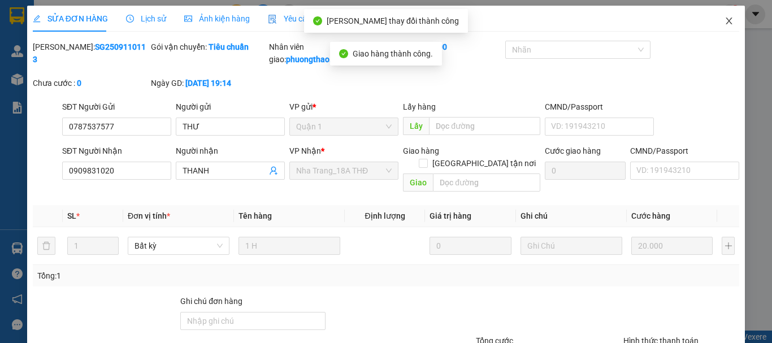
click at [714, 20] on span "Close" at bounding box center [729, 22] width 32 height 32
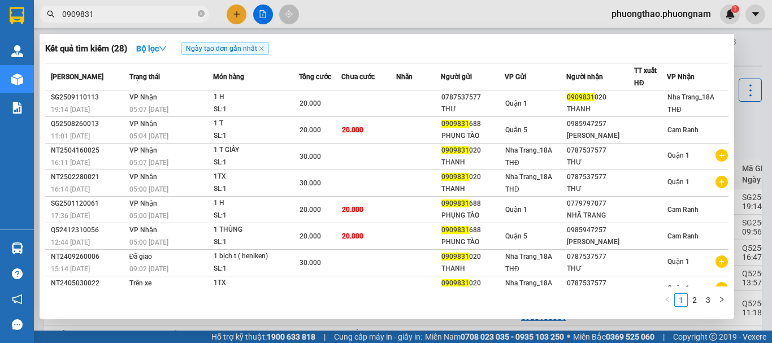
drag, startPoint x: 126, startPoint y: 13, endPoint x: 0, endPoint y: -10, distance: 128.0
click at [0, 0] on html "Kết quả tìm kiếm ( 28 ) Bộ lọc Ngày tạo đơn gần nhất Mã ĐH Trạng thái Món hàng …" at bounding box center [386, 171] width 772 height 343
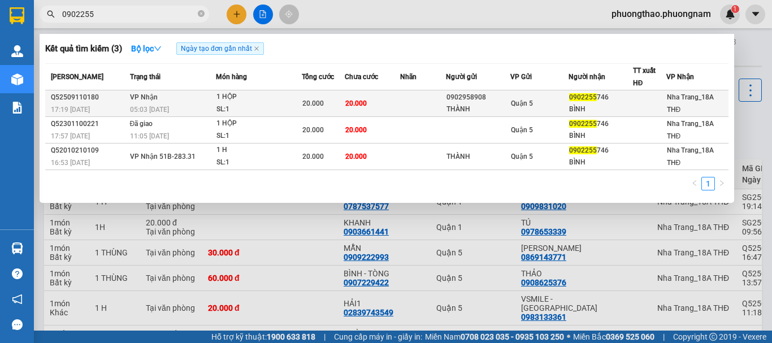
type input "0902255"
click at [397, 103] on td "20.000" at bounding box center [372, 103] width 55 height 27
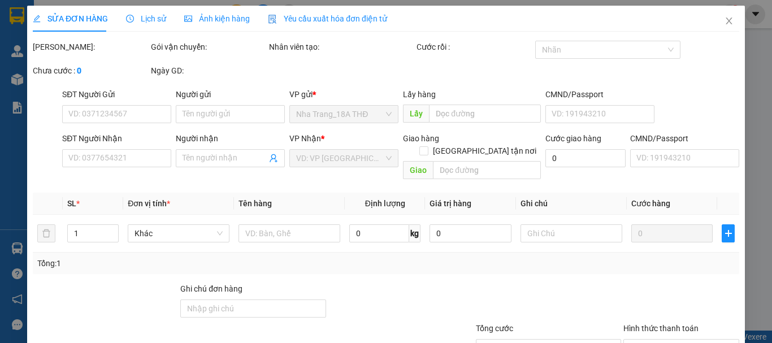
type input "0902958908"
type input "THÀNH"
type input "0902255746"
type input "BÌNH"
type input "20.000"
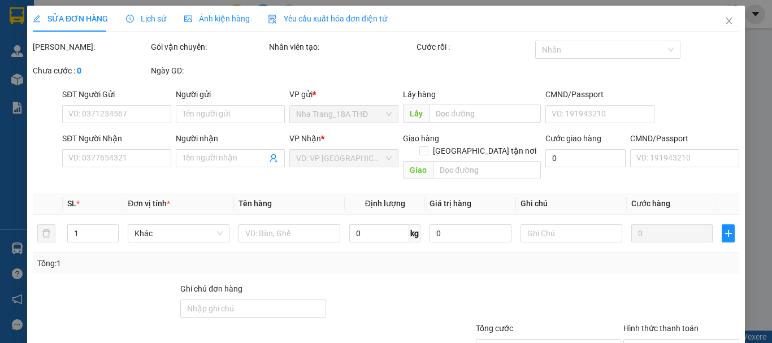
type input "20.000"
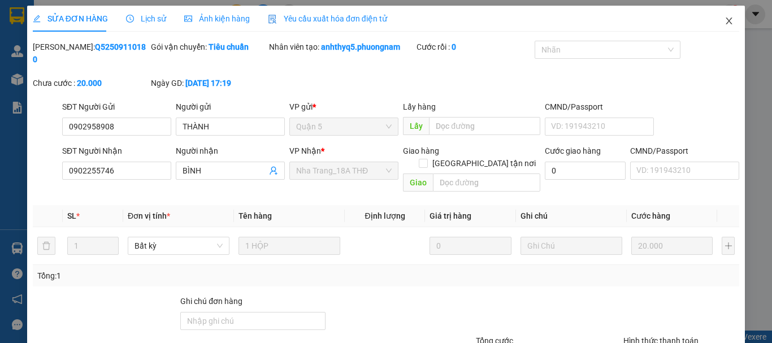
click at [722, 15] on span "Close" at bounding box center [729, 22] width 32 height 32
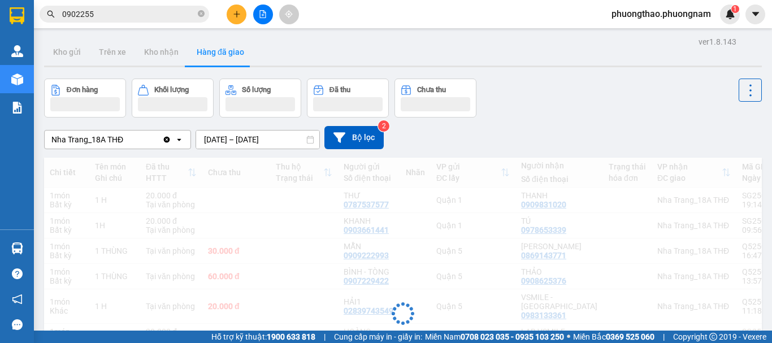
click at [120, 20] on span "0902255" at bounding box center [124, 14] width 169 height 17
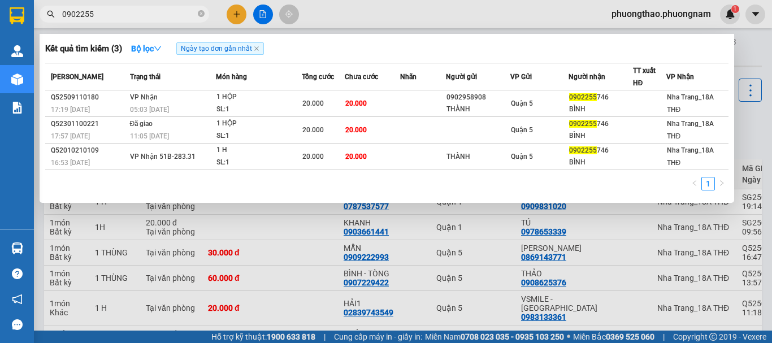
click at [129, 16] on input "0902255" at bounding box center [128, 14] width 133 height 12
drag, startPoint x: 115, startPoint y: 18, endPoint x: 0, endPoint y: -31, distance: 125.3
click at [0, 0] on html "Kết quả tìm kiếm ( 3 ) Bộ lọc Ngày tạo đơn gần nhất Mã ĐH Trạng thái Món hàng T…" at bounding box center [386, 171] width 772 height 343
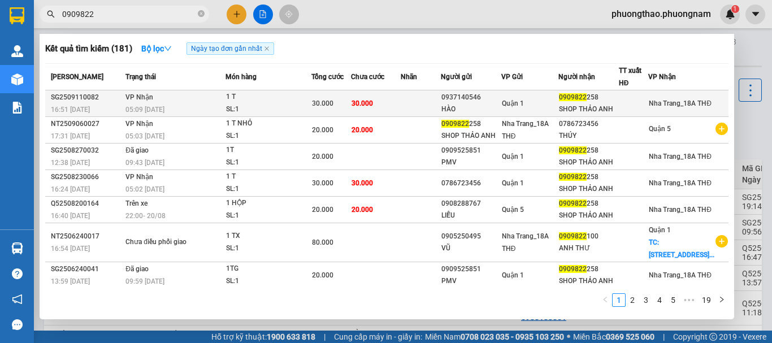
type input "0909822"
click at [601, 110] on div "SHOP THẢO ANH" at bounding box center [588, 109] width 59 height 12
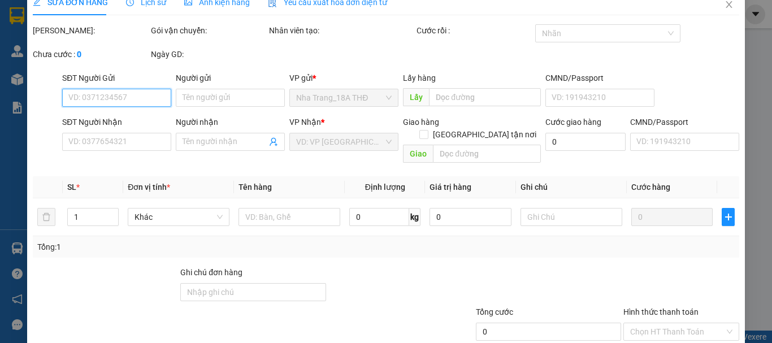
type input "0937140546"
type input "HÀO"
type input "0909822258"
type input "SHOP THẢO ANH"
type input "30.000"
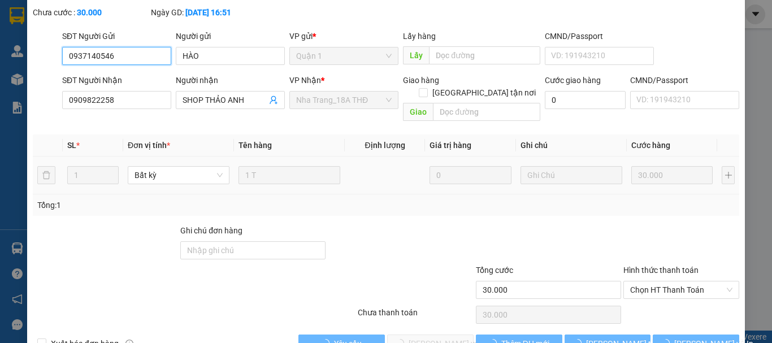
scroll to position [90, 0]
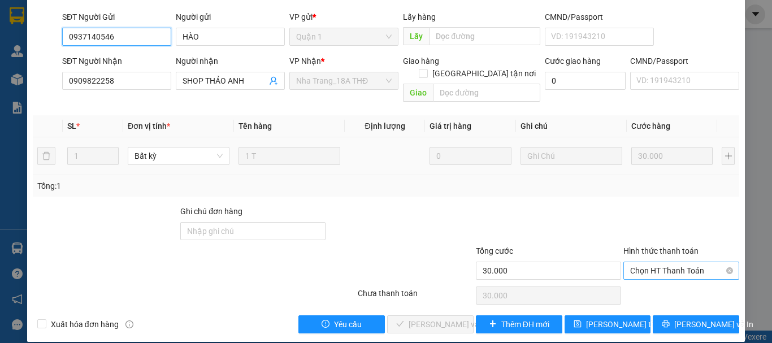
click at [658, 263] on span "Chọn HT Thanh Toán" at bounding box center [681, 270] width 102 height 17
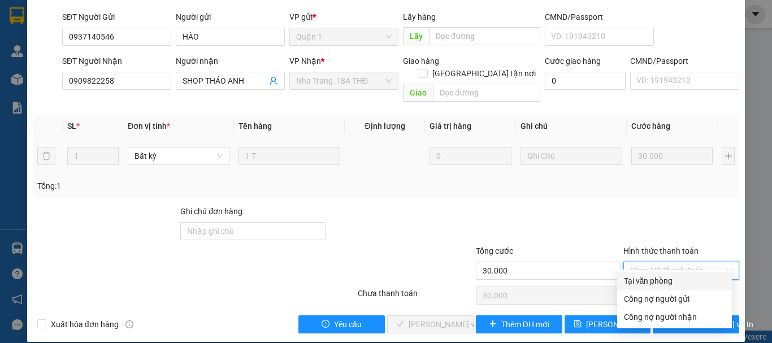
drag, startPoint x: 652, startPoint y: 281, endPoint x: 562, endPoint y: 302, distance: 92.9
click at [651, 281] on div "Tại văn phòng" at bounding box center [674, 281] width 101 height 12
type input "0"
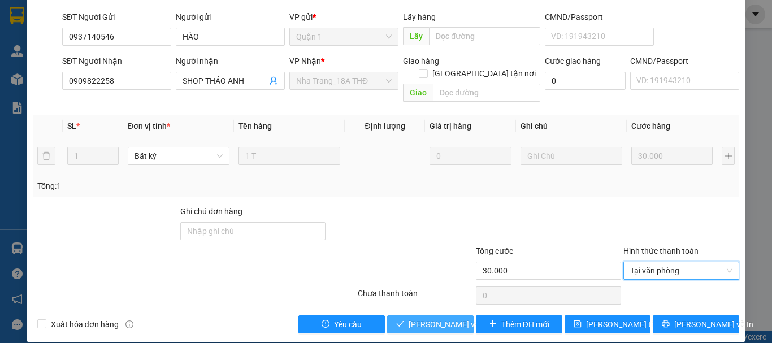
drag, startPoint x: 445, startPoint y: 314, endPoint x: 446, endPoint y: 307, distance: 6.9
click at [445, 318] on span "[PERSON_NAME] và Giao hàng" at bounding box center [462, 324] width 108 height 12
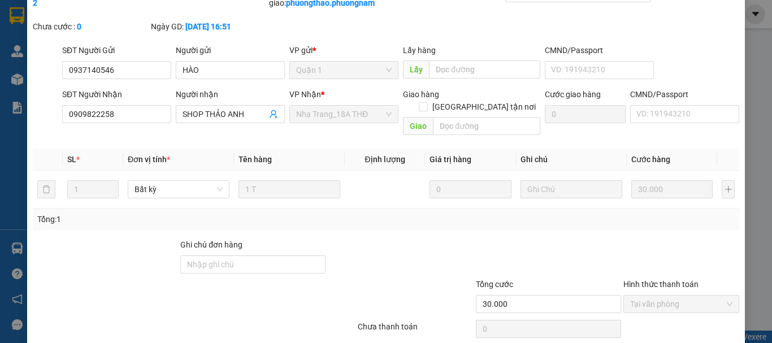
scroll to position [0, 0]
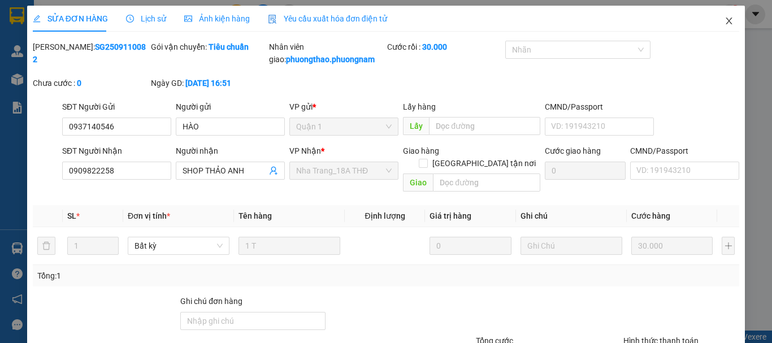
click at [724, 21] on icon "close" at bounding box center [728, 20] width 9 height 9
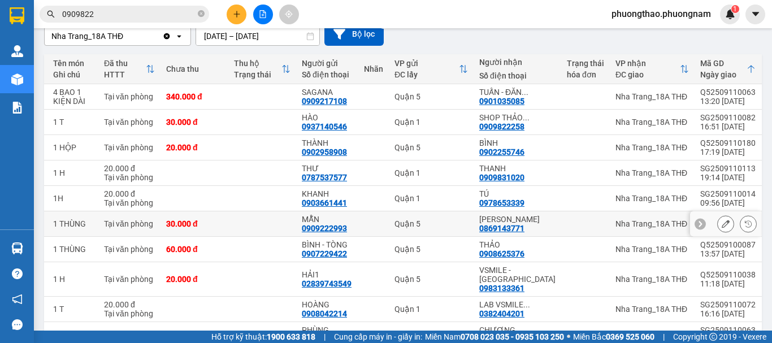
scroll to position [51, 0]
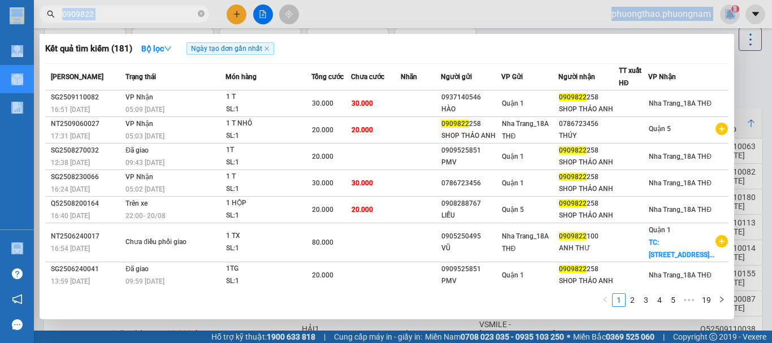
drag, startPoint x: 126, startPoint y: 7, endPoint x: 0, endPoint y: -48, distance: 137.4
click at [0, 0] on html "Kết quả tìm kiếm ( 181 ) Bộ lọc Ngày tạo đơn gần nhất Mã ĐH Trạng thái Món hàng…" at bounding box center [386, 171] width 772 height 343
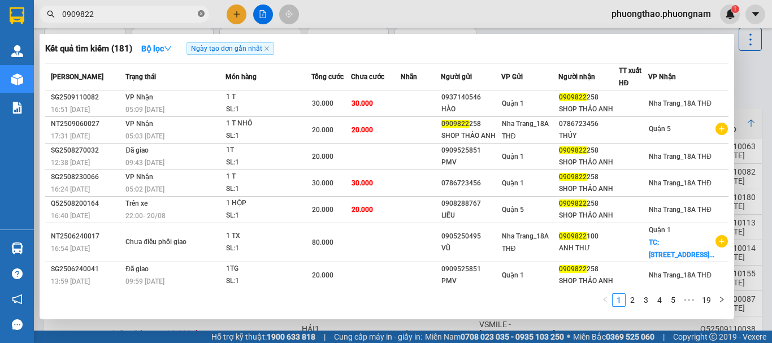
click at [200, 16] on icon "close-circle" at bounding box center [201, 13] width 7 height 7
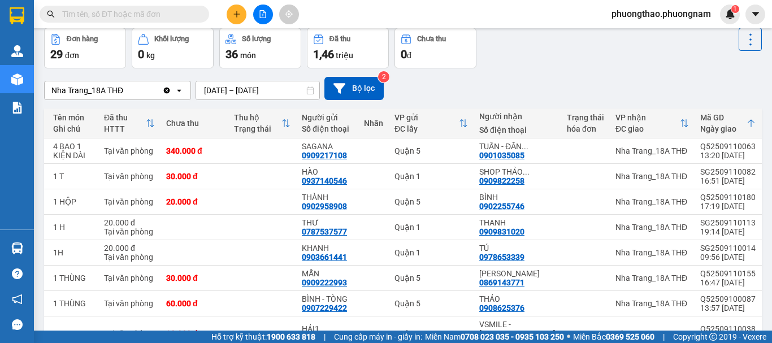
click at [108, 15] on input "text" at bounding box center [128, 14] width 133 height 12
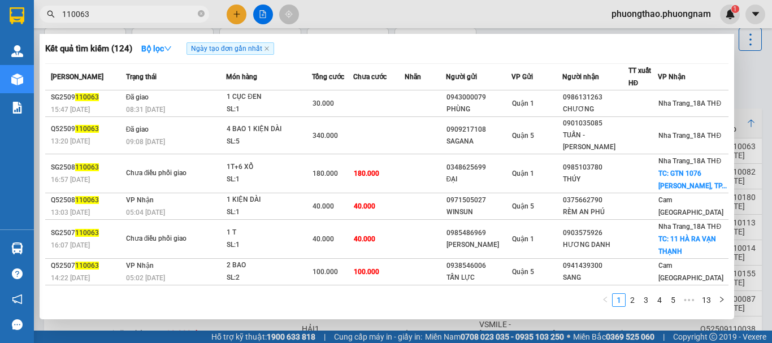
drag, startPoint x: 122, startPoint y: 8, endPoint x: 0, endPoint y: 8, distance: 122.0
click at [0, 8] on section "Kết quả tìm kiếm ( 124 ) Bộ lọc Ngày tạo đơn gần nhất Mã ĐH Trạng thái Món hàng…" at bounding box center [386, 171] width 772 height 343
type input "cận"
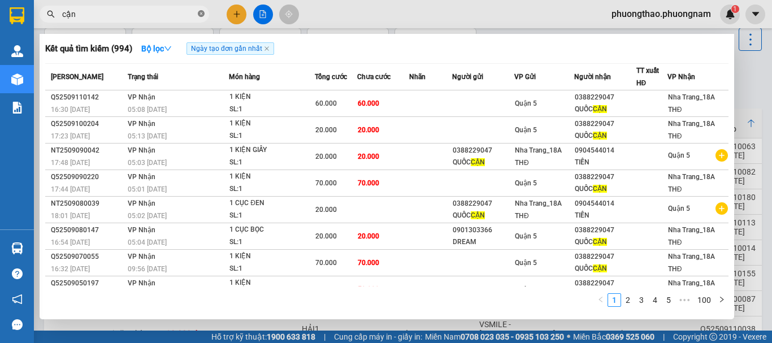
click at [199, 12] on icon "close-circle" at bounding box center [201, 13] width 7 height 7
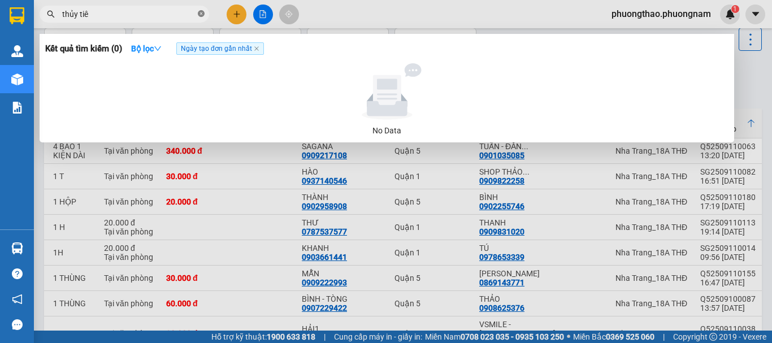
type input "thủy tiên"
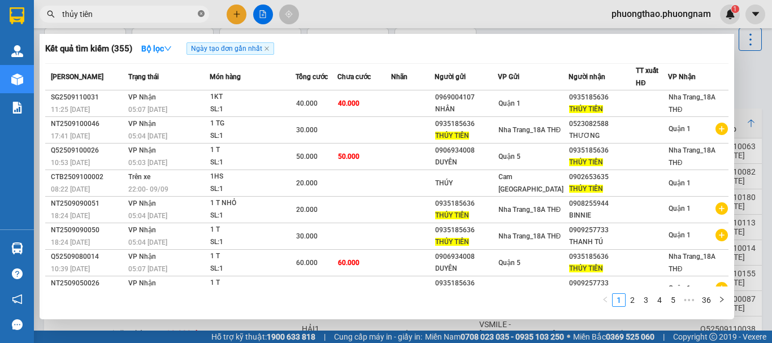
click at [201, 14] on icon "close-circle" at bounding box center [201, 13] width 7 height 7
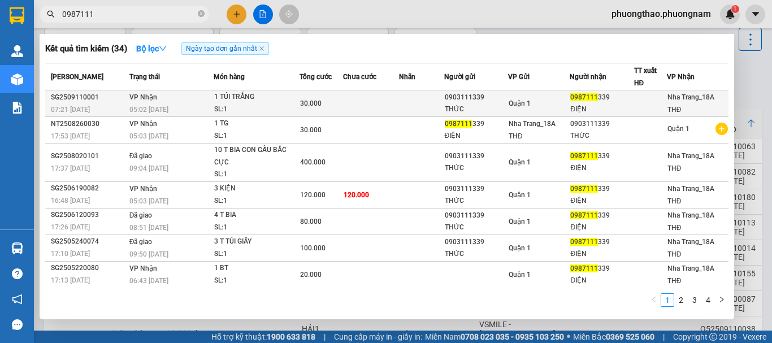
type input "0987111"
click at [572, 110] on div "ĐIỆN" at bounding box center [601, 109] width 63 height 12
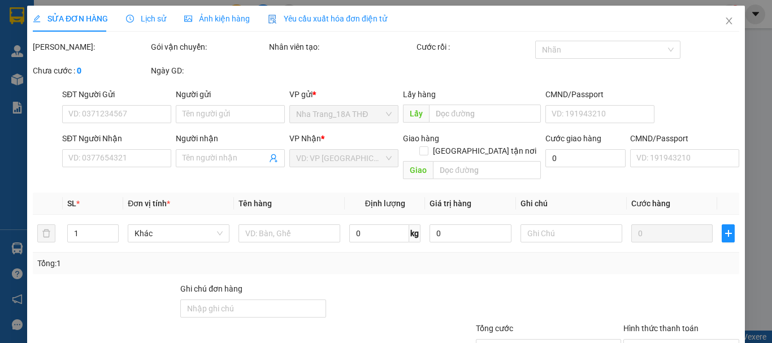
type input "0903111339"
type input "THỨC"
type input "0987111339"
type input "ĐIỆN"
type input "30.000"
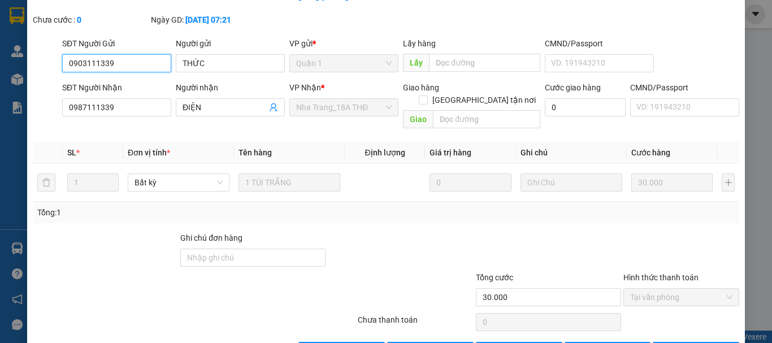
scroll to position [90, 0]
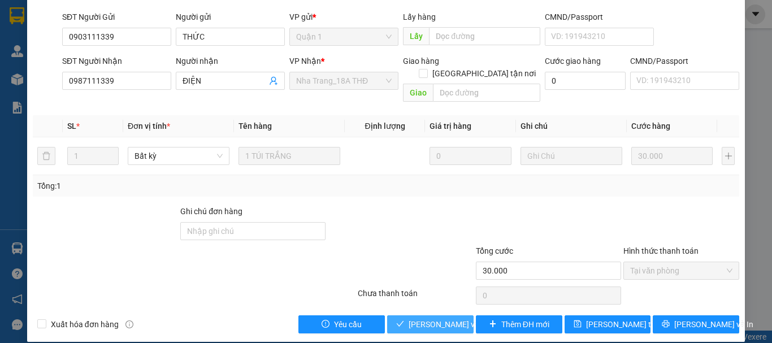
click at [448, 318] on span "Lưu và Giao hàng" at bounding box center [462, 324] width 108 height 12
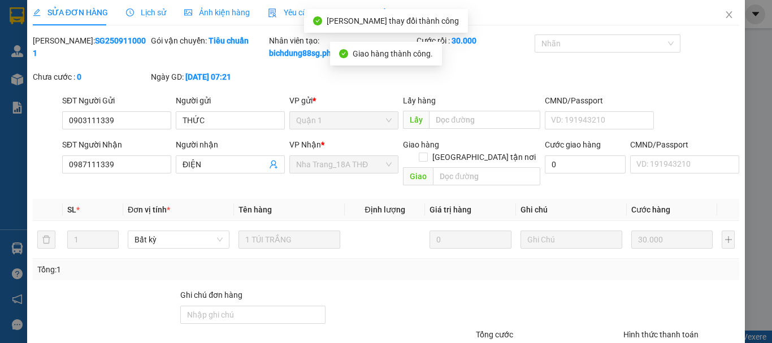
scroll to position [0, 0]
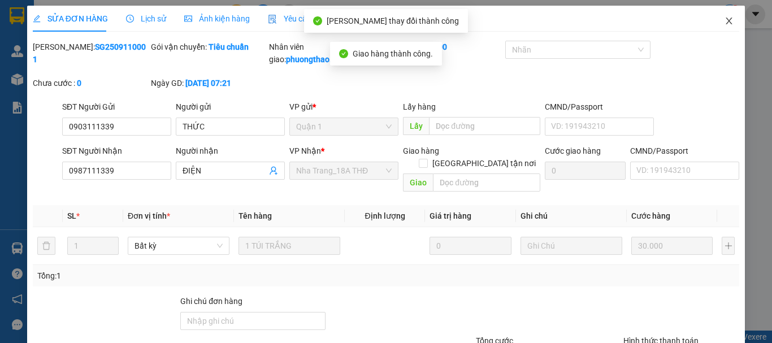
click at [724, 23] on icon "close" at bounding box center [728, 20] width 9 height 9
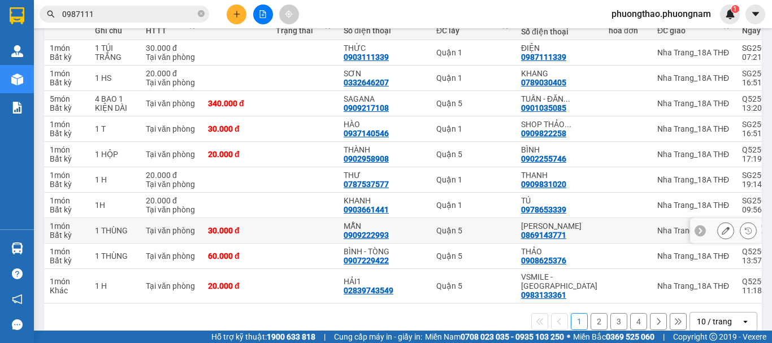
scroll to position [164, 0]
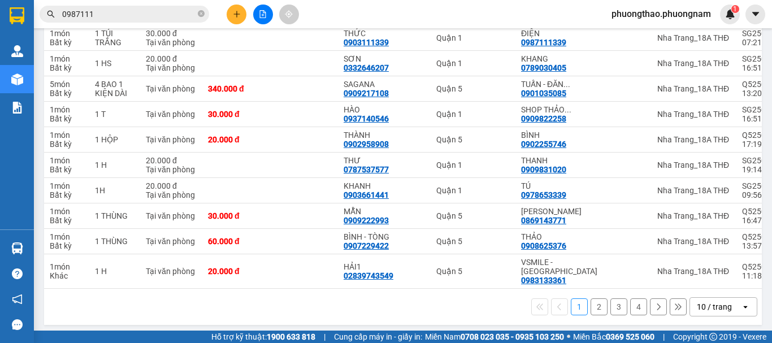
click at [715, 303] on div "10 / trang" at bounding box center [713, 306] width 35 height 11
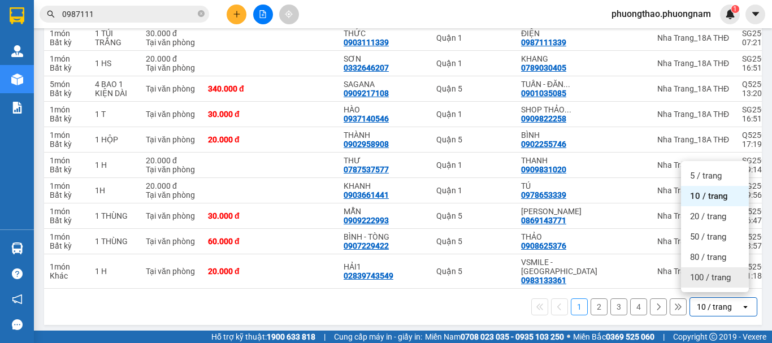
click at [722, 280] on span "100 / trang" at bounding box center [710, 277] width 41 height 11
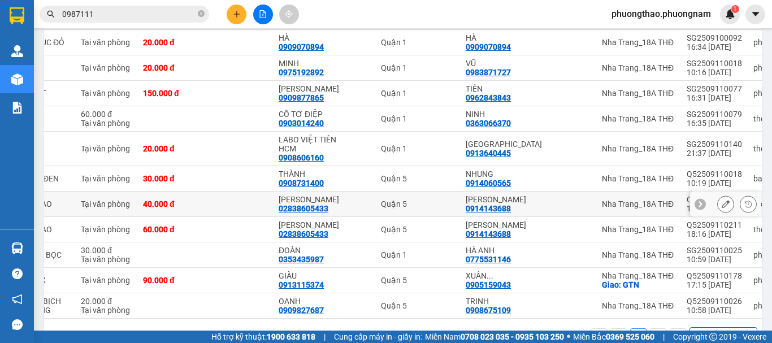
scroll to position [650, 0]
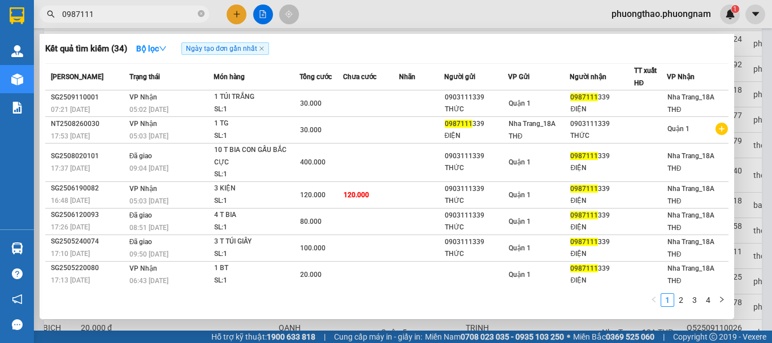
drag, startPoint x: 160, startPoint y: 14, endPoint x: 0, endPoint y: -68, distance: 180.4
click at [0, 0] on html "Kết quả tìm kiếm ( 34 ) Bộ lọc Ngày tạo đơn gần nhất Mã ĐH Trạng thái Món hàng …" at bounding box center [386, 171] width 772 height 343
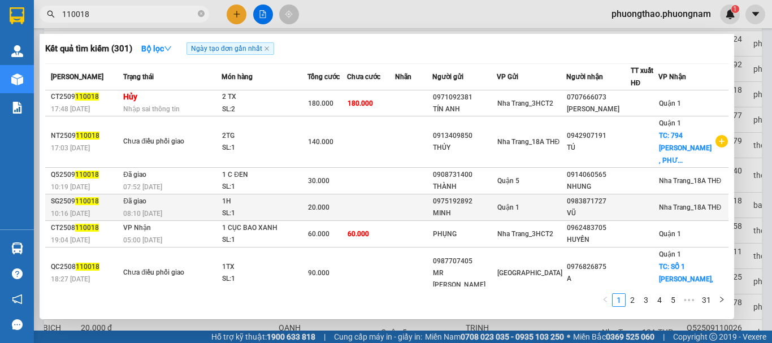
type input "110018"
click at [620, 219] on div "VŨ" at bounding box center [598, 213] width 63 height 12
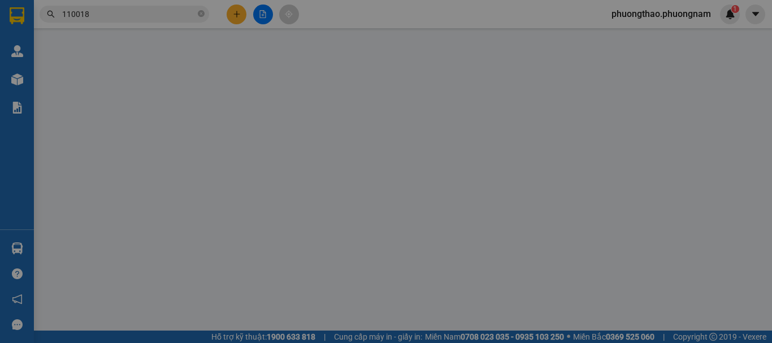
type input "0975192892"
type input "MINH"
type input "0983871727"
type input "VŨ"
type input "20.000"
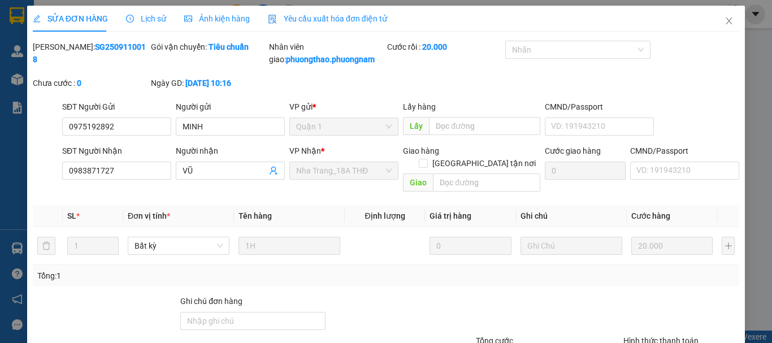
click at [144, 17] on span "Lịch sử" at bounding box center [146, 18] width 40 height 9
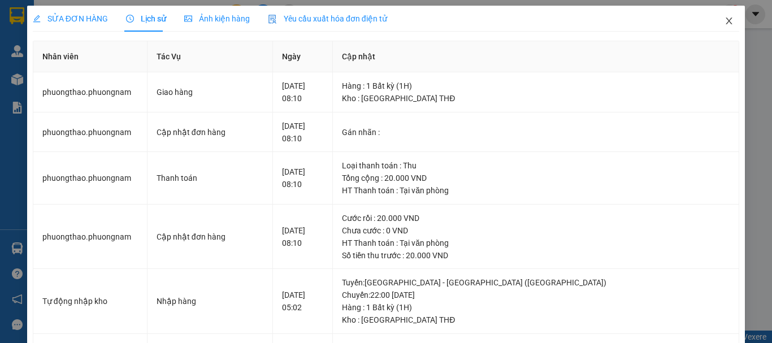
click at [726, 24] on span "Close" at bounding box center [729, 22] width 32 height 32
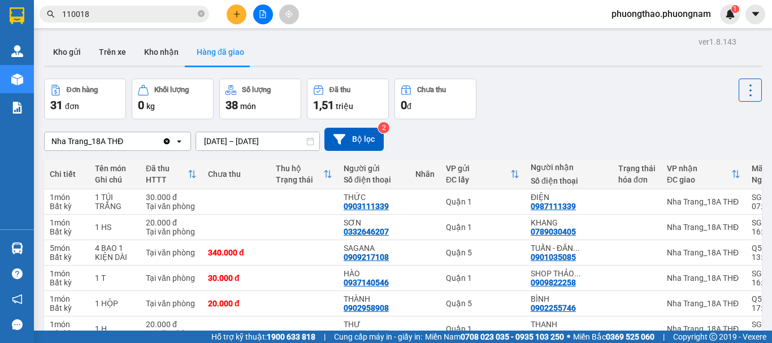
drag, startPoint x: 176, startPoint y: 17, endPoint x: 0, endPoint y: -15, distance: 178.6
click at [0, 0] on html "Kết quả tìm kiếm ( 301 ) Bộ lọc Ngày tạo đơn gần nhất Mã ĐH Trạng thái Món hàng…" at bounding box center [386, 171] width 772 height 343
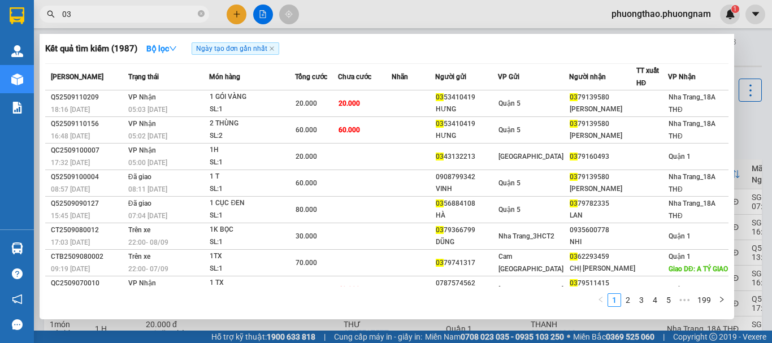
type input "0"
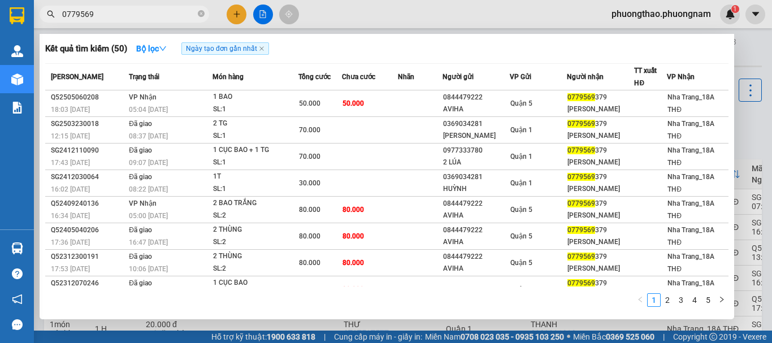
type input "0779569"
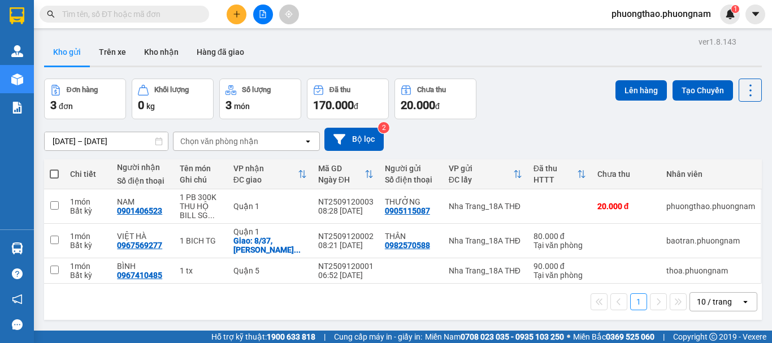
click at [143, 17] on input "text" at bounding box center [128, 14] width 133 height 12
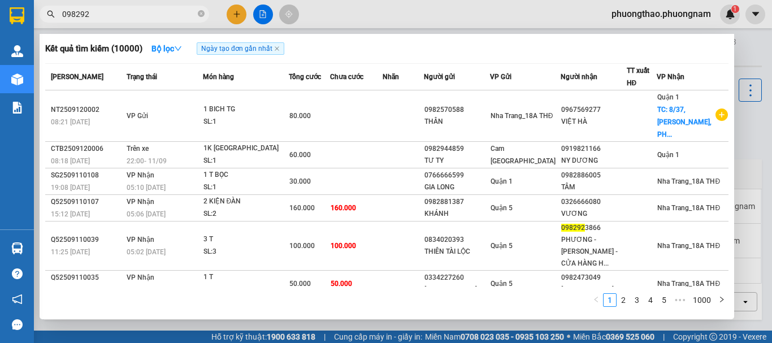
type input "0982923"
